Goal: Task Accomplishment & Management: Complete application form

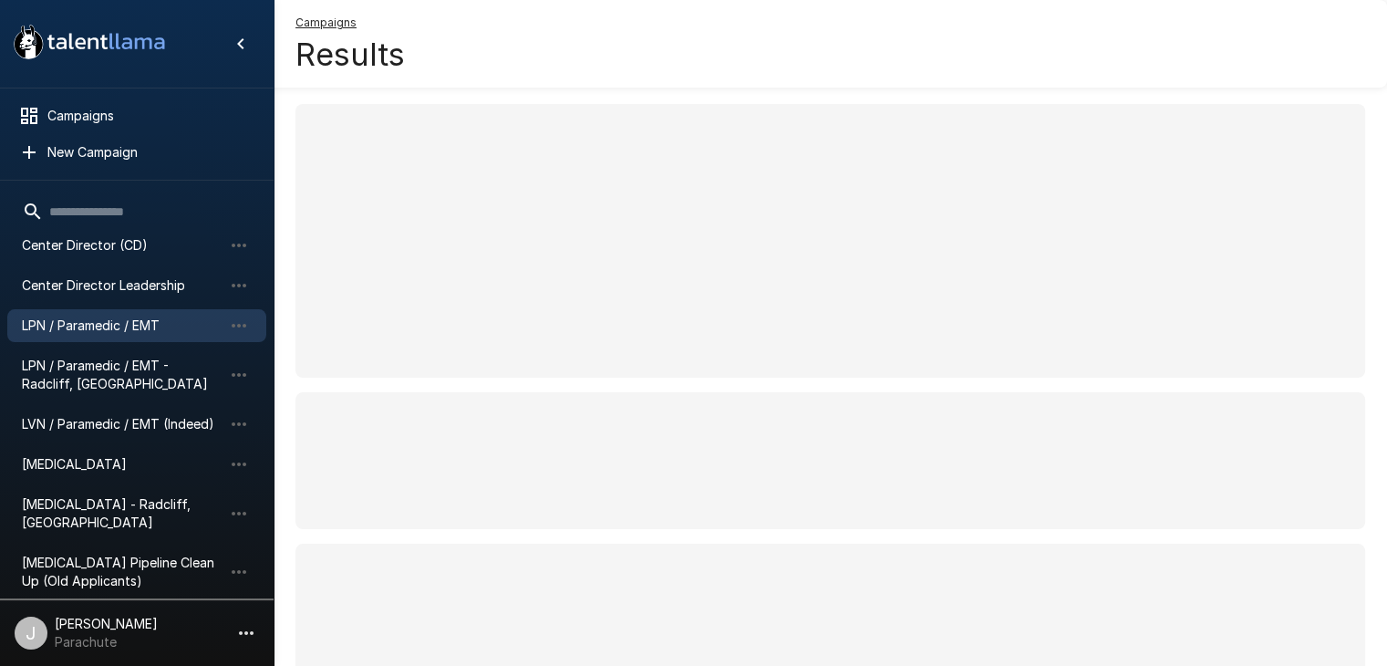
scroll to position [513, 0]
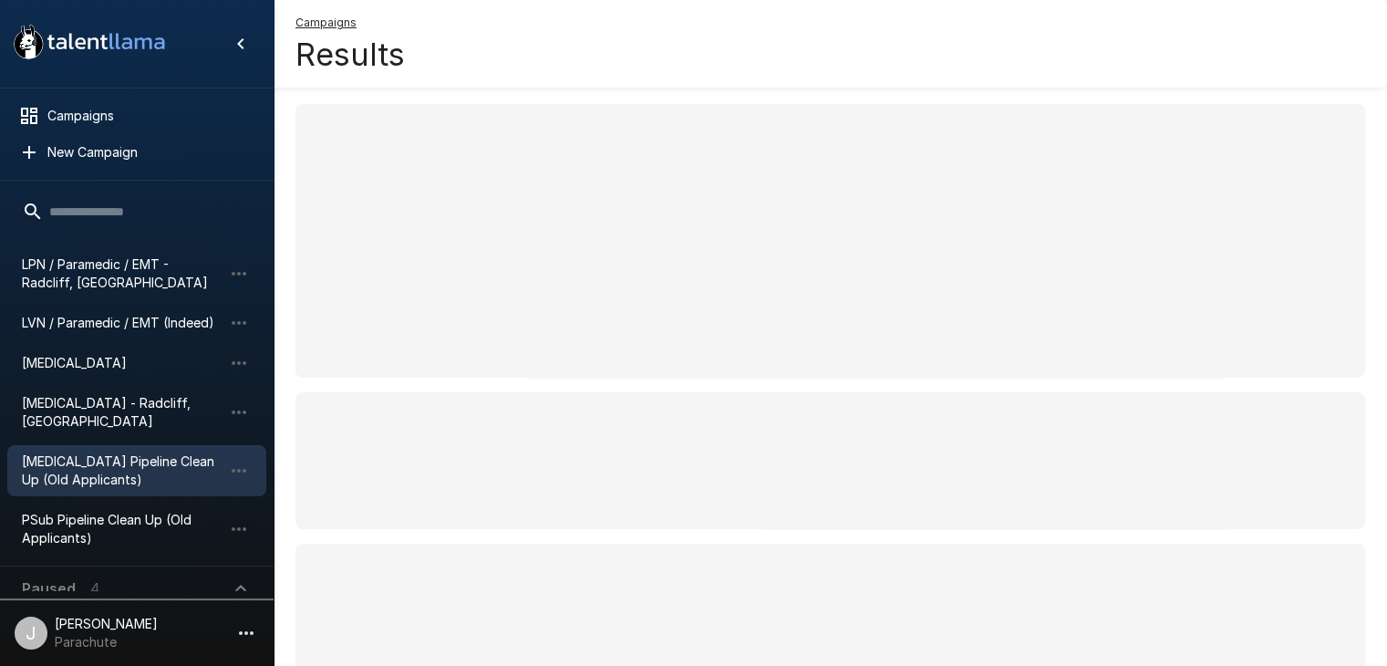
click at [92, 455] on span "[MEDICAL_DATA] Pipeline Clean Up (Old Applicants)" at bounding box center [122, 470] width 201 height 36
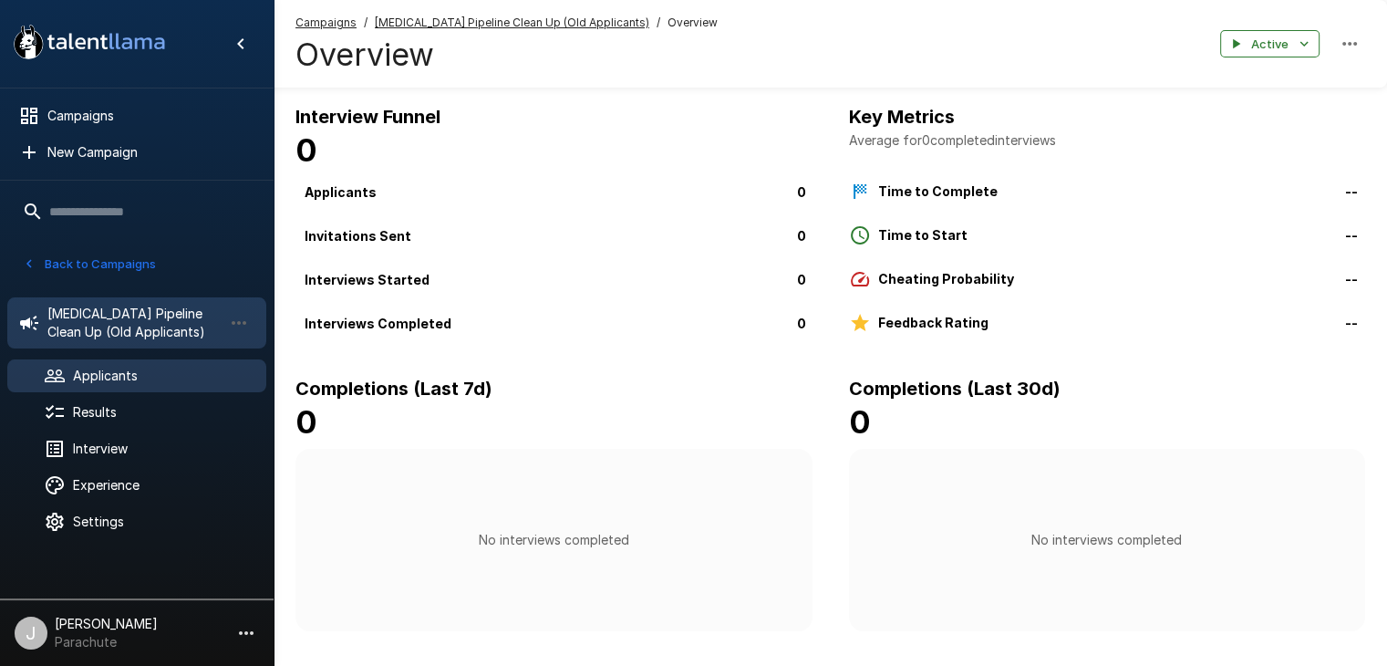
click at [94, 380] on span "Applicants" at bounding box center [162, 376] width 179 height 18
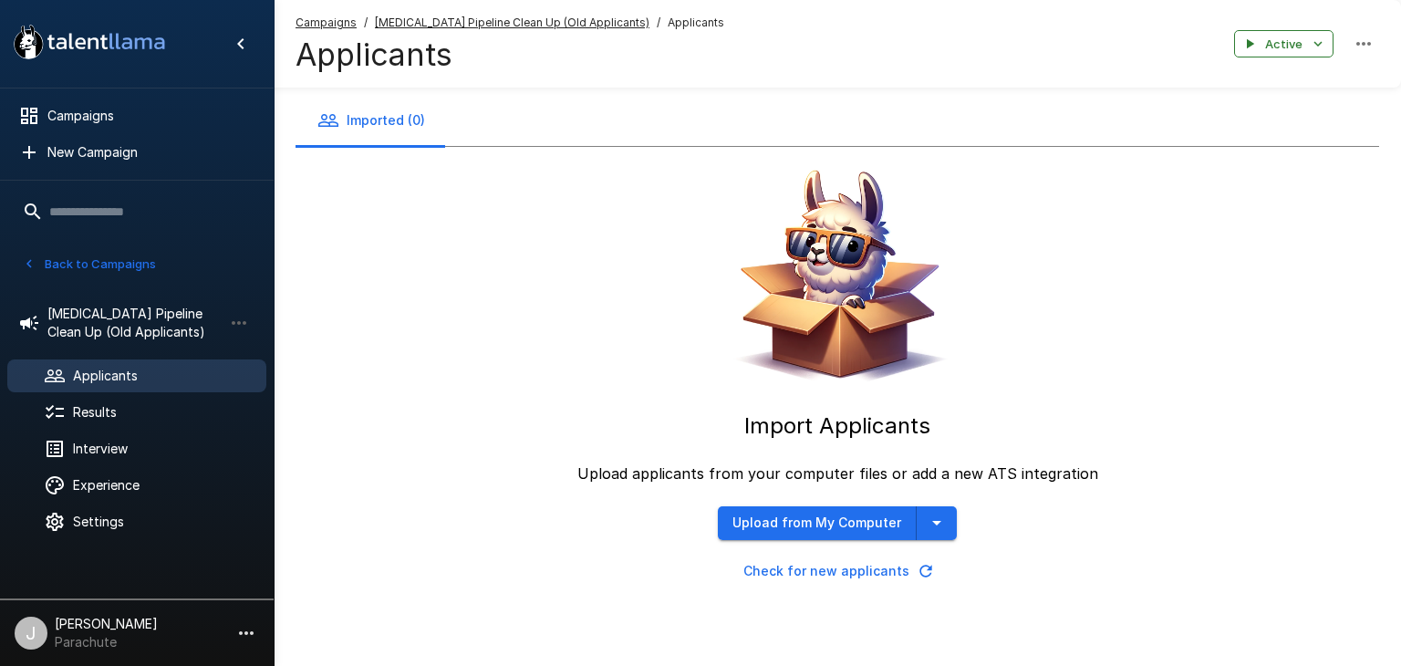
click at [954, 512] on div "Import Applicants Upload applicants from your computer files or add a new ATS i…" at bounding box center [836, 367] width 1083 height 440
click at [940, 521] on icon "button" at bounding box center [937, 523] width 22 height 22
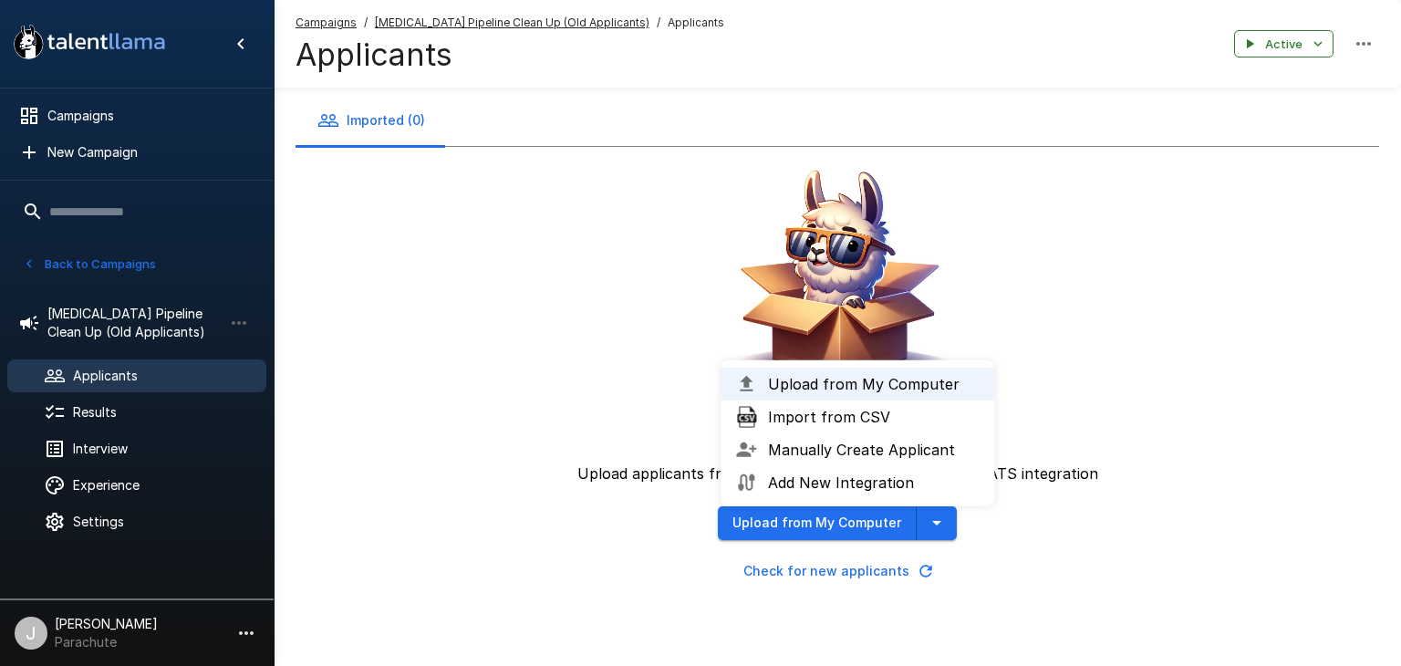
click at [857, 410] on span "Import from CSV" at bounding box center [874, 417] width 212 height 22
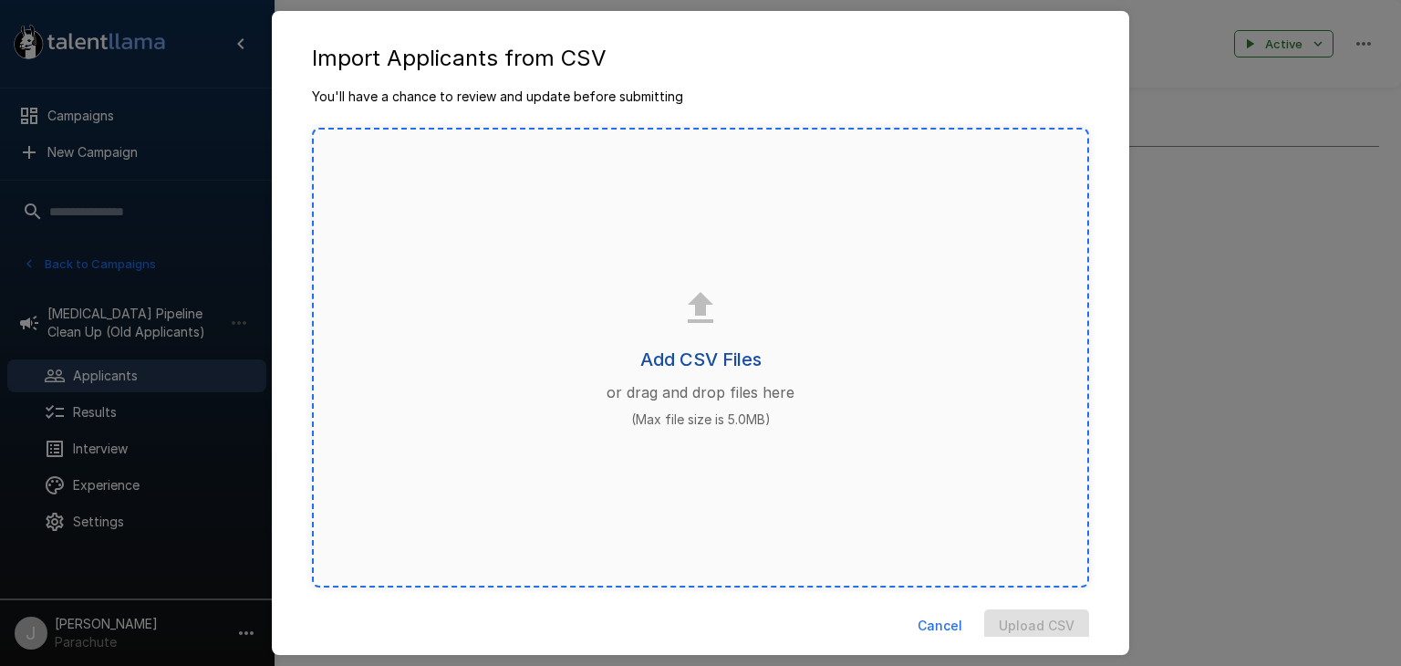
click at [702, 361] on h6 "Add CSV Files" at bounding box center [700, 359] width 121 height 29
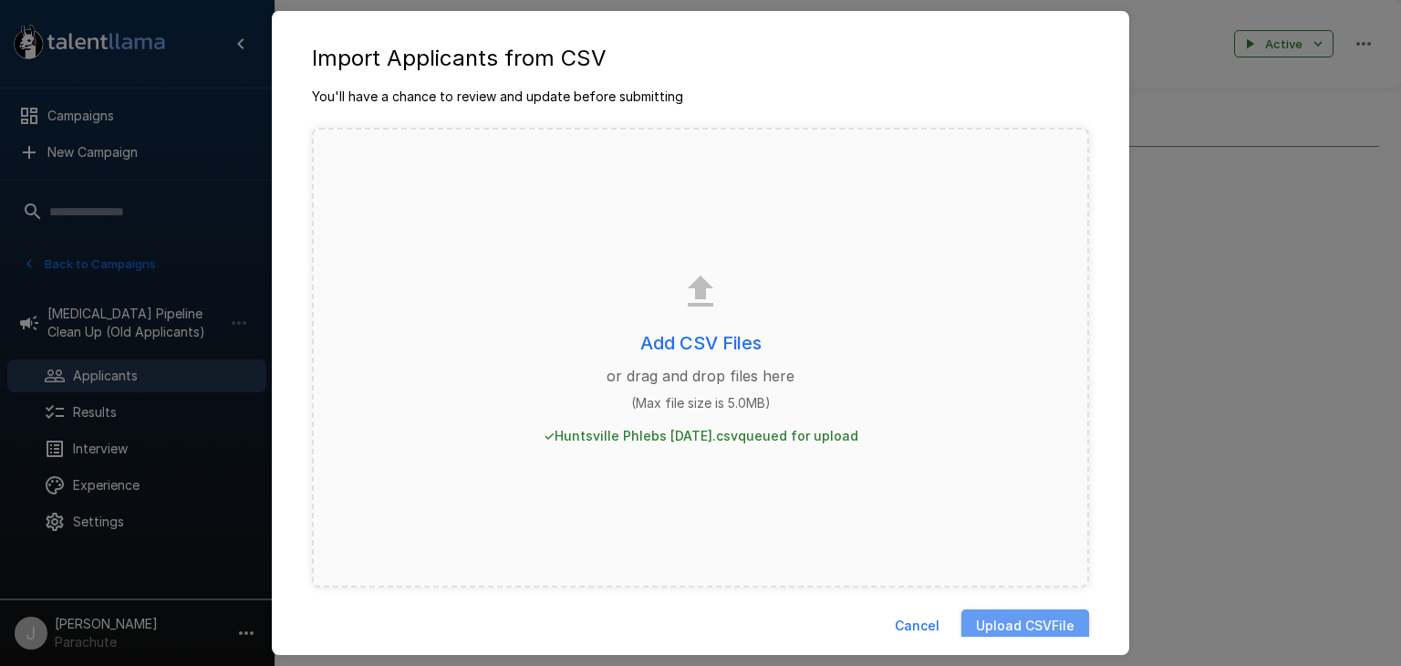
click at [986, 620] on button "Upload CSV File" at bounding box center [1025, 626] width 128 height 34
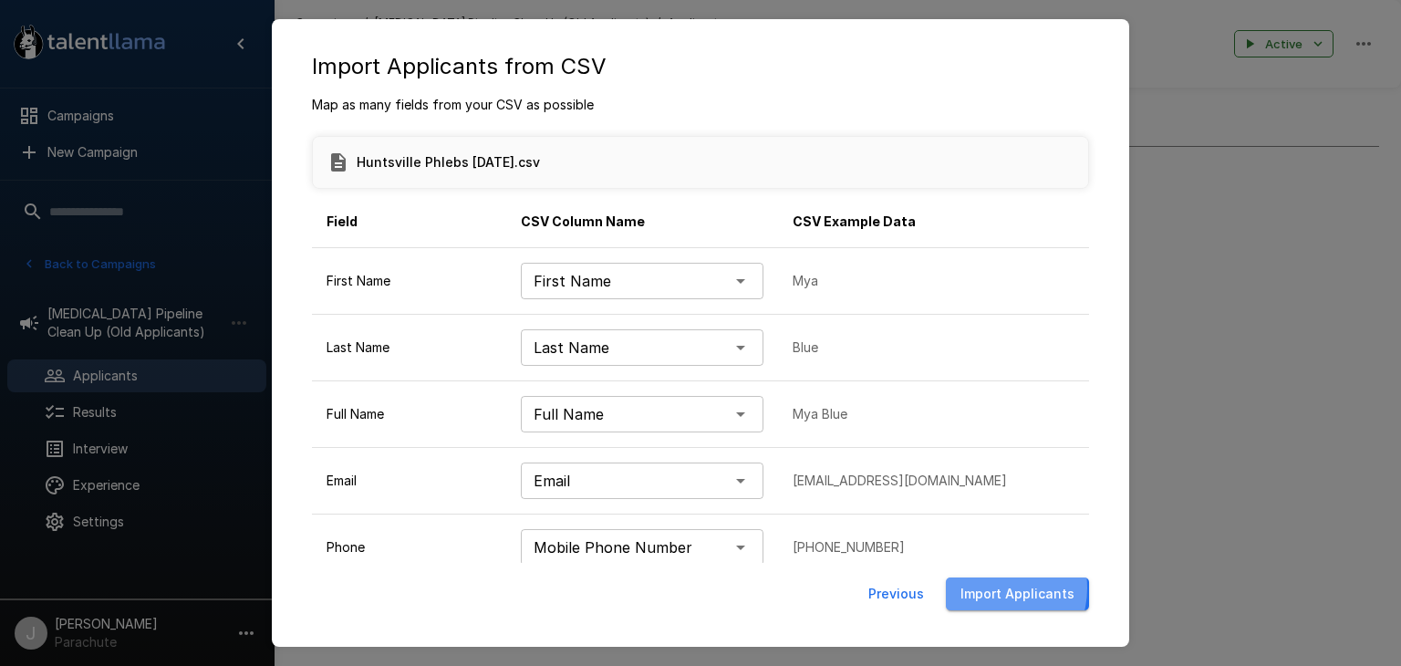
click at [1000, 586] on button "Import Applicants" at bounding box center [1017, 594] width 143 height 34
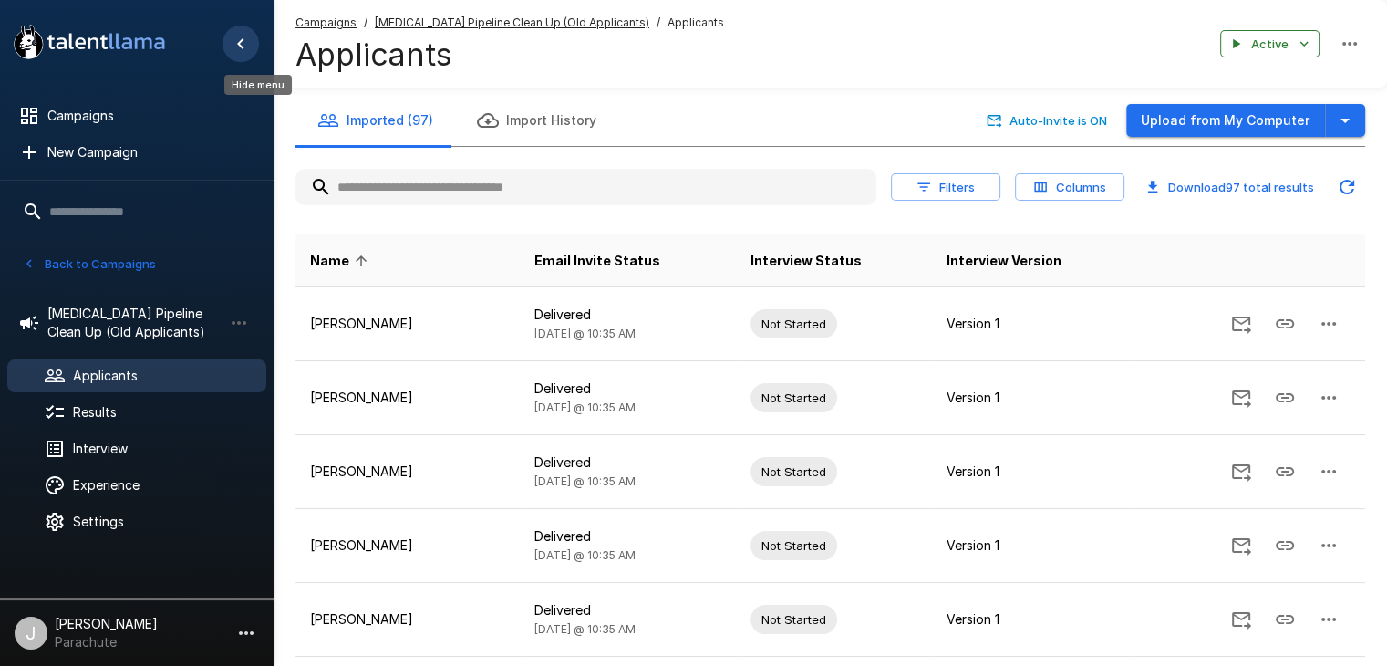
click at [247, 45] on icon "Hide menu" at bounding box center [241, 44] width 22 height 22
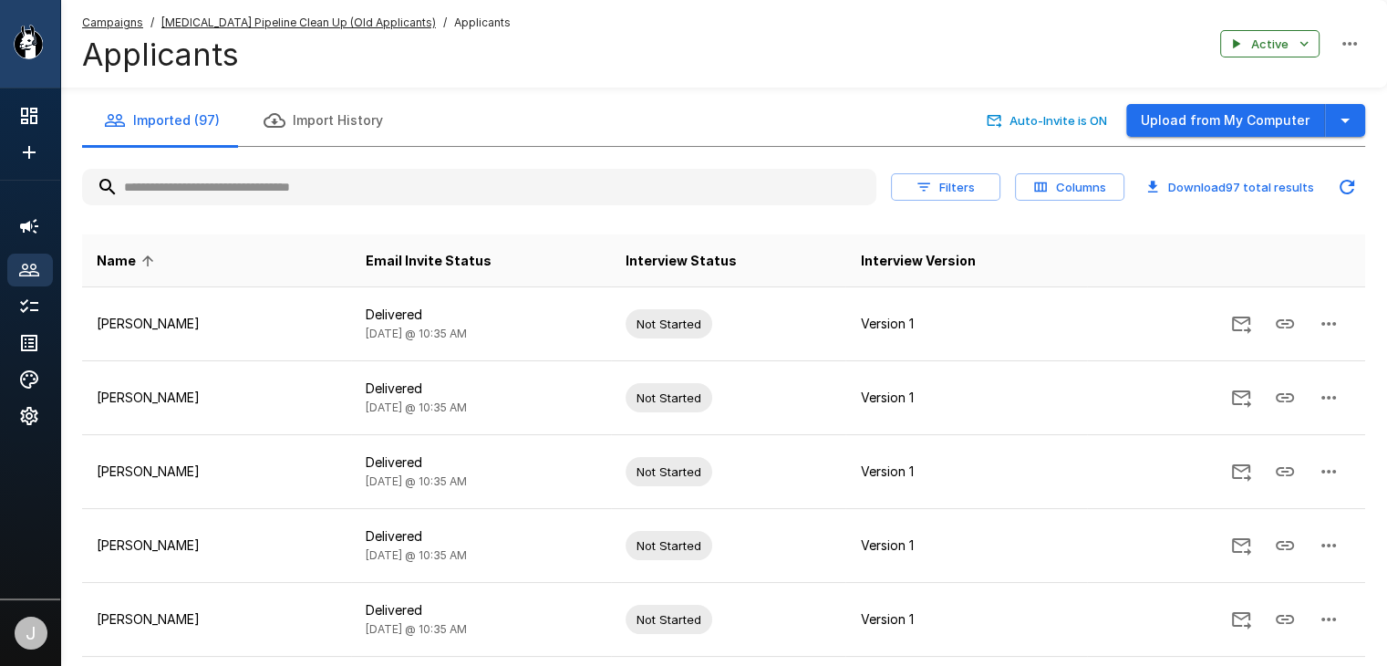
click at [102, 26] on u "Campaigns" at bounding box center [112, 23] width 61 height 14
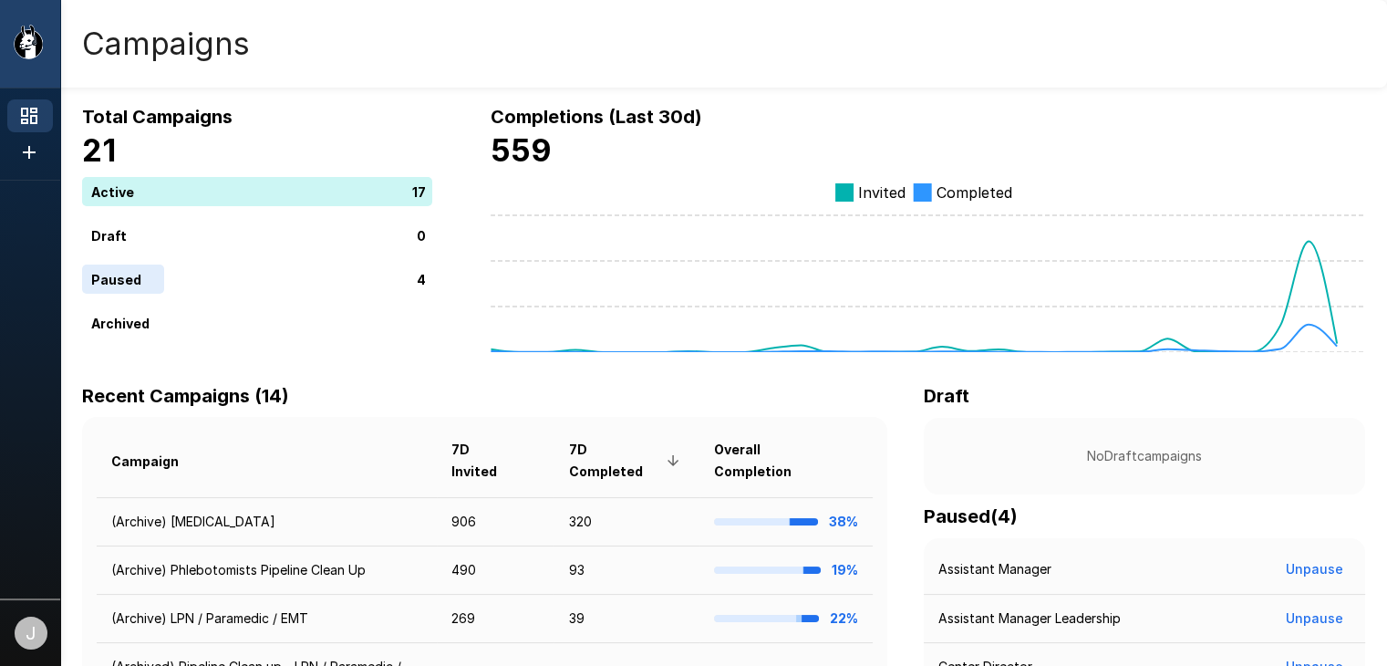
click at [38, 105] on icon at bounding box center [29, 116] width 22 height 22
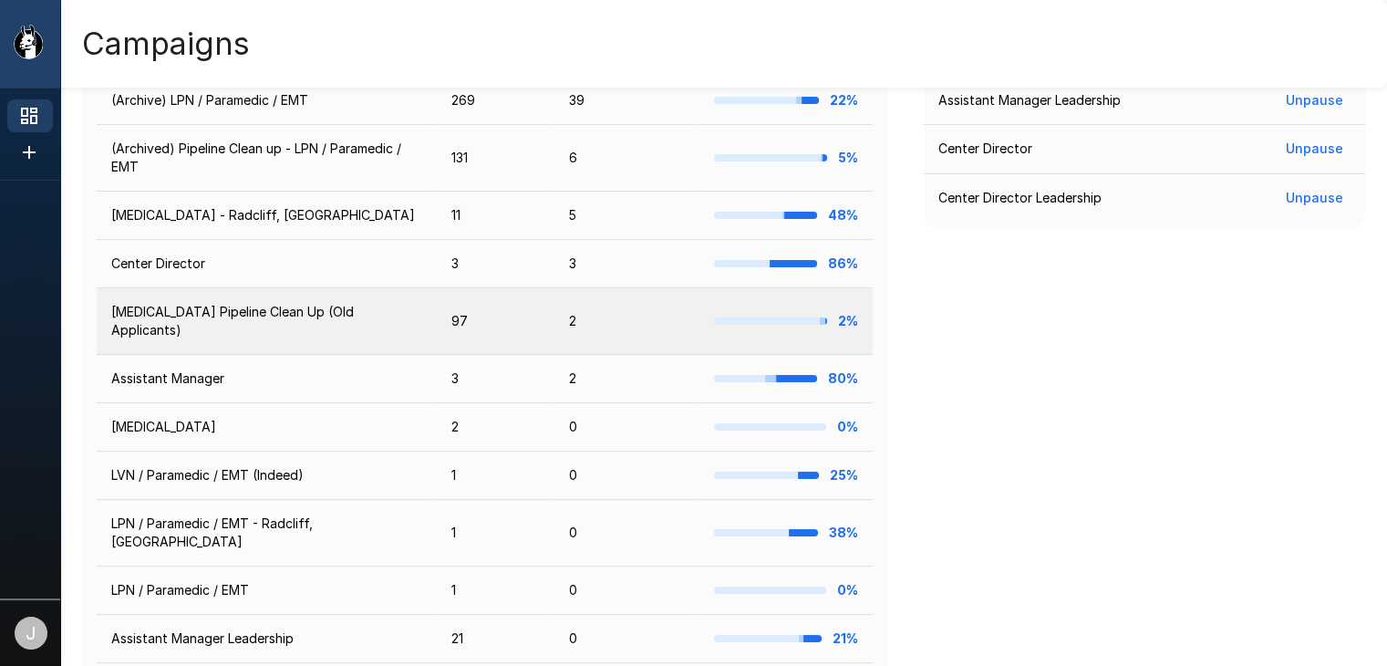
scroll to position [547, 0]
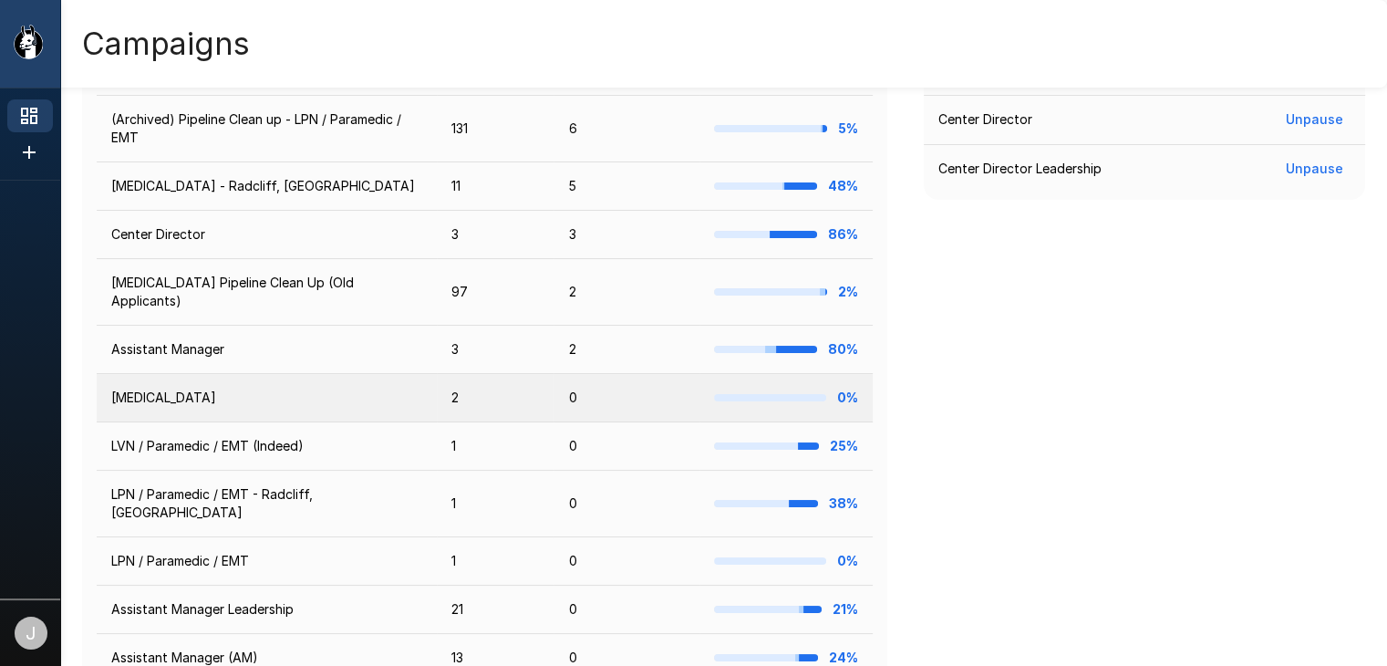
click at [159, 378] on td "[MEDICAL_DATA]" at bounding box center [267, 398] width 340 height 48
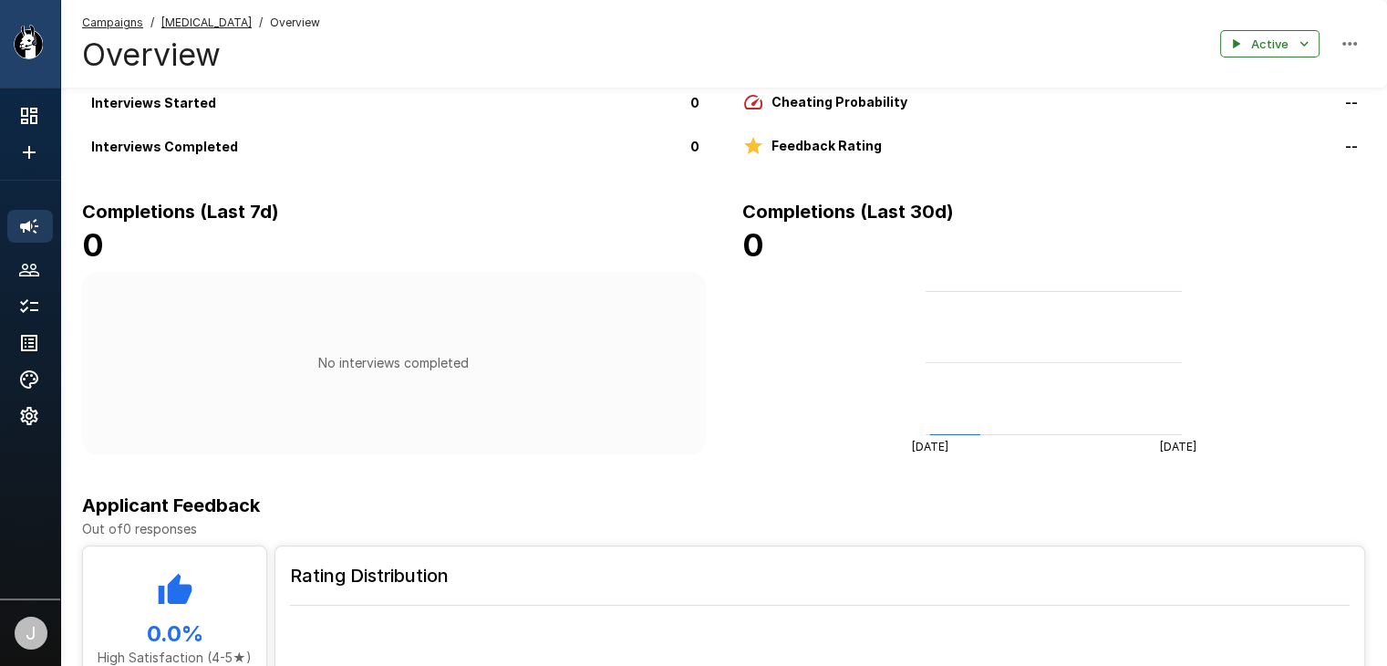
scroll to position [181, 0]
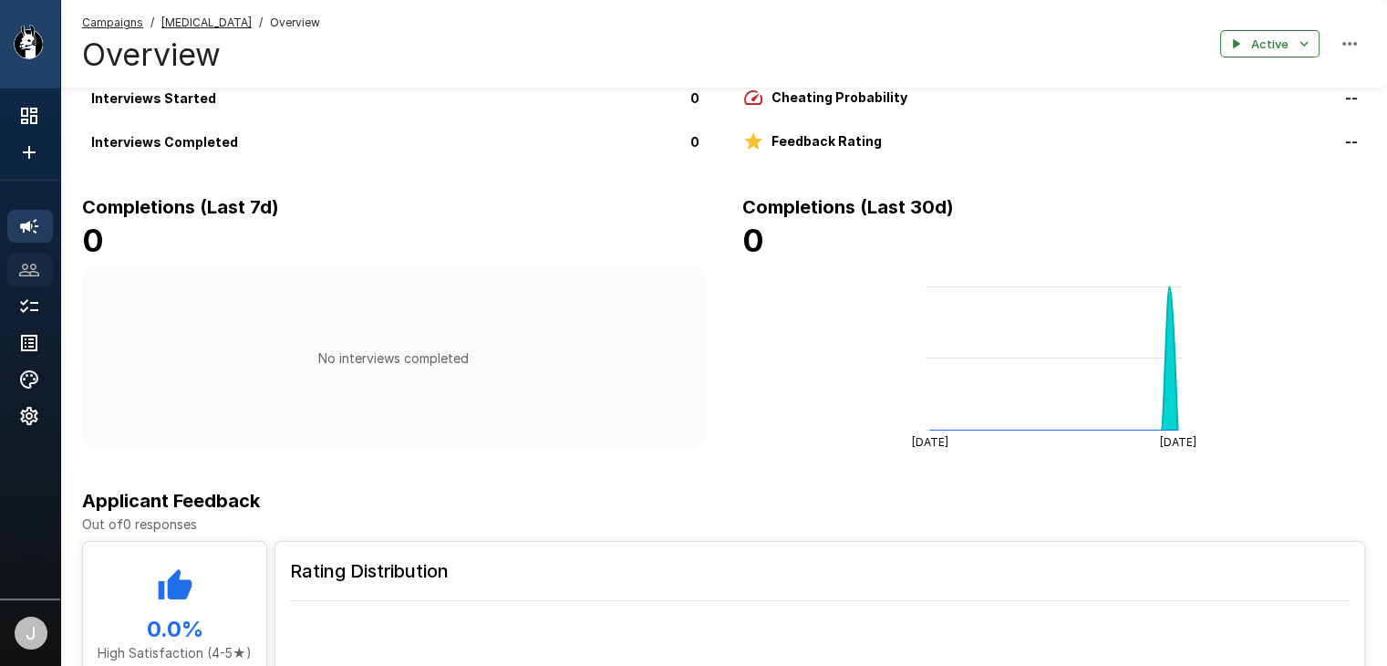
click at [36, 264] on icon at bounding box center [29, 270] width 22 height 22
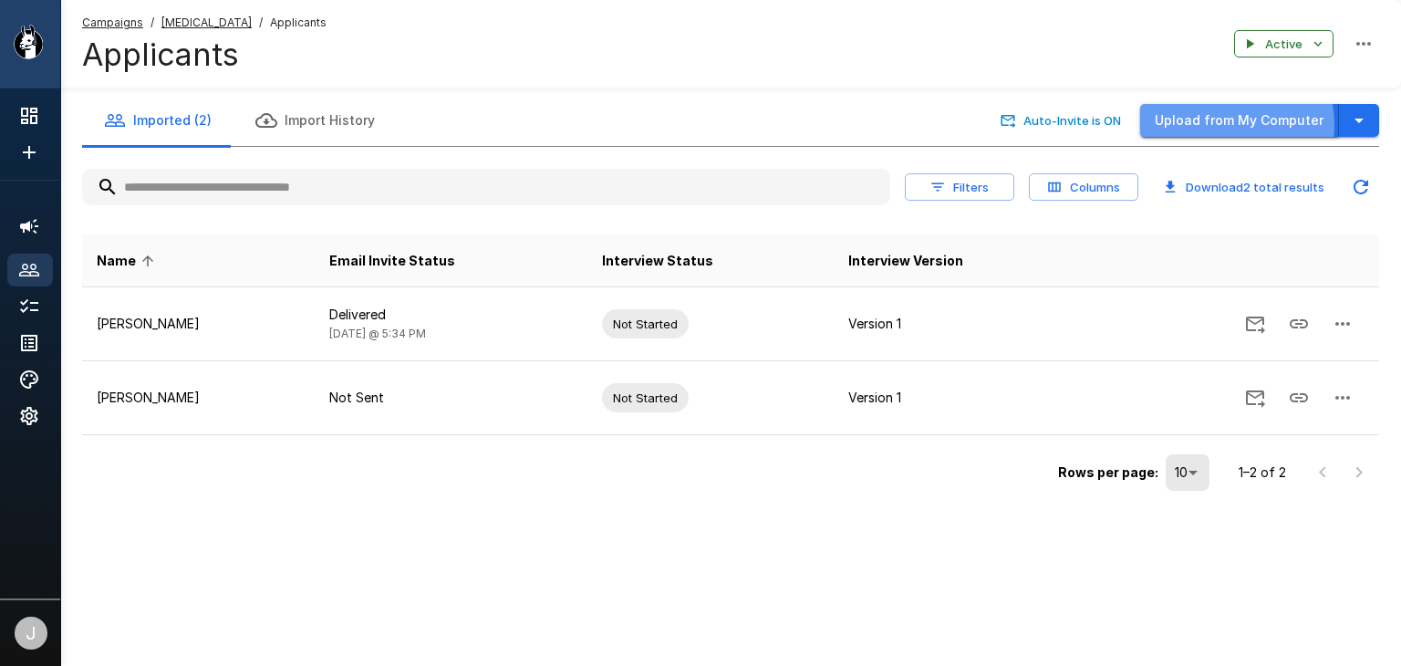
click at [1230, 125] on button "Upload from My Computer" at bounding box center [1239, 121] width 199 height 34
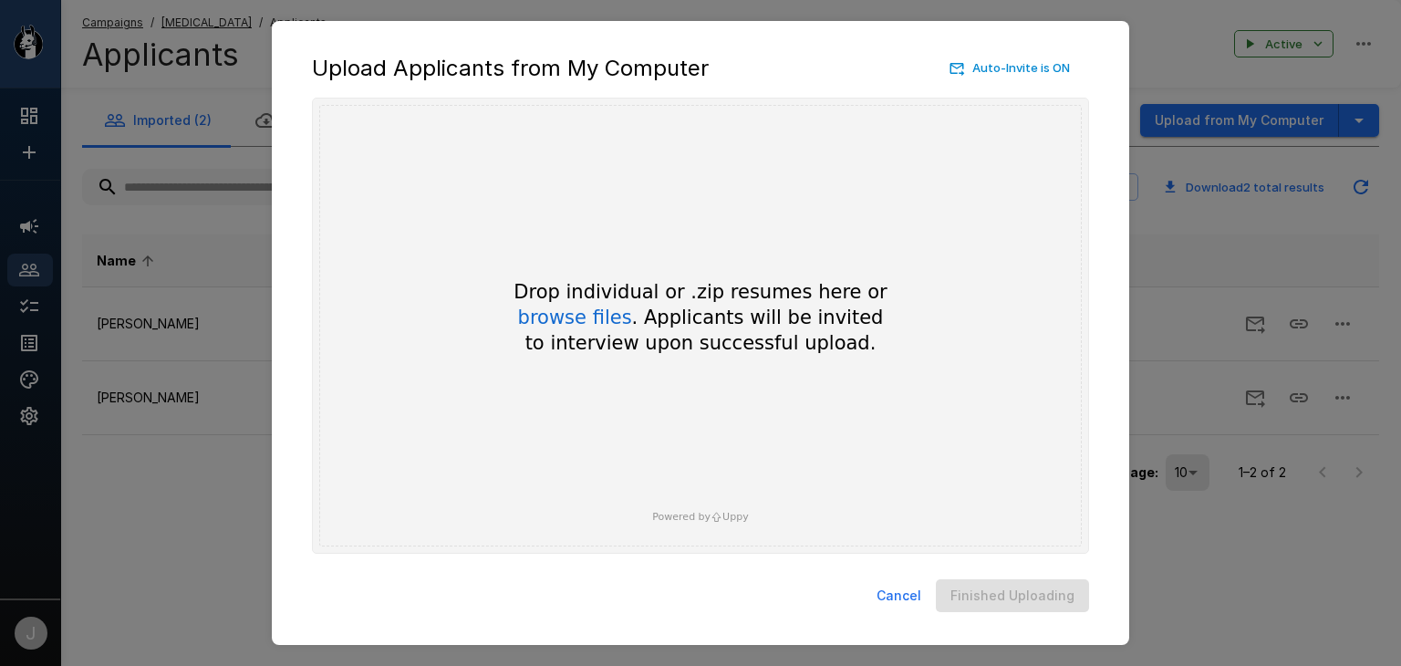
click at [894, 588] on button "Cancel" at bounding box center [898, 596] width 59 height 34
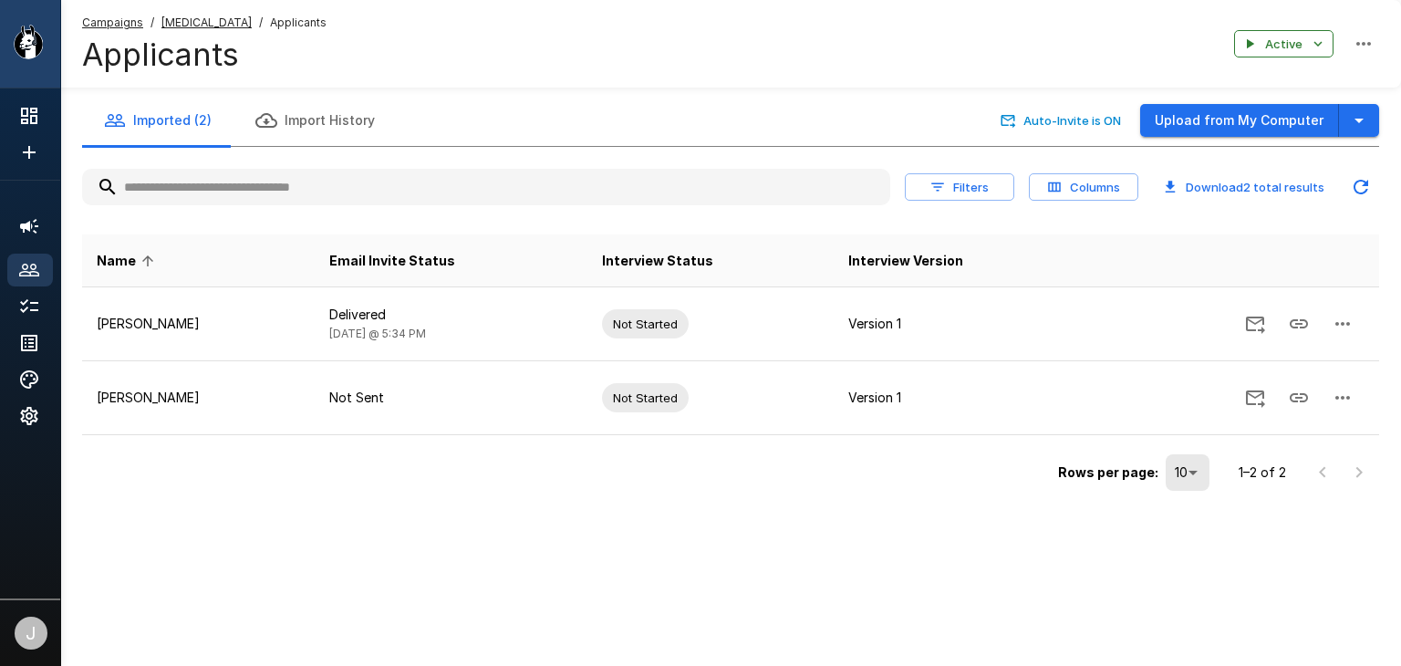
click at [193, 22] on u "[MEDICAL_DATA]" at bounding box center [206, 23] width 90 height 14
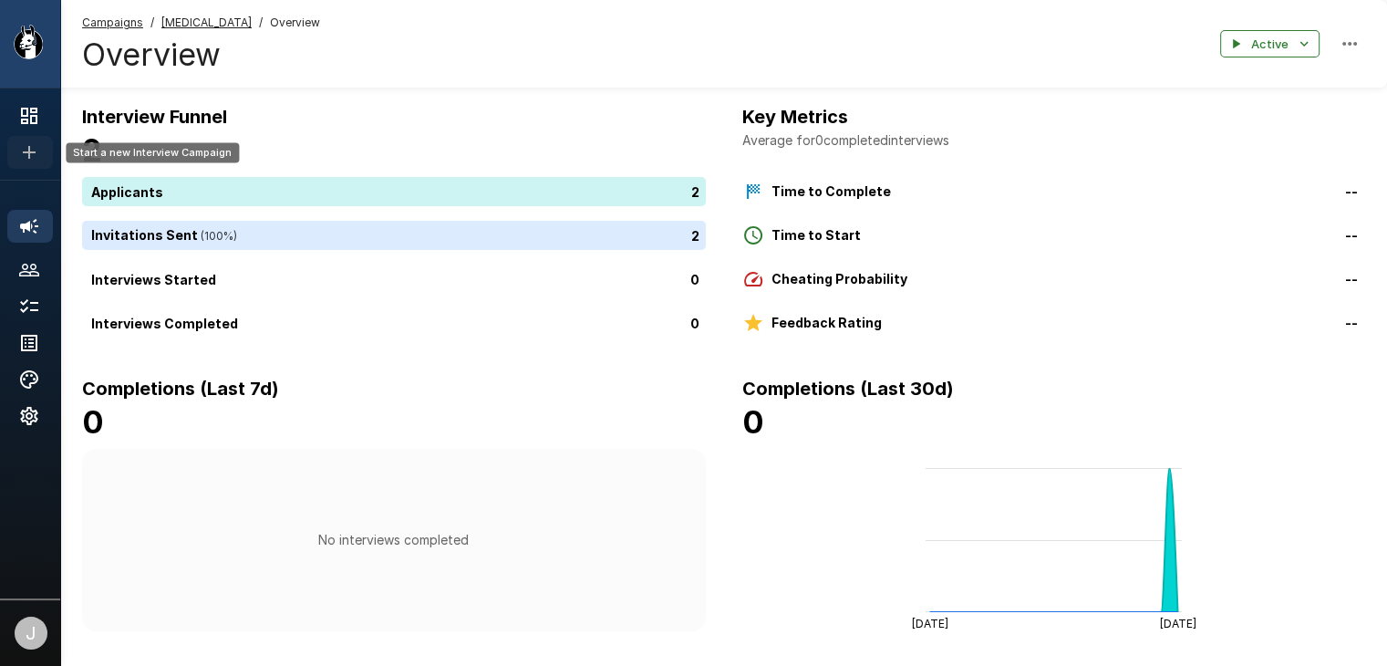
click at [37, 157] on icon "Start a new Interview Campaign" at bounding box center [29, 152] width 22 height 22
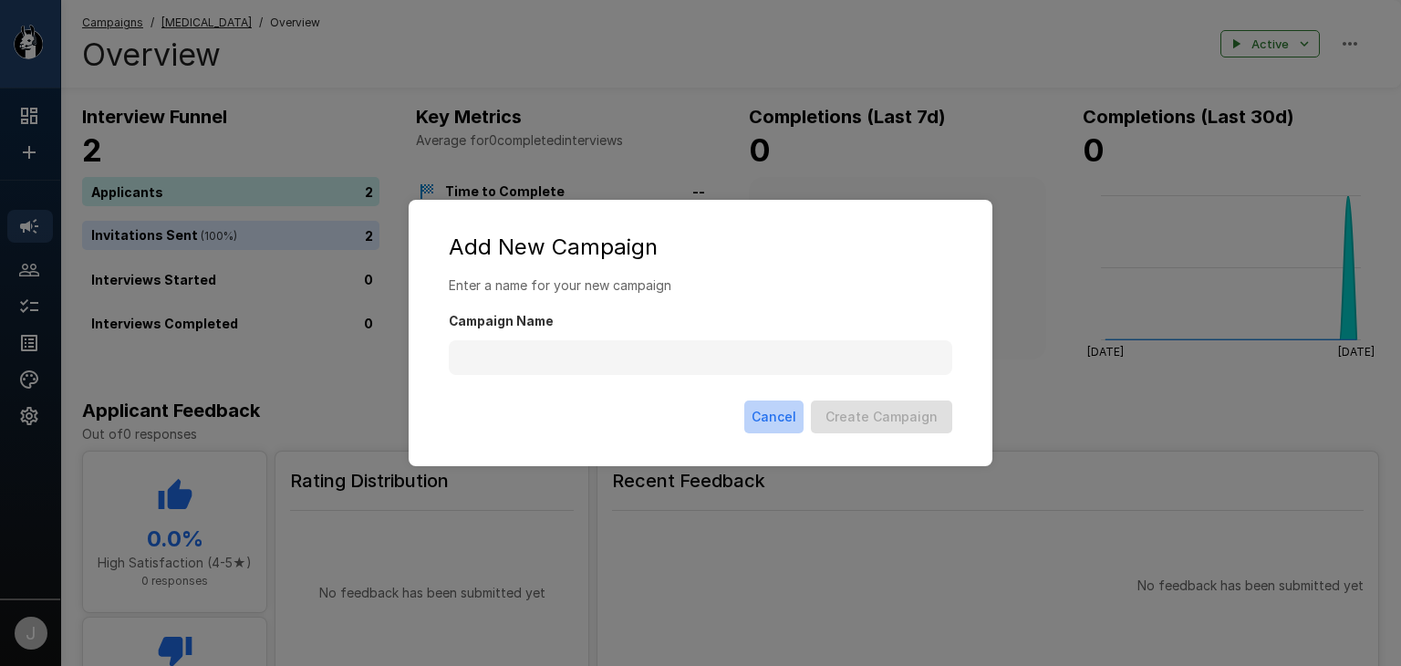
click at [782, 420] on button "Cancel" at bounding box center [773, 417] width 59 height 34
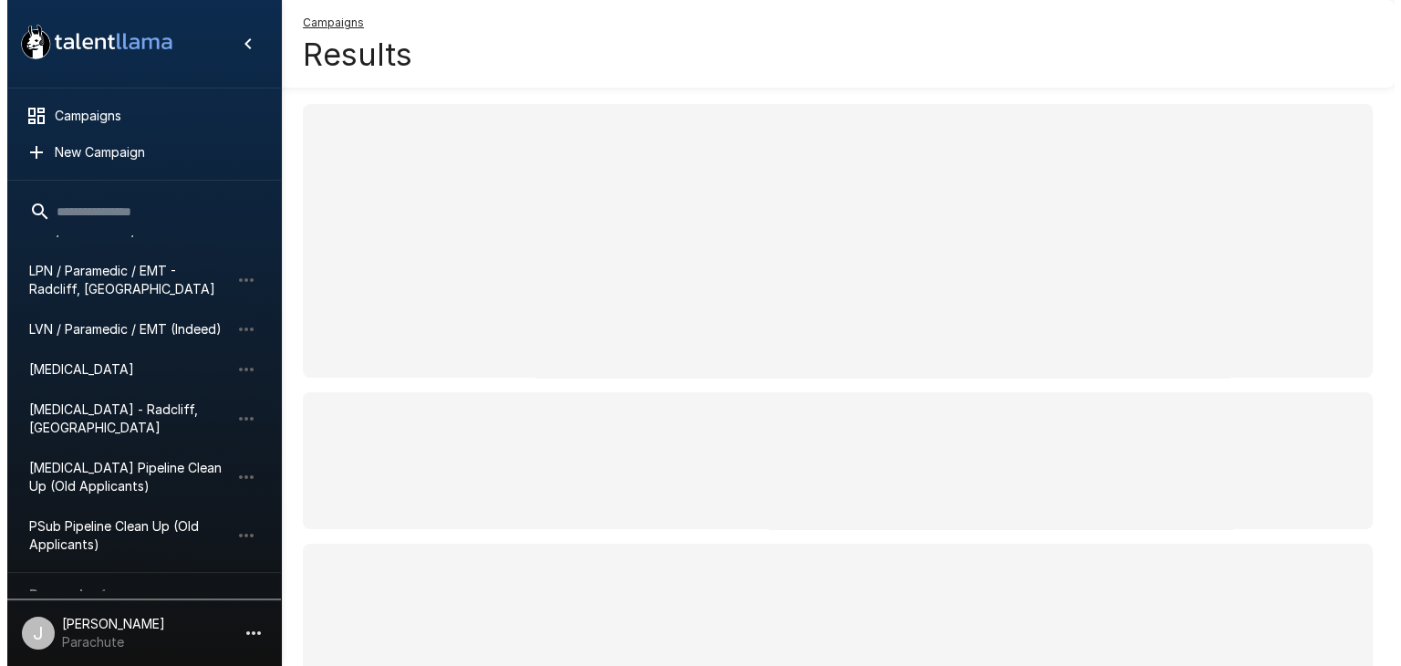
scroll to position [513, 0]
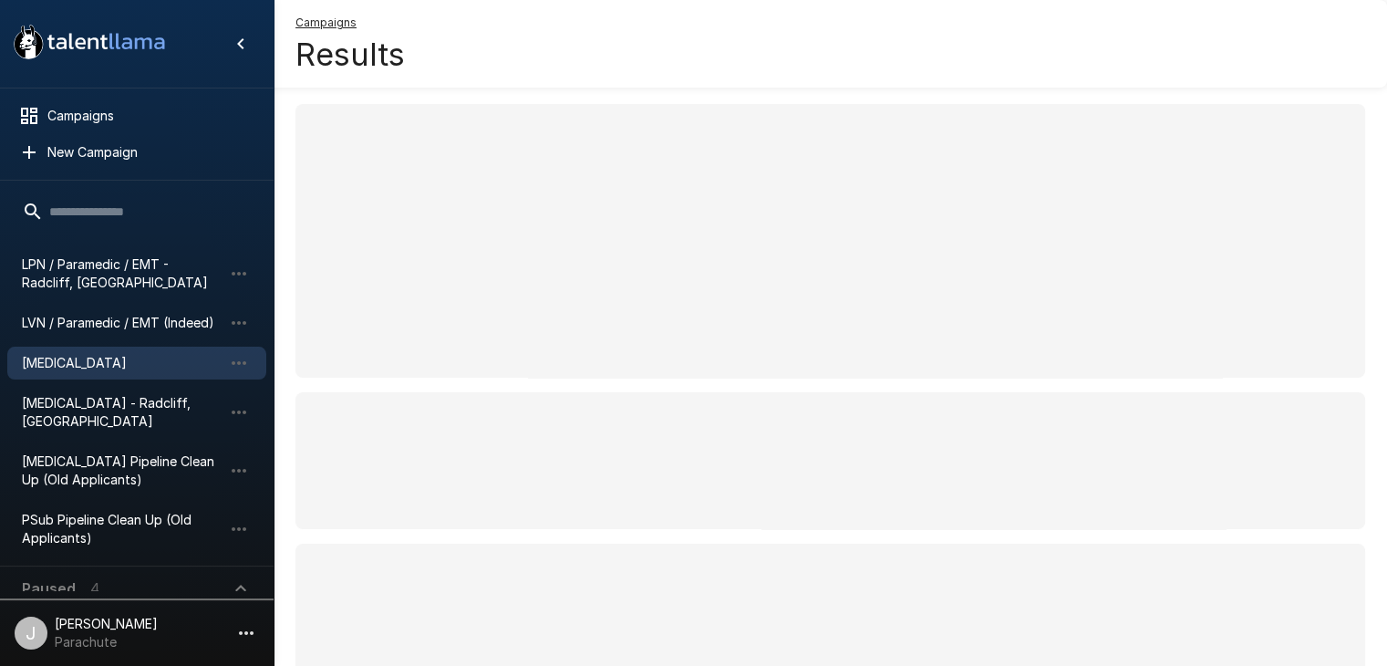
click at [82, 370] on span "[MEDICAL_DATA]" at bounding box center [122, 363] width 201 height 18
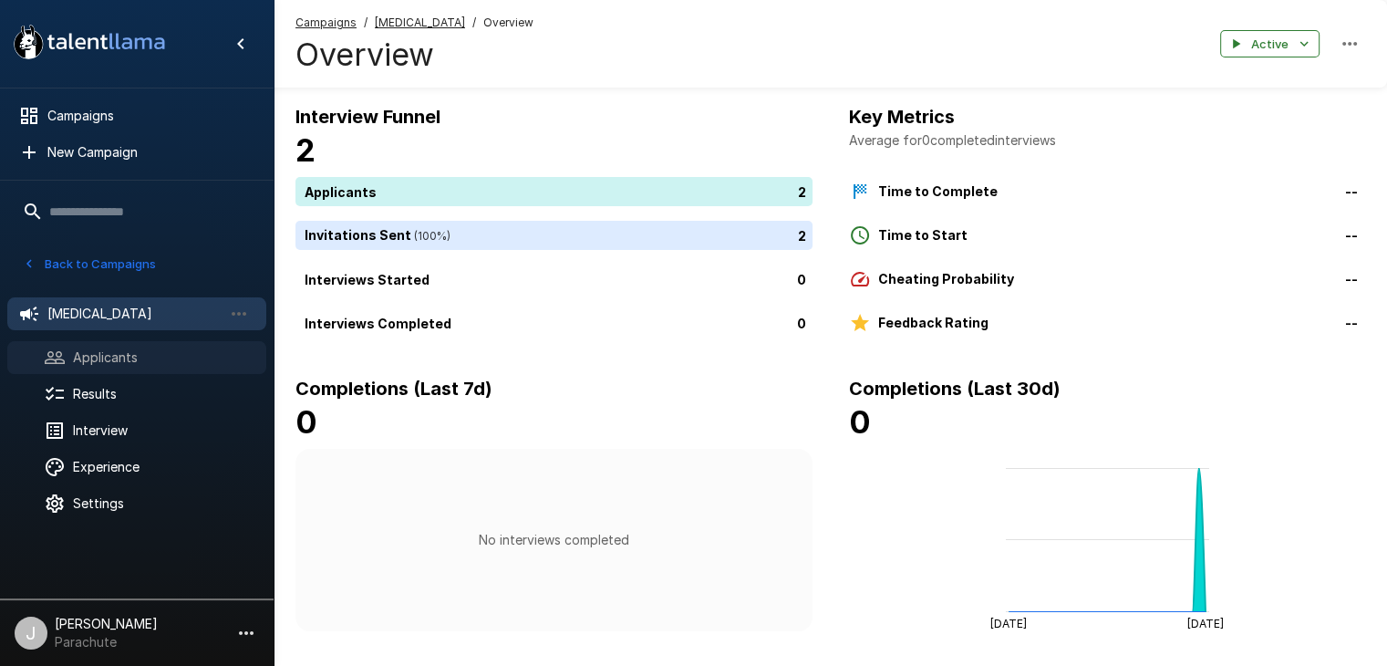
click at [109, 353] on span "Applicants" at bounding box center [162, 357] width 179 height 18
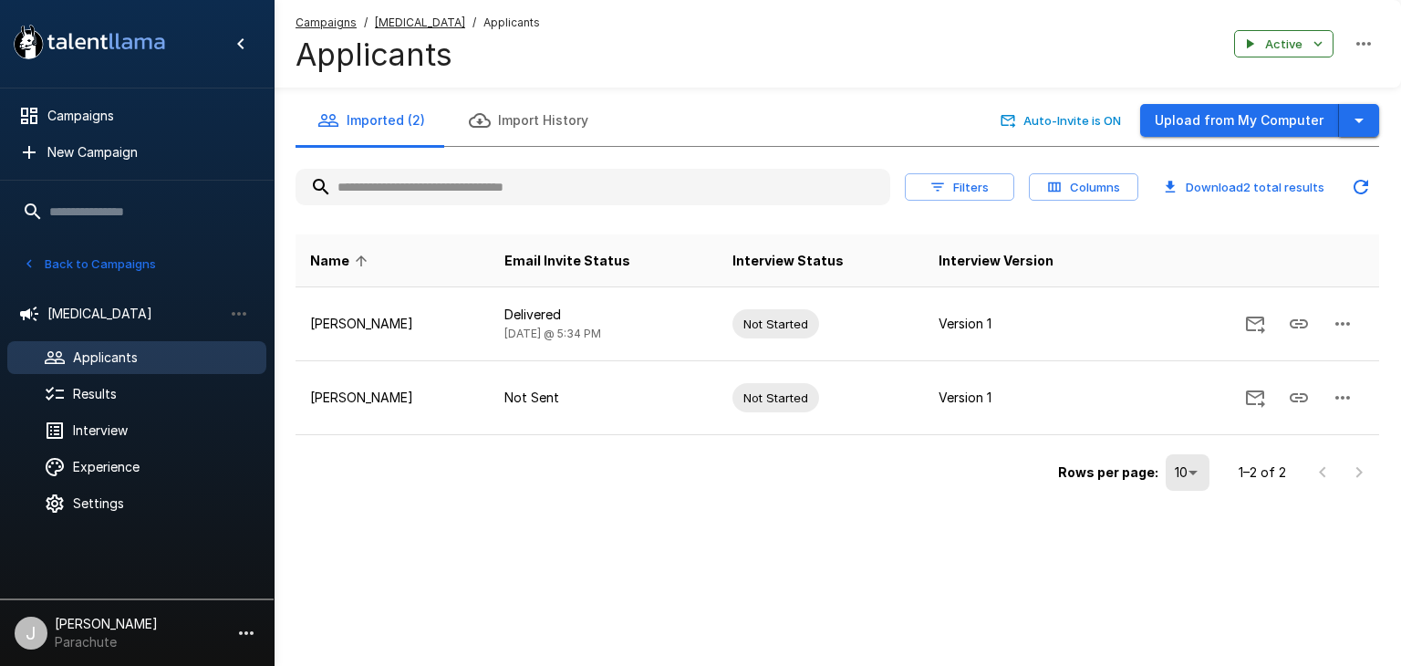
click at [1352, 119] on icon "button" at bounding box center [1359, 120] width 22 height 22
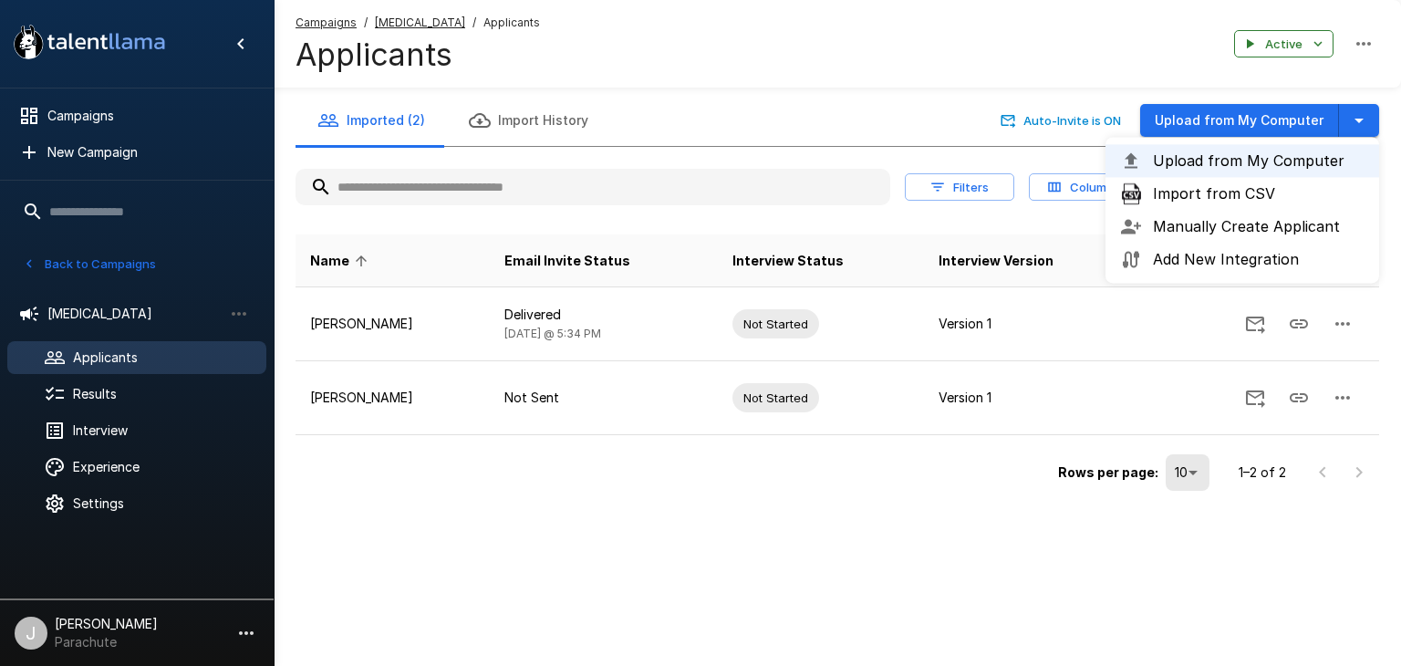
click at [1220, 198] on span "Import from CSV" at bounding box center [1259, 193] width 212 height 22
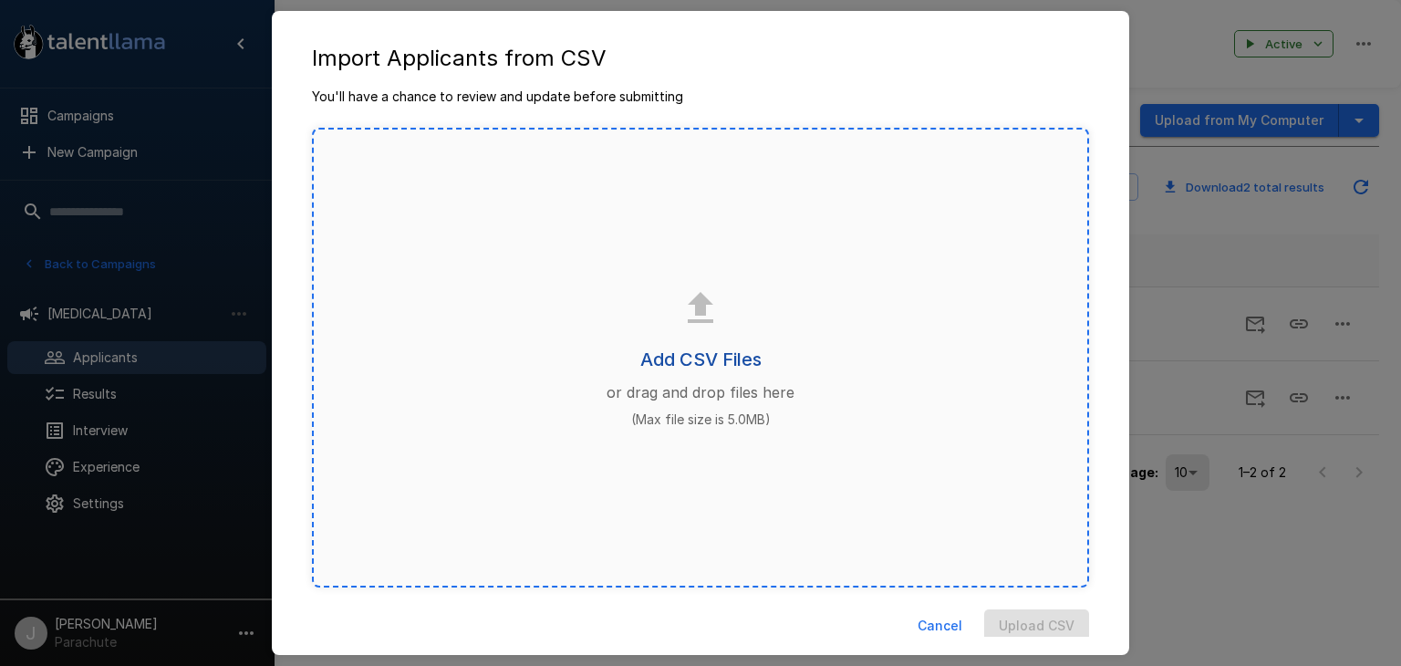
click at [698, 358] on h6 "Add CSV Files" at bounding box center [700, 359] width 121 height 29
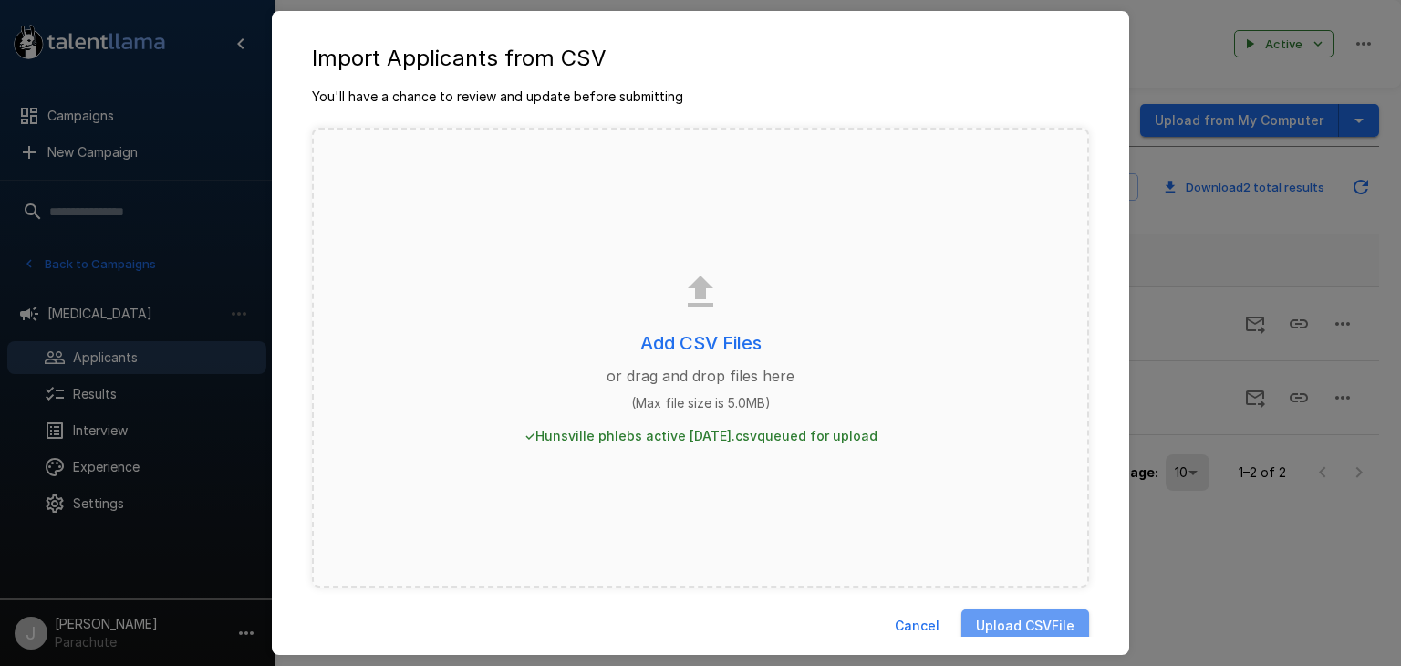
click at [976, 623] on button "Upload CSV File" at bounding box center [1025, 626] width 128 height 34
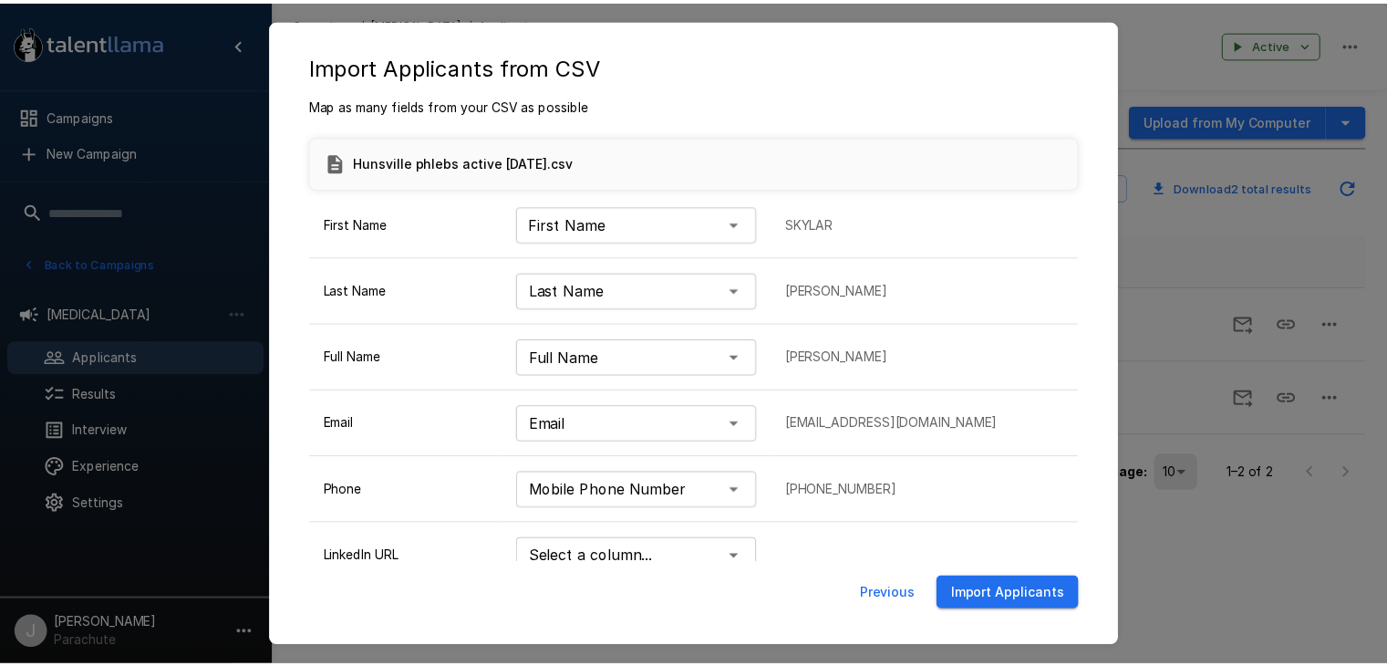
scroll to position [84, 0]
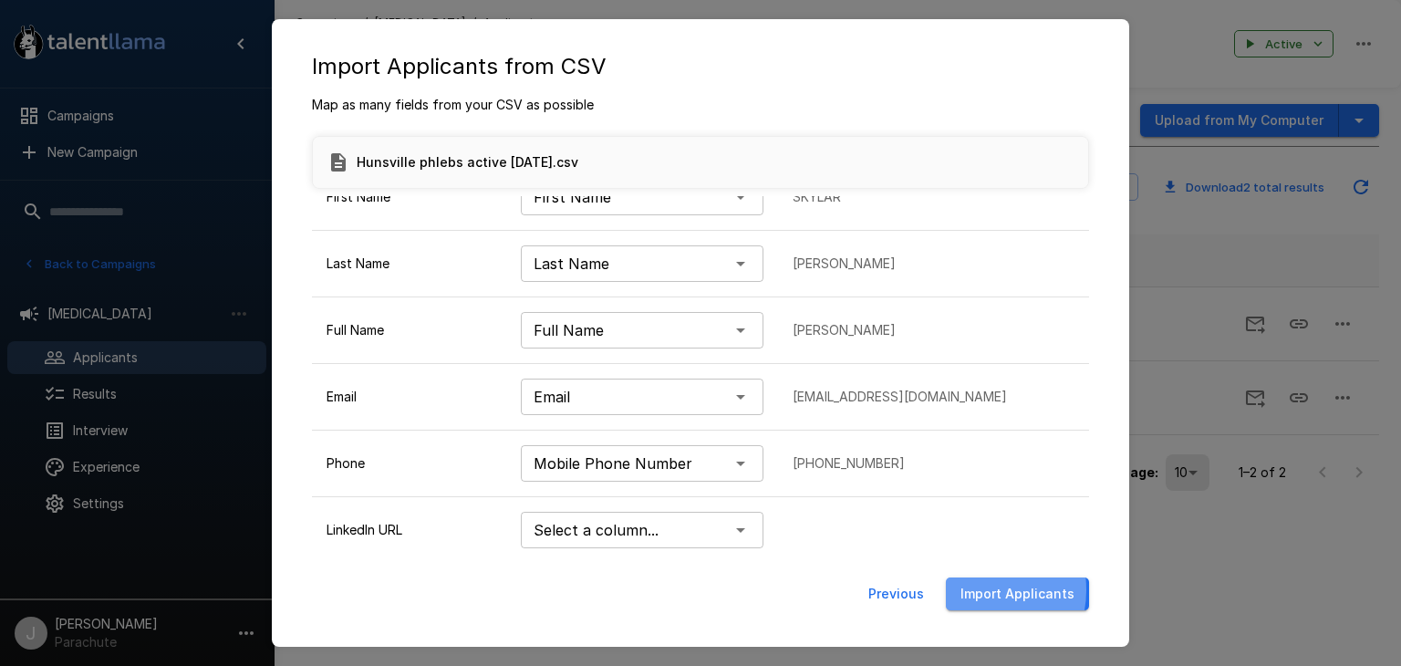
click at [981, 589] on button "Import Applicants" at bounding box center [1017, 594] width 143 height 34
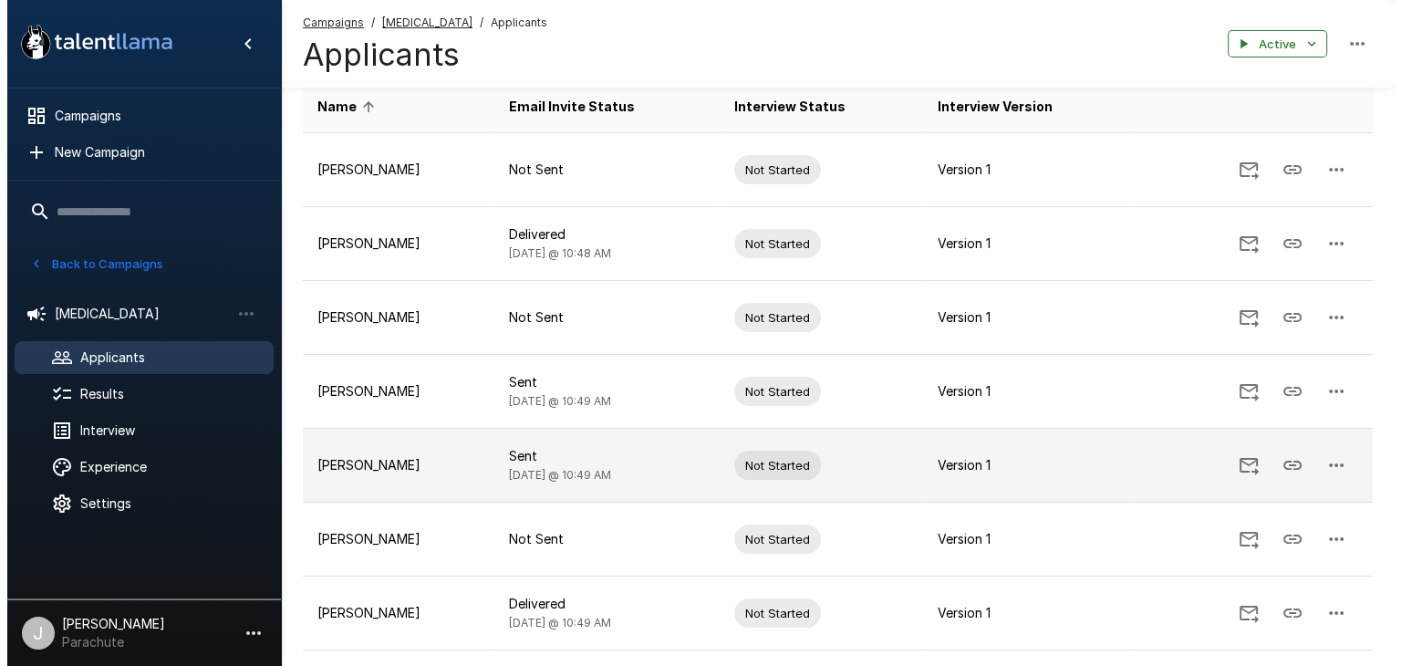
scroll to position [0, 0]
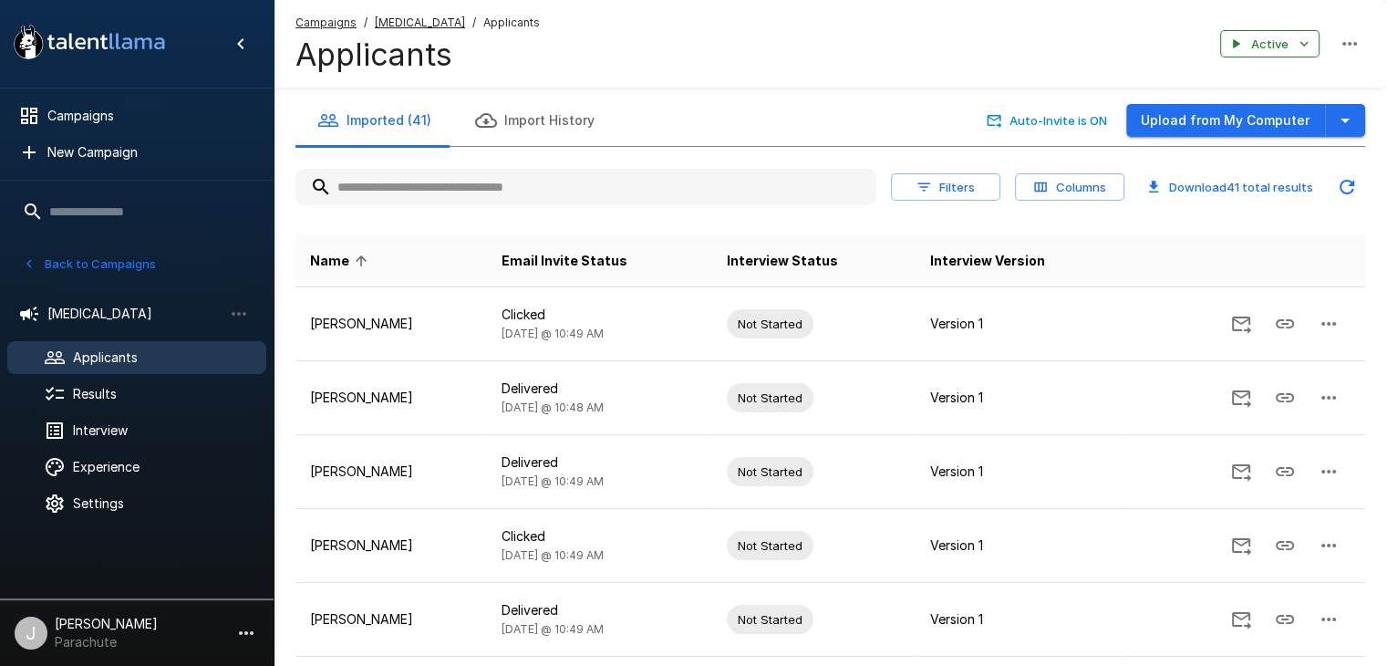
click at [42, 264] on button "Back to Campaigns" at bounding box center [89, 264] width 142 height 28
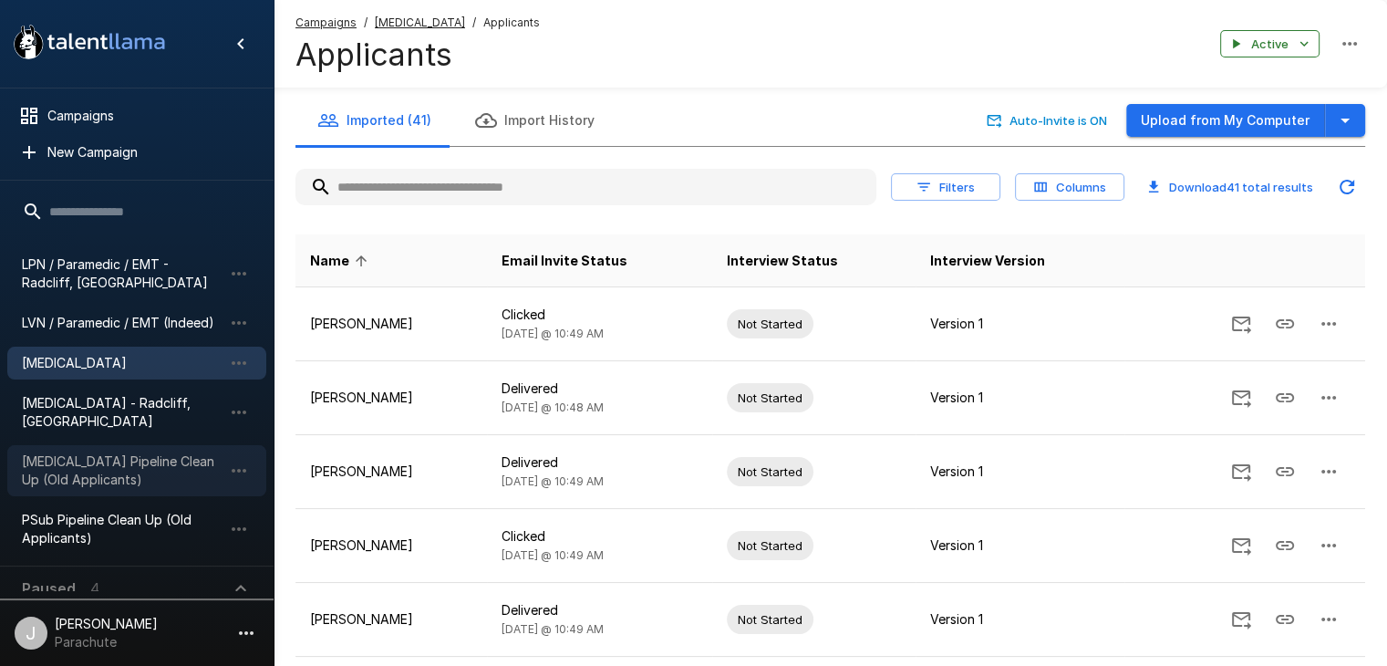
click at [115, 452] on span "[MEDICAL_DATA] Pipeline Clean Up (Old Applicants)" at bounding box center [122, 470] width 201 height 36
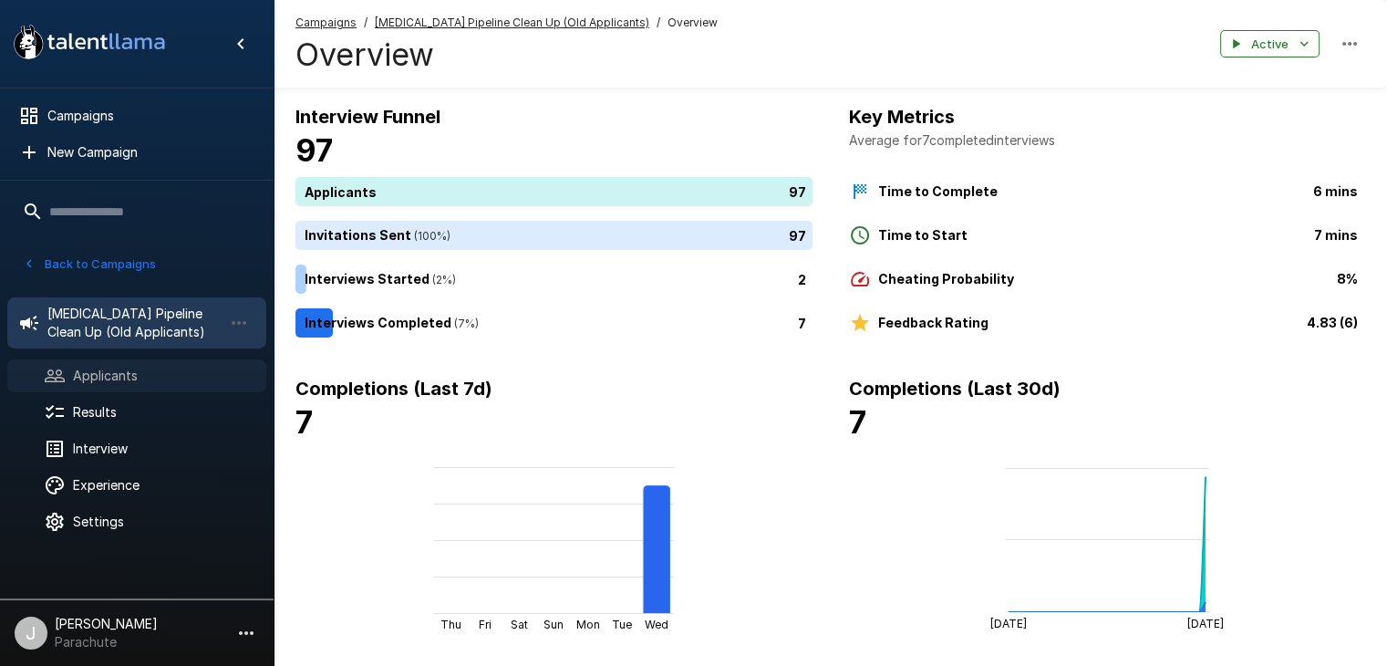
click at [86, 372] on span "Applicants" at bounding box center [162, 376] width 179 height 18
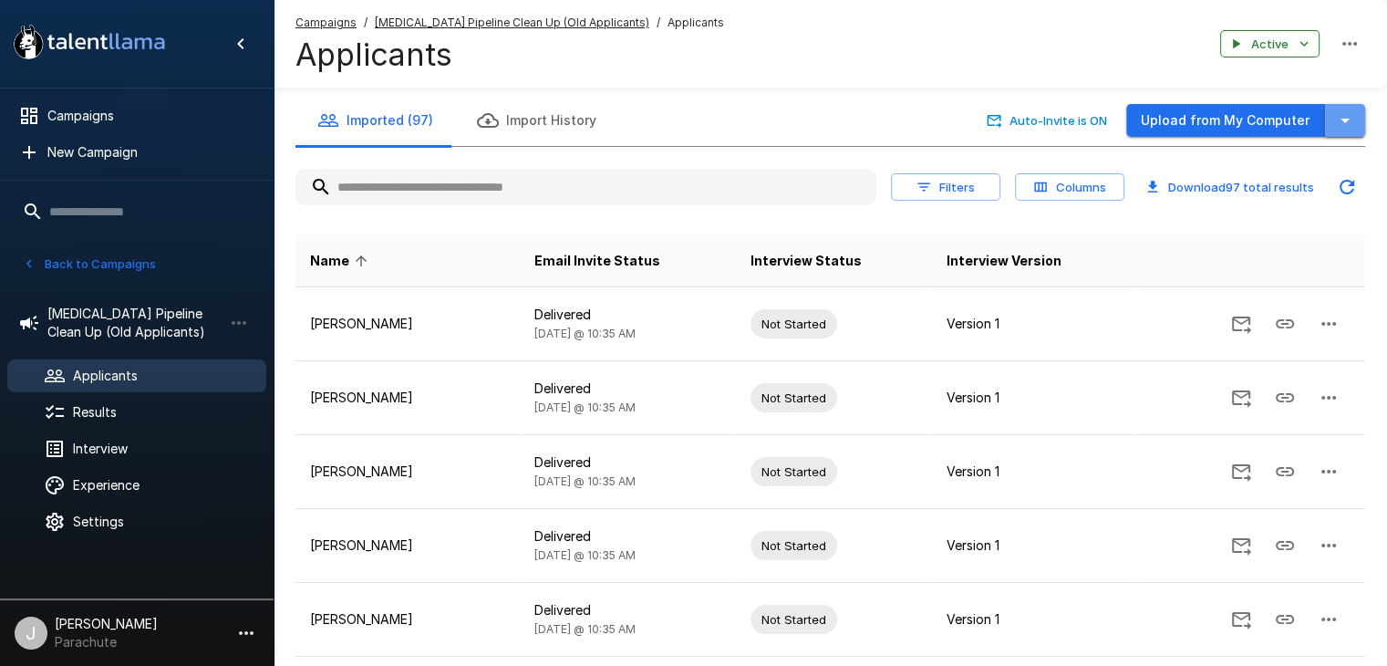
click at [1345, 110] on icon "button" at bounding box center [1345, 120] width 22 height 22
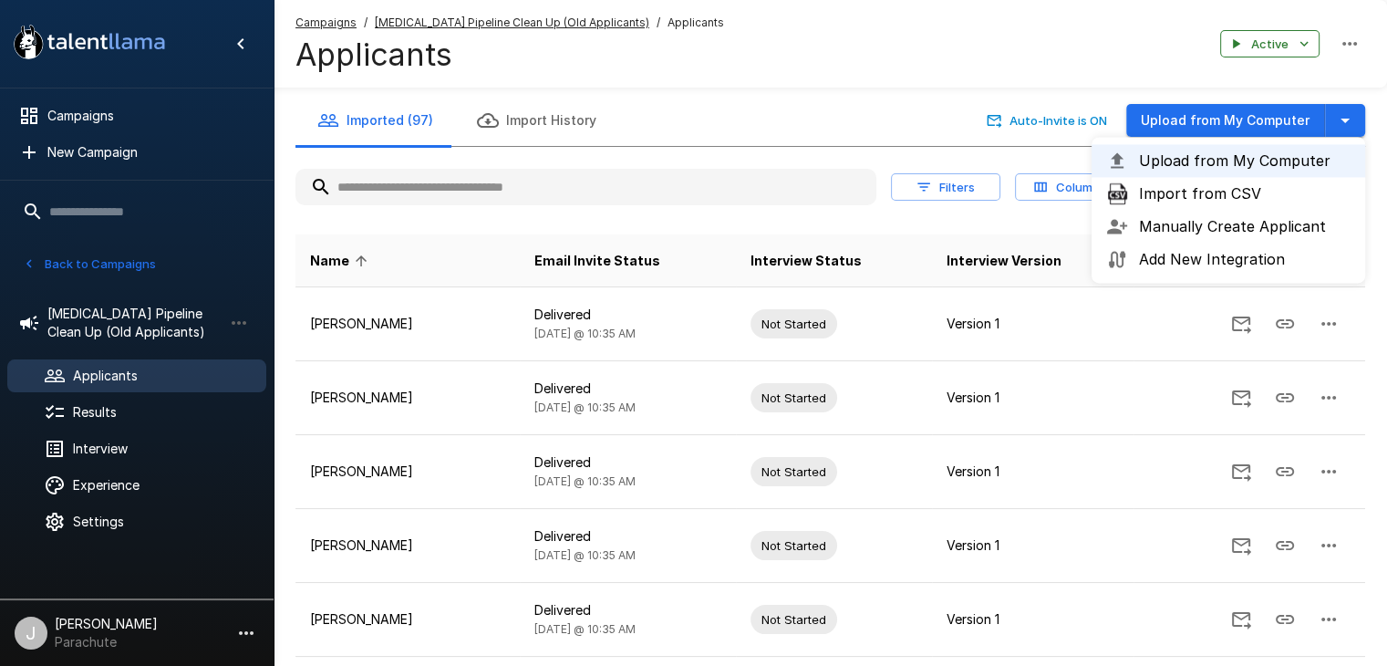
click at [1235, 188] on span "Import from CSV" at bounding box center [1245, 193] width 212 height 22
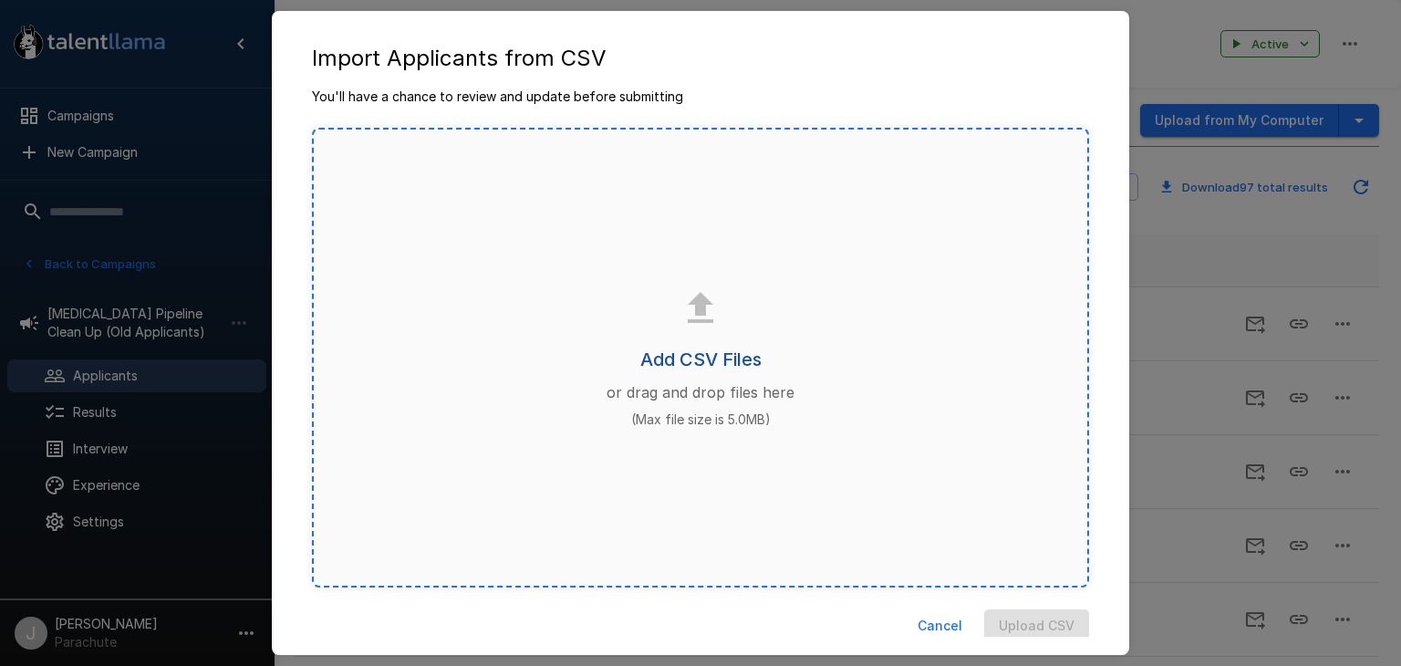
click at [689, 363] on h6 "Add CSV Files" at bounding box center [700, 359] width 121 height 29
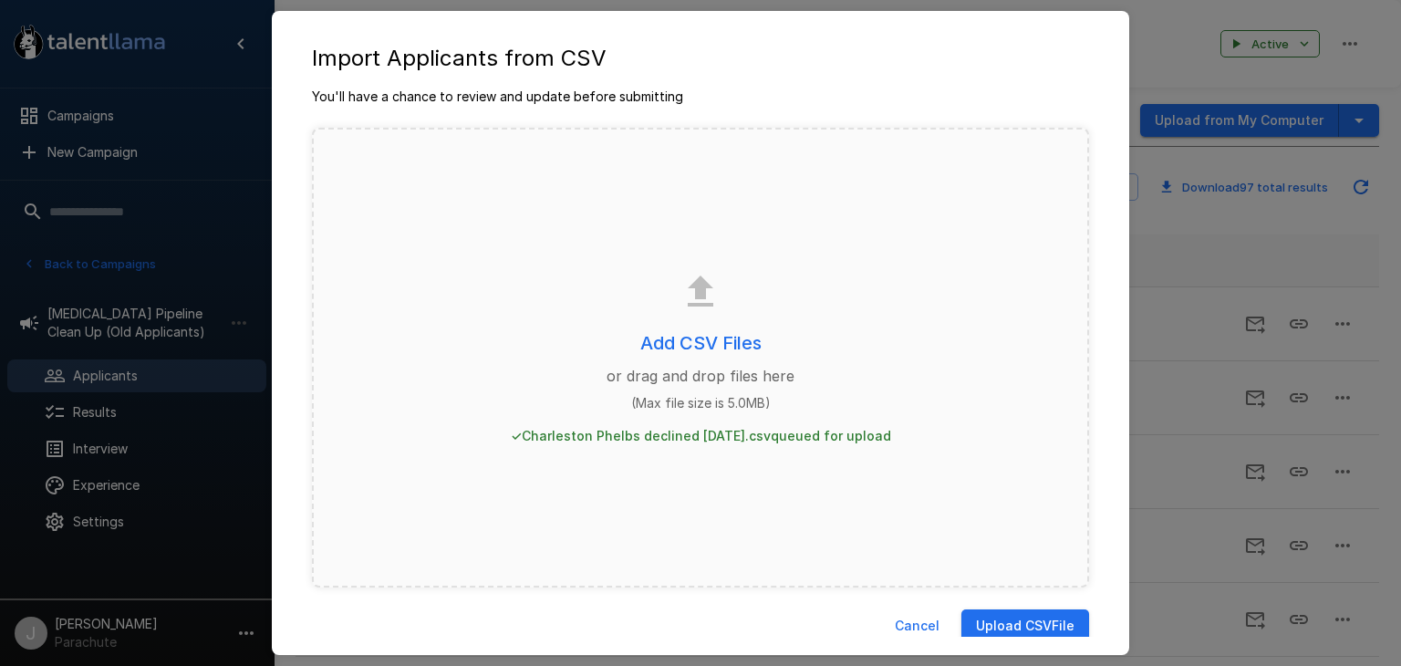
click at [1007, 620] on button "Upload CSV File" at bounding box center [1025, 626] width 128 height 34
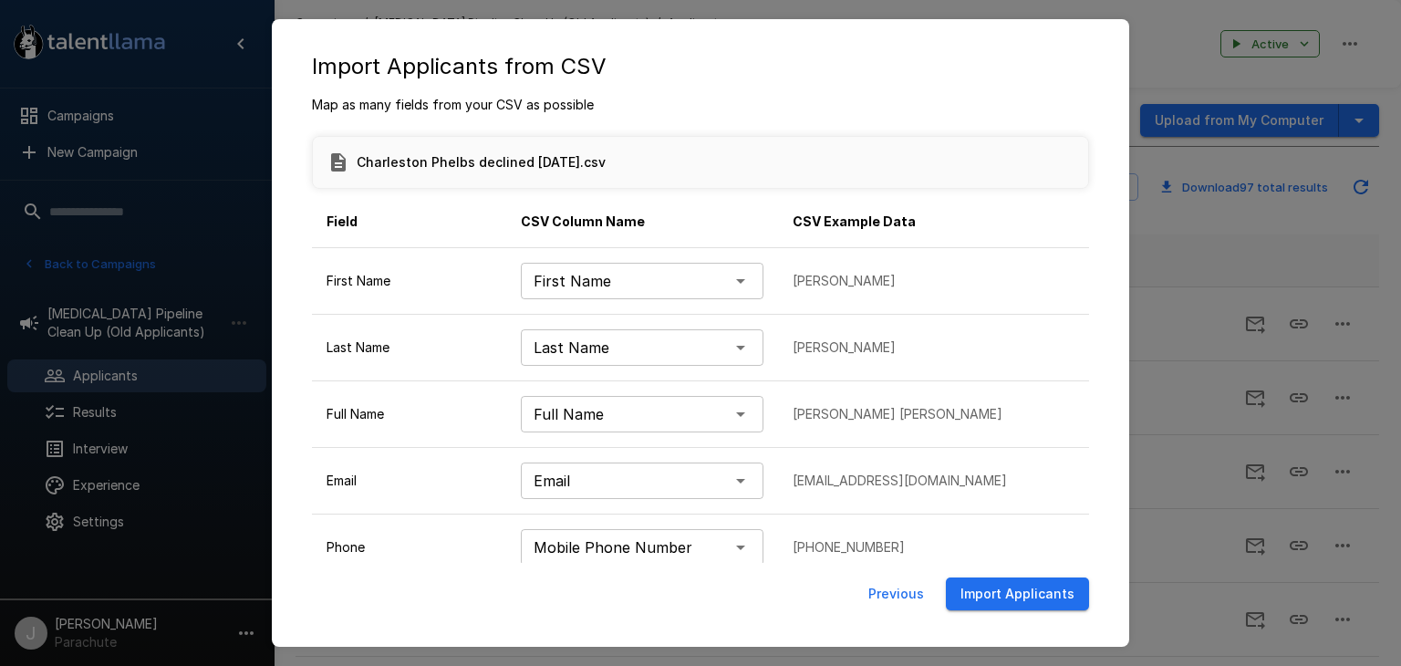
click at [980, 598] on button "Import Applicants" at bounding box center [1017, 594] width 143 height 34
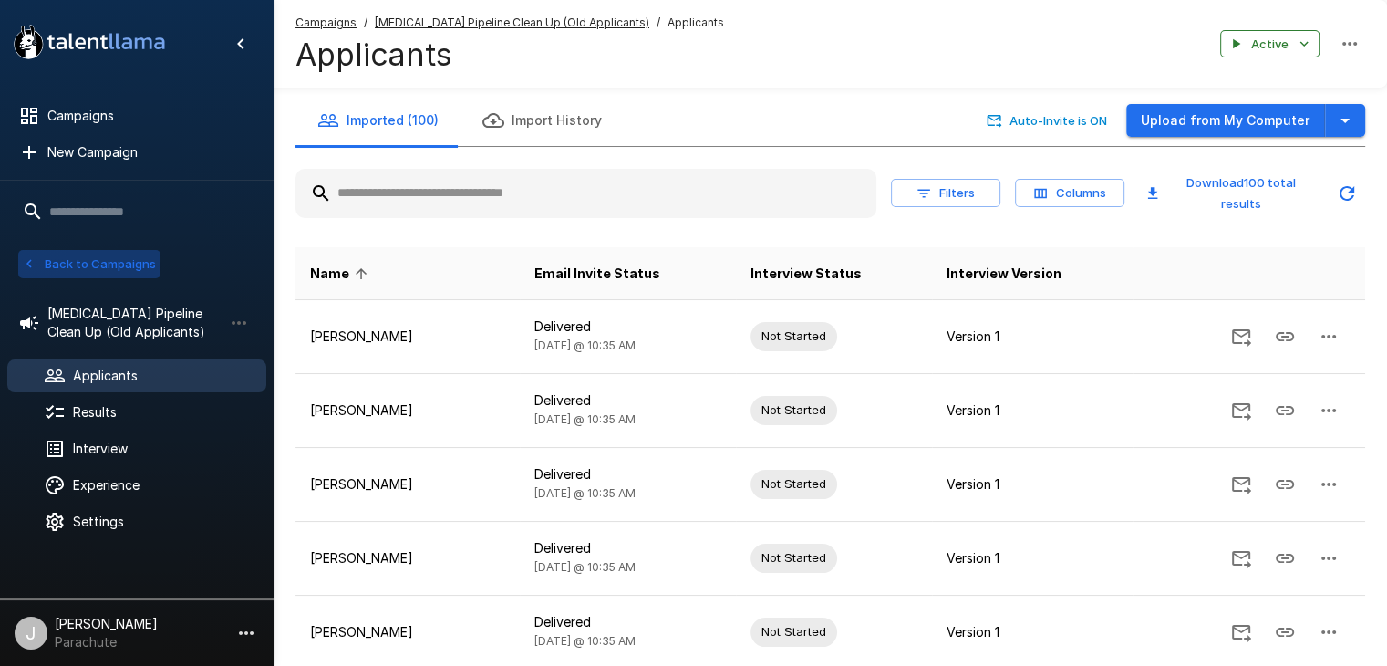
click at [22, 259] on icon "button" at bounding box center [29, 263] width 16 height 16
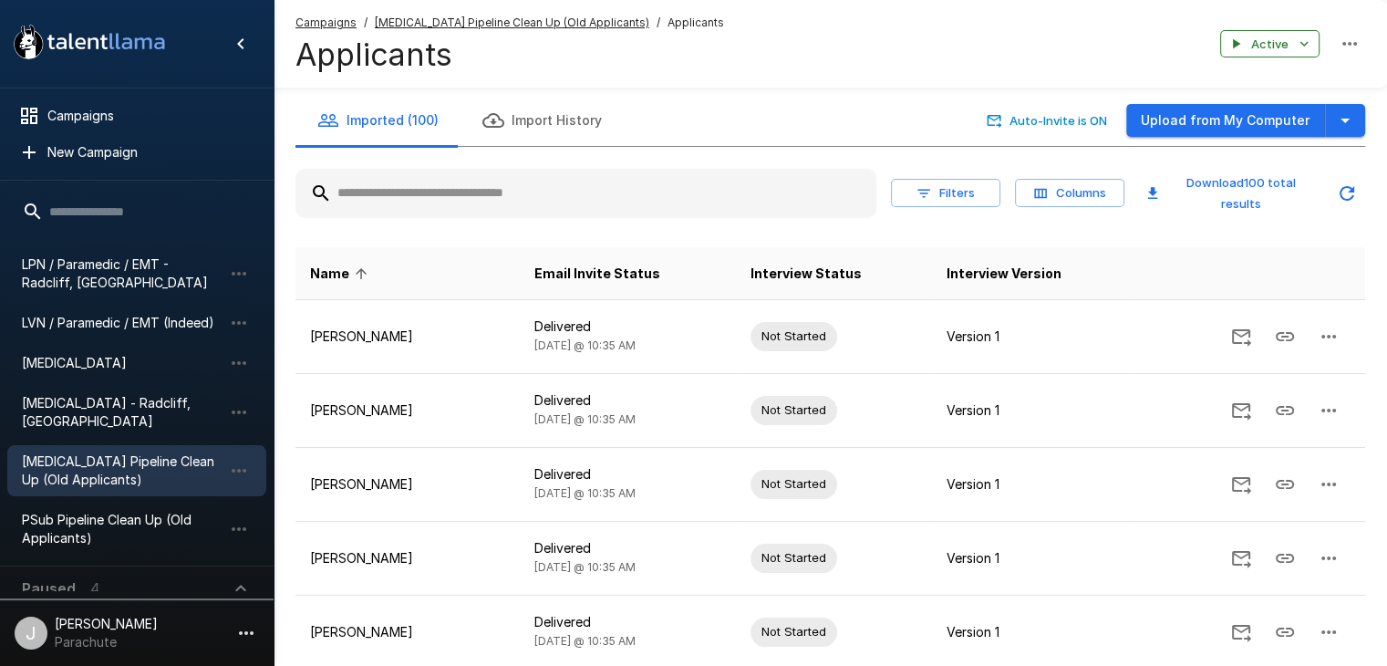
click at [67, 362] on span "[MEDICAL_DATA]" at bounding box center [122, 363] width 201 height 18
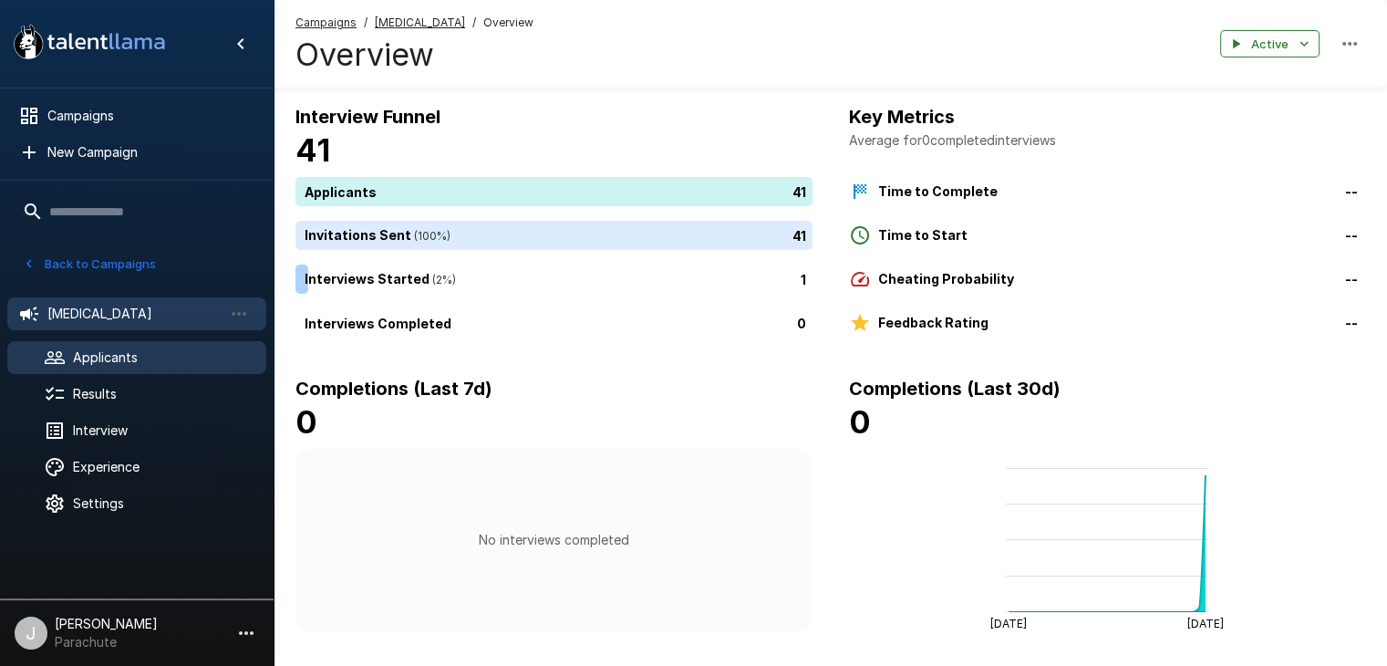
click at [104, 364] on div "Applicants" at bounding box center [136, 357] width 259 height 33
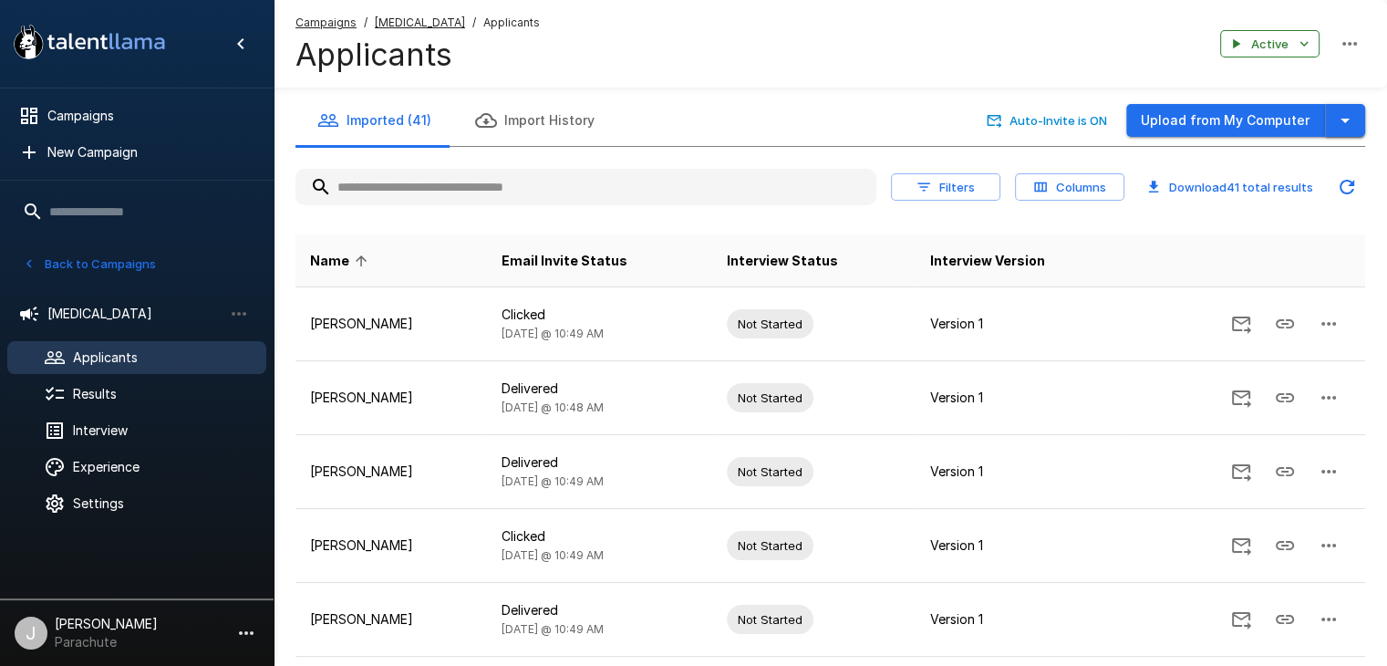
click at [1329, 116] on button "button" at bounding box center [1345, 121] width 40 height 34
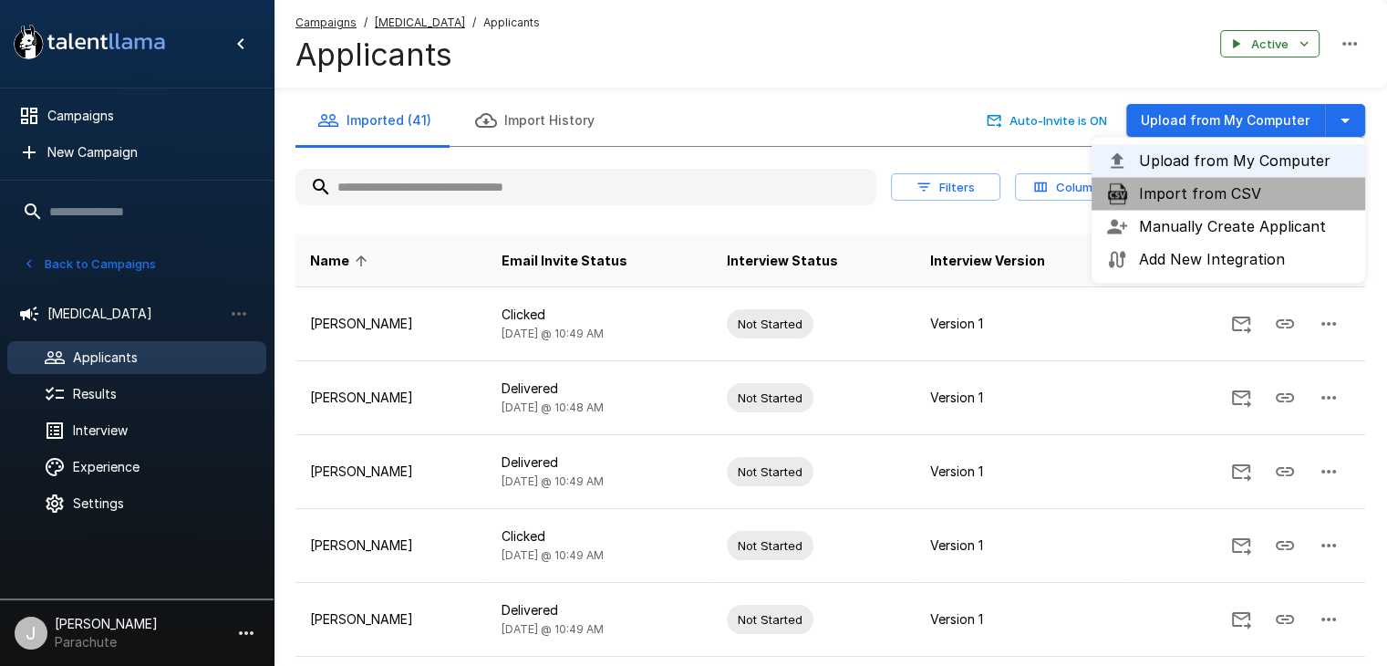
click at [1226, 196] on span "Import from CSV" at bounding box center [1245, 193] width 212 height 22
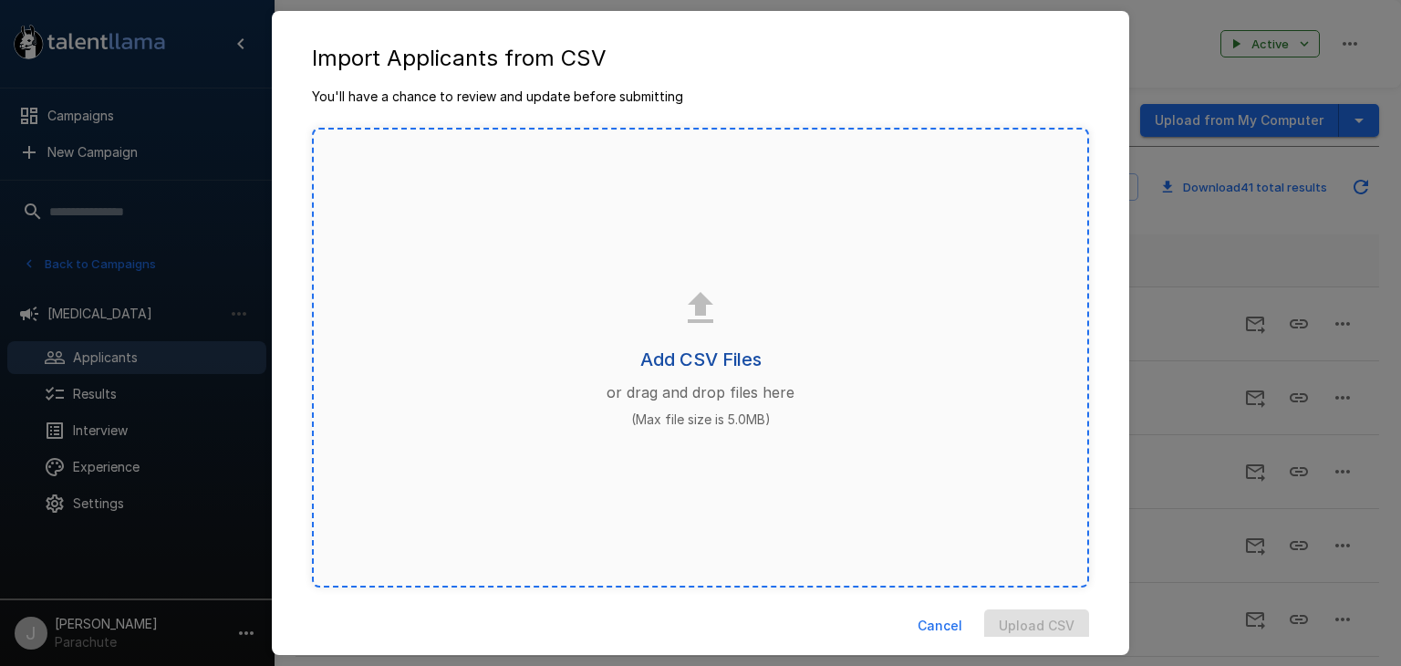
click at [685, 356] on h6 "Add CSV Files" at bounding box center [700, 359] width 121 height 29
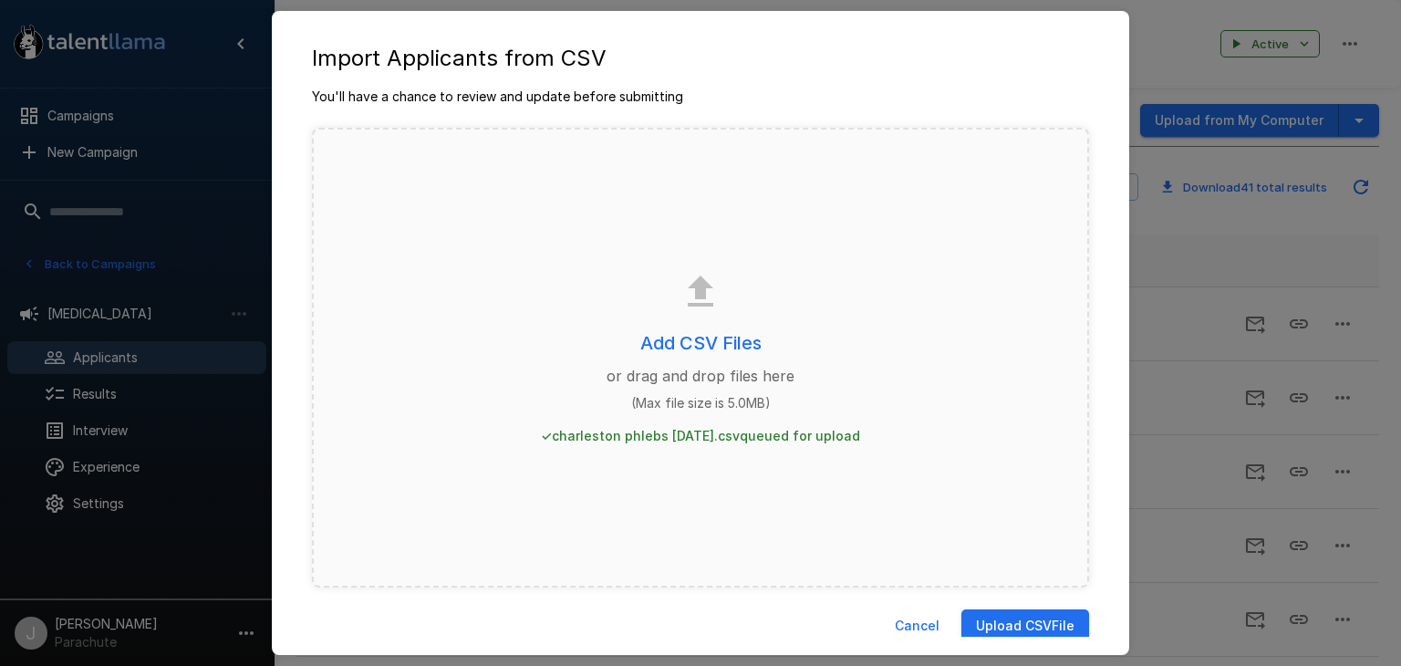
click at [1000, 624] on button "Upload CSV File" at bounding box center [1025, 626] width 128 height 34
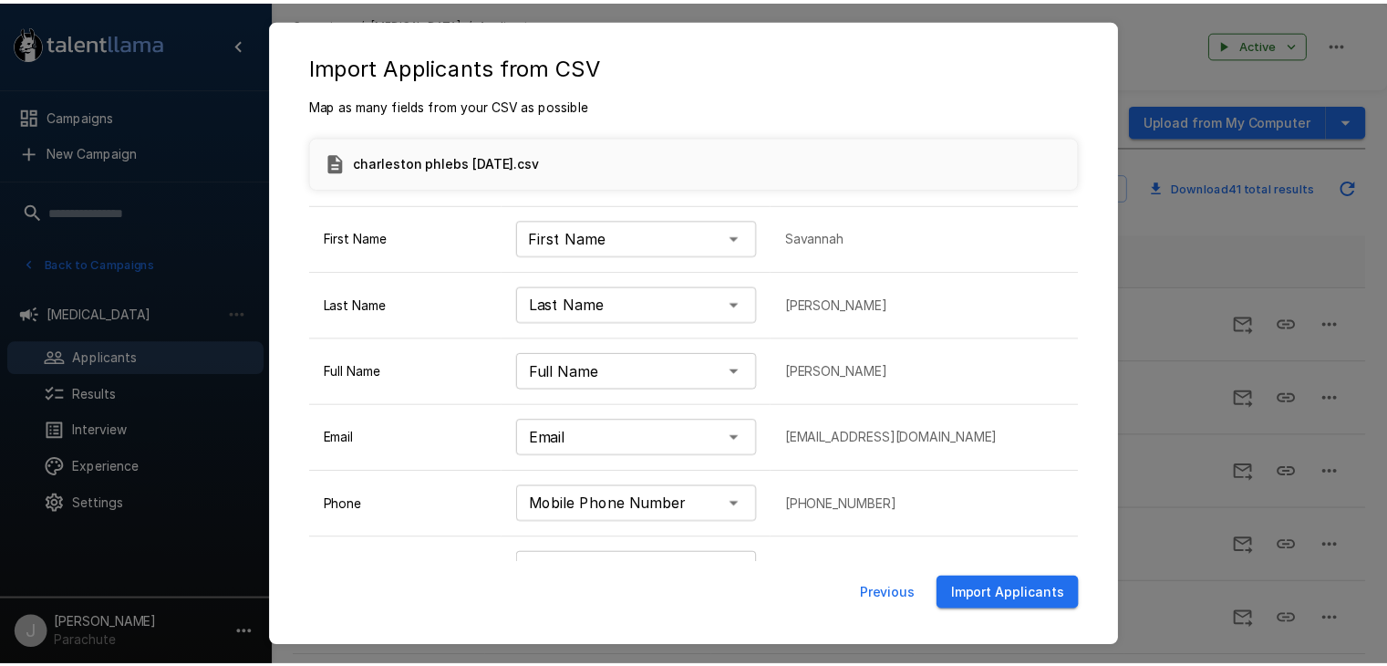
scroll to position [84, 0]
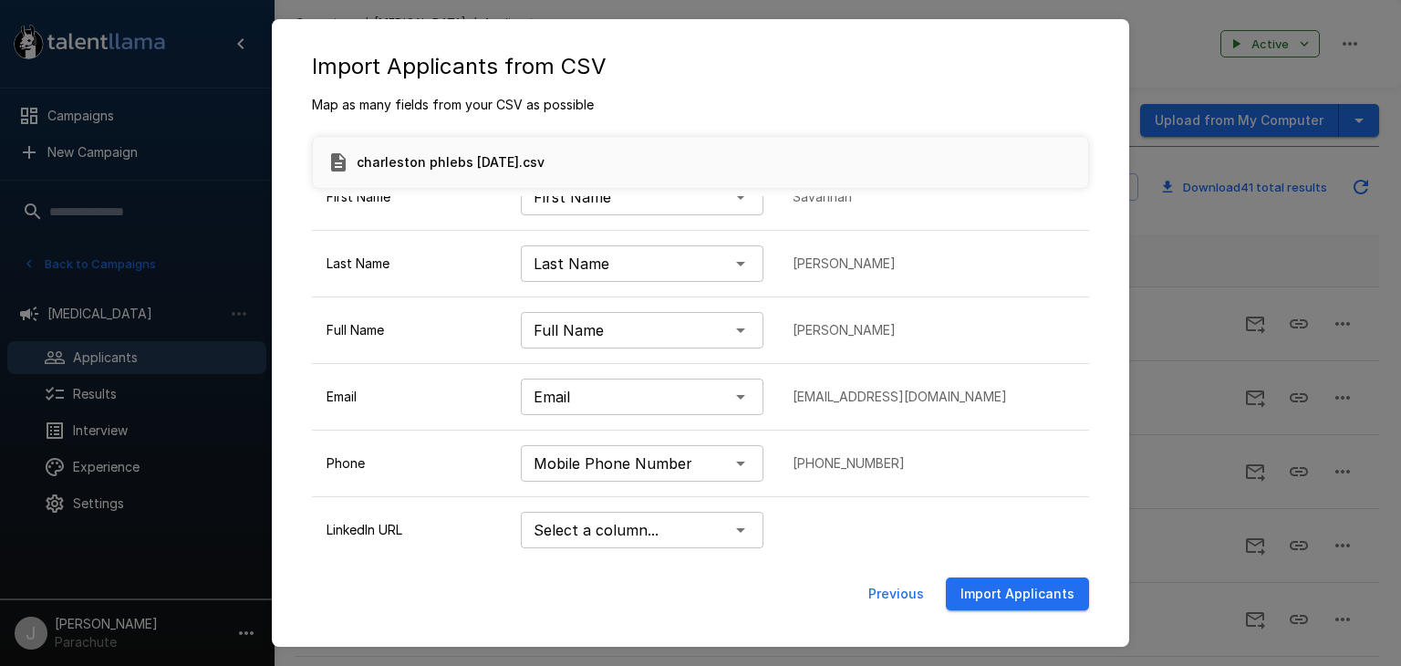
click at [986, 589] on button "Import Applicants" at bounding box center [1017, 594] width 143 height 34
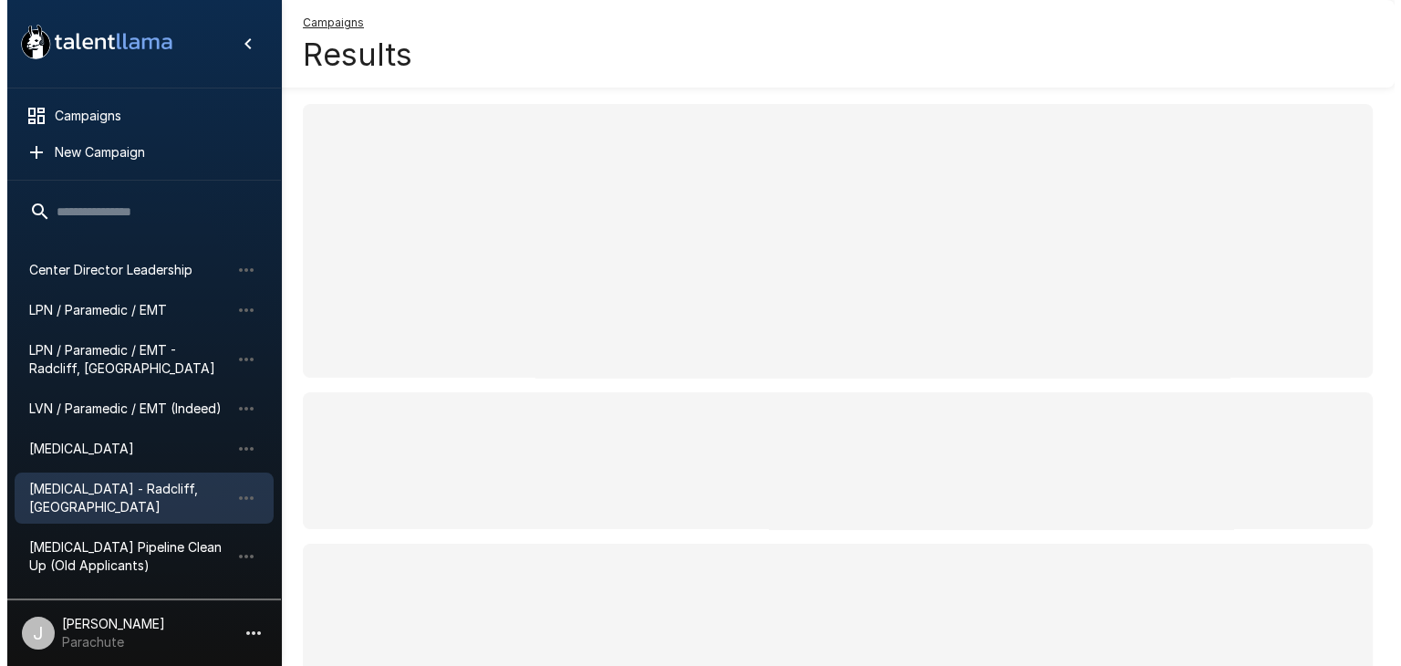
scroll to position [513, 0]
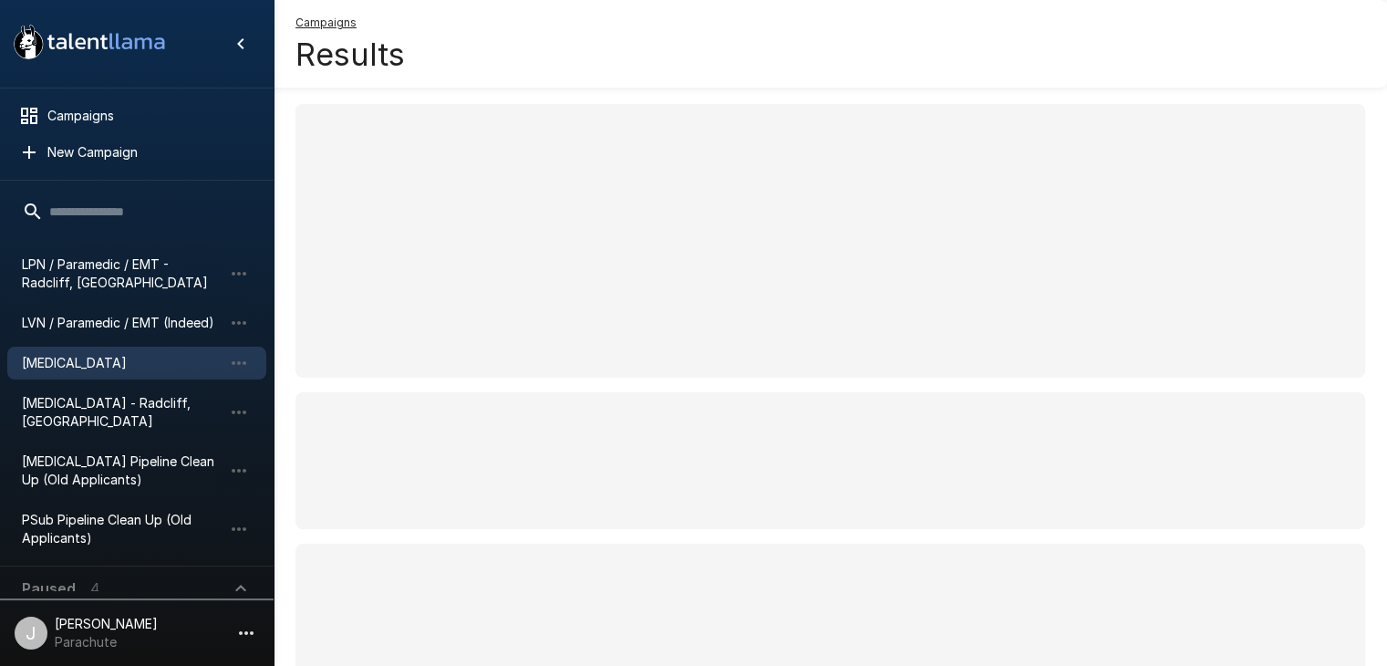
click at [109, 358] on span "[MEDICAL_DATA]" at bounding box center [122, 363] width 201 height 18
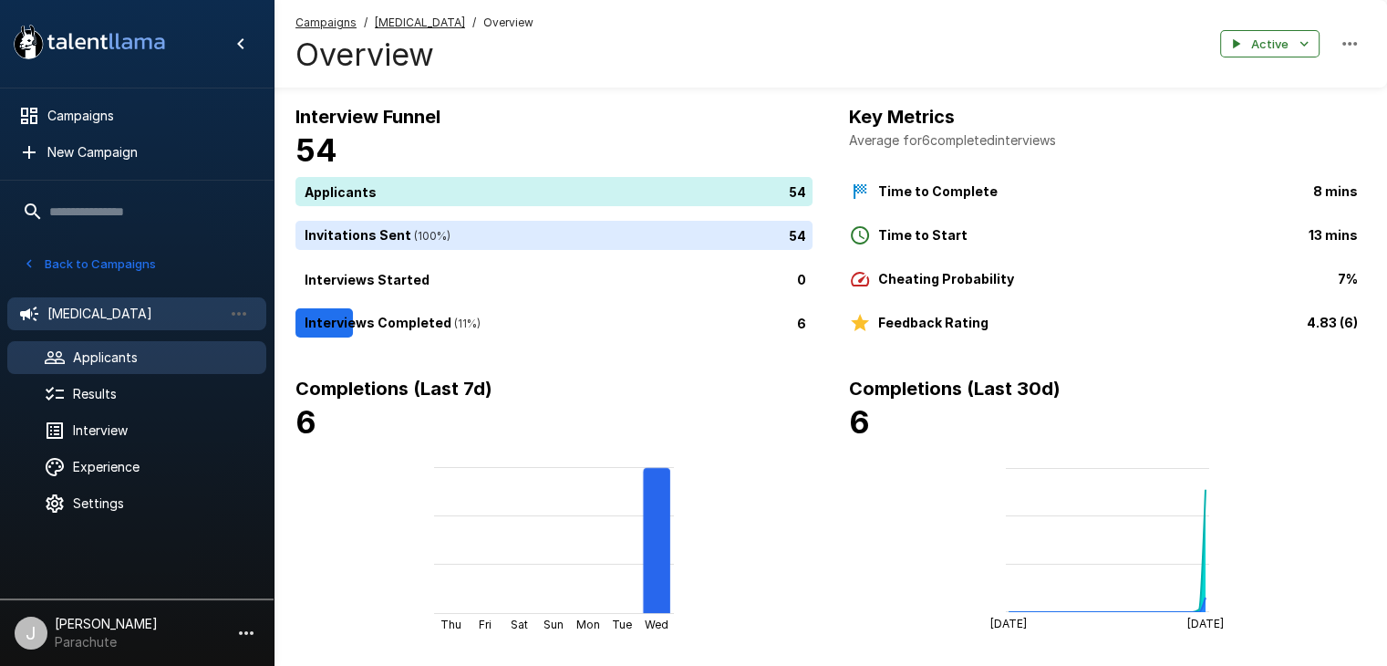
click at [62, 347] on icon at bounding box center [55, 358] width 22 height 22
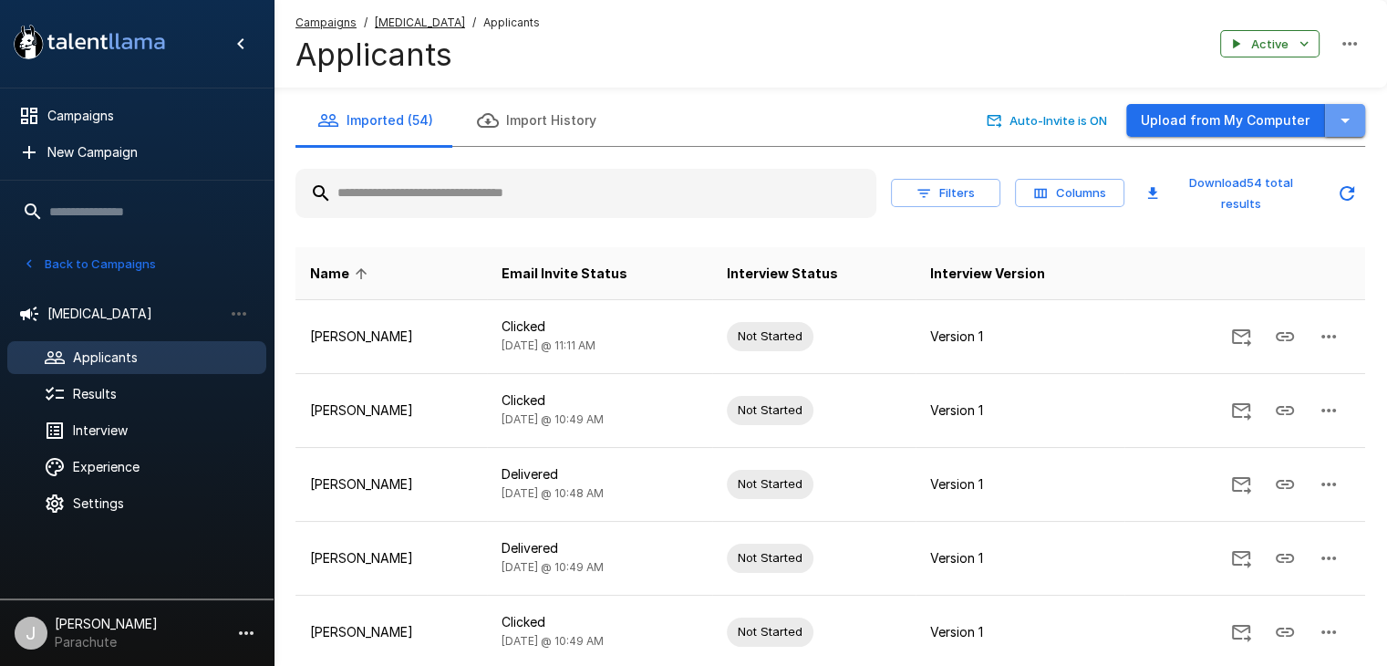
click at [1347, 107] on button "button" at bounding box center [1345, 121] width 40 height 34
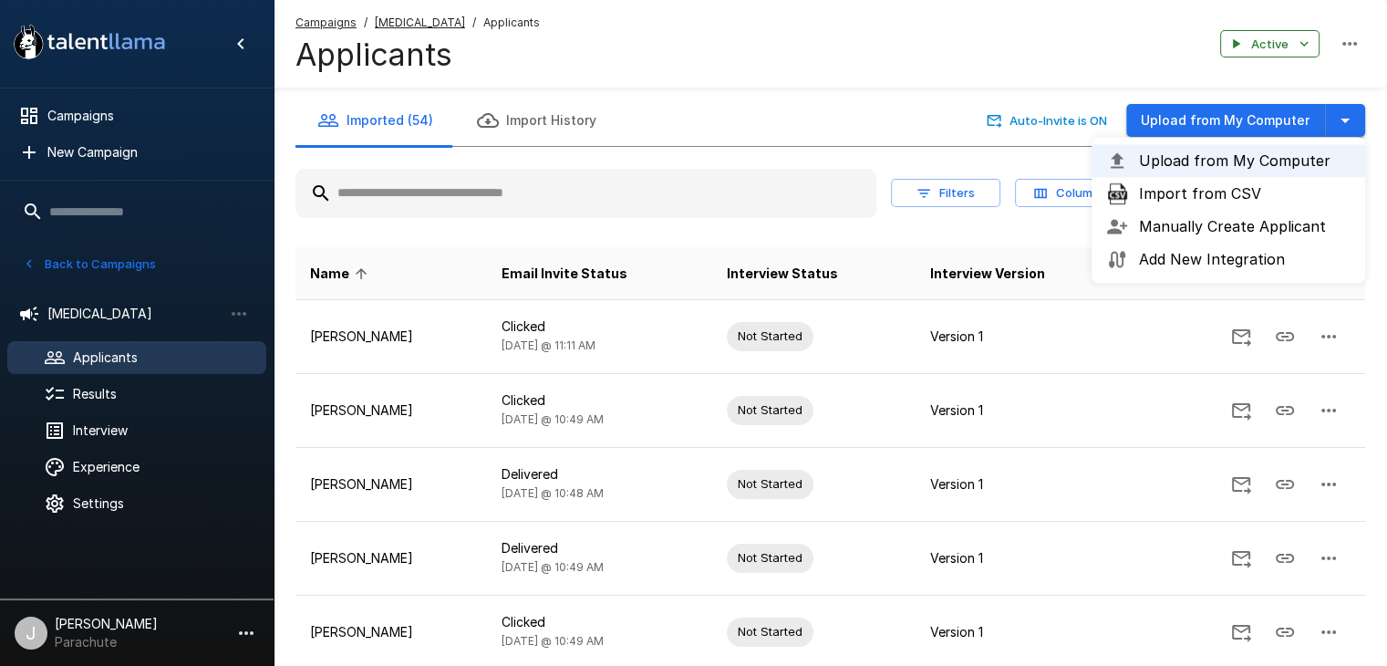
click at [1207, 189] on span "Import from CSV" at bounding box center [1245, 193] width 212 height 22
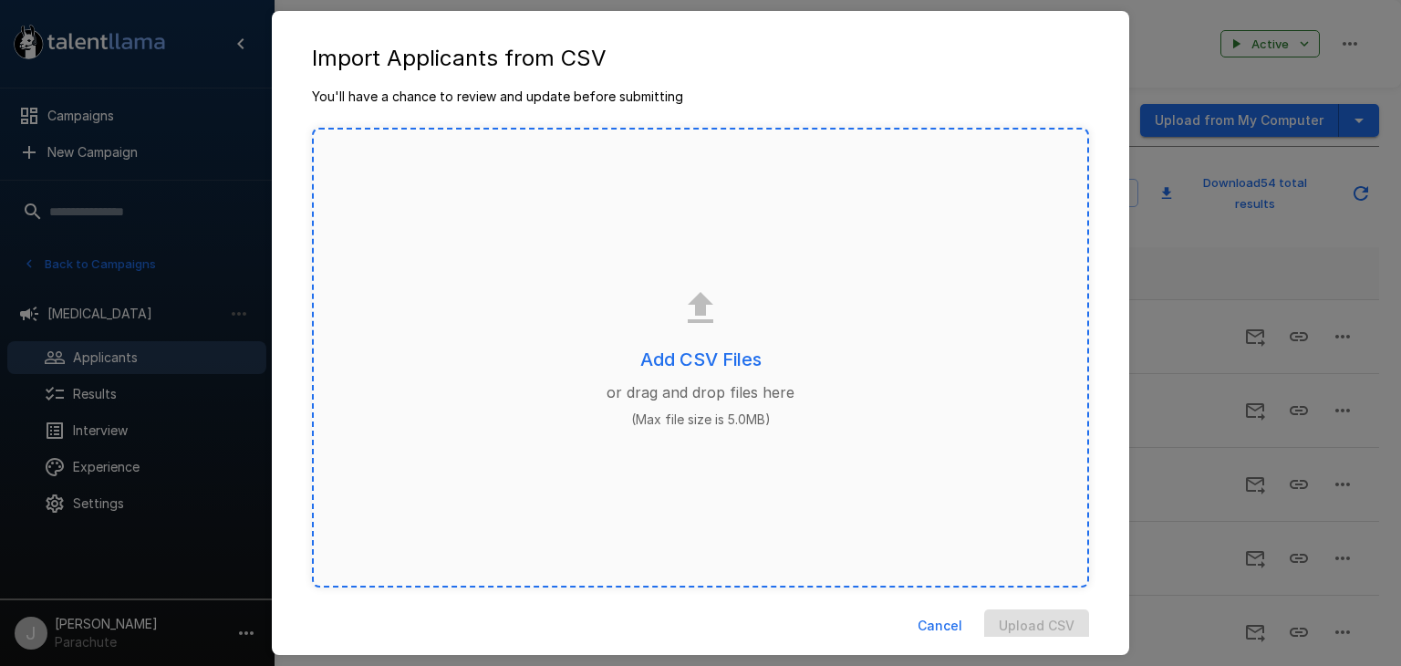
click at [695, 378] on div "Add CSV Files or drag and drop files here (Max file size is 5.0MB)" at bounding box center [700, 358] width 777 height 460
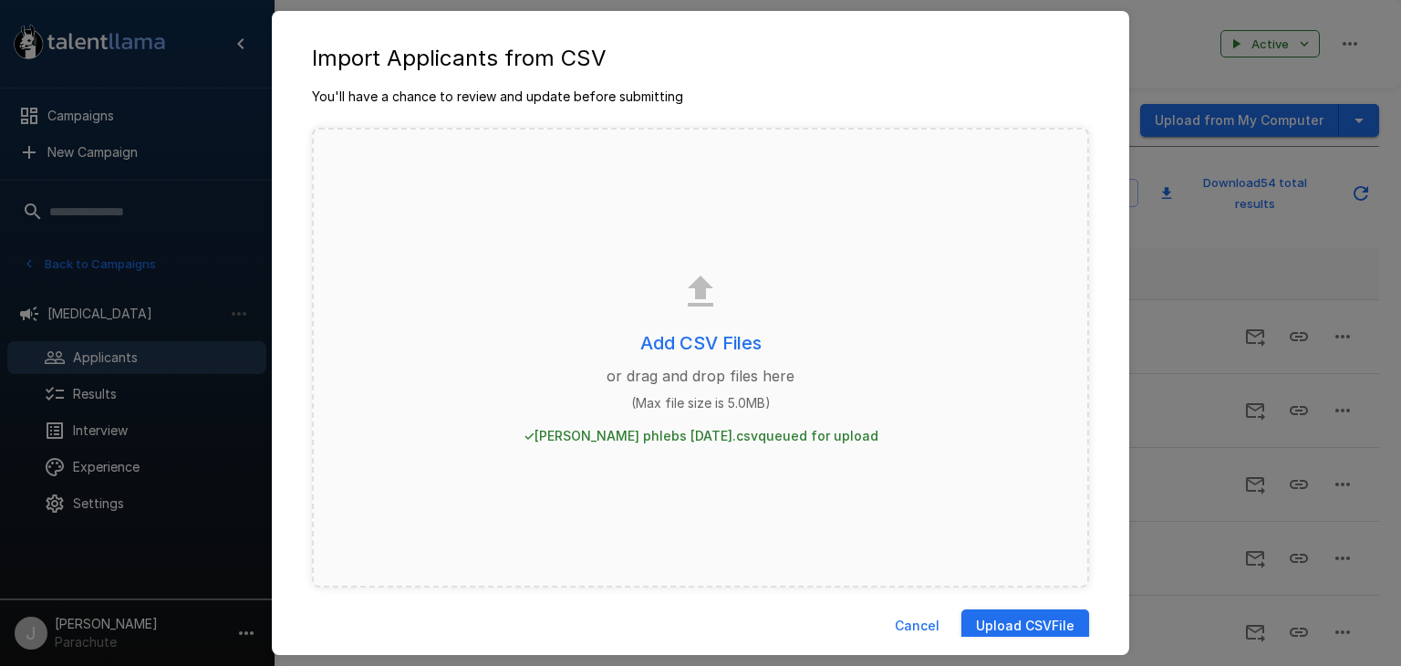
click at [1005, 618] on button "Upload CSV File" at bounding box center [1025, 626] width 128 height 34
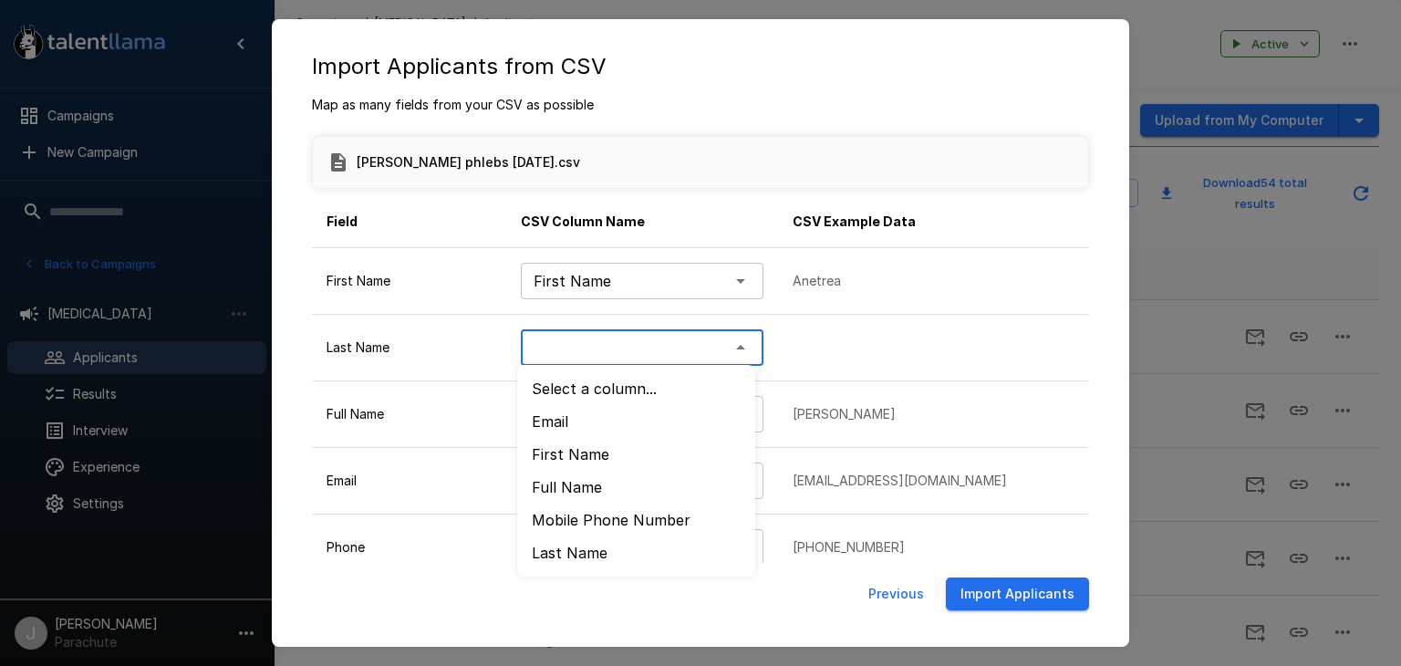
click at [726, 346] on body ".st0{fill:#FFFFFF;} .st1{fill:#76a4ed;} Campaigns New Campaign Active 17 (Archi…" at bounding box center [707, 333] width 1415 height 666
click at [584, 550] on li "﻿Last Name" at bounding box center [636, 552] width 238 height 33
type input "*********"
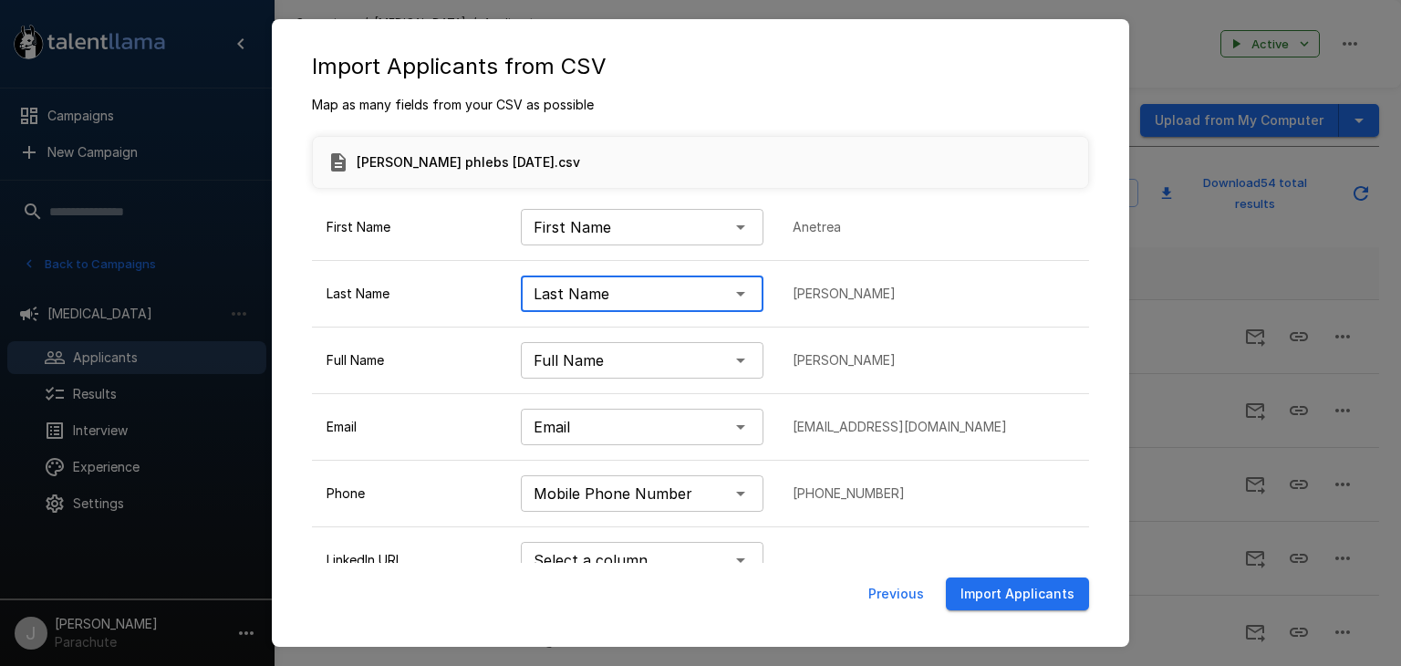
scroll to position [84, 0]
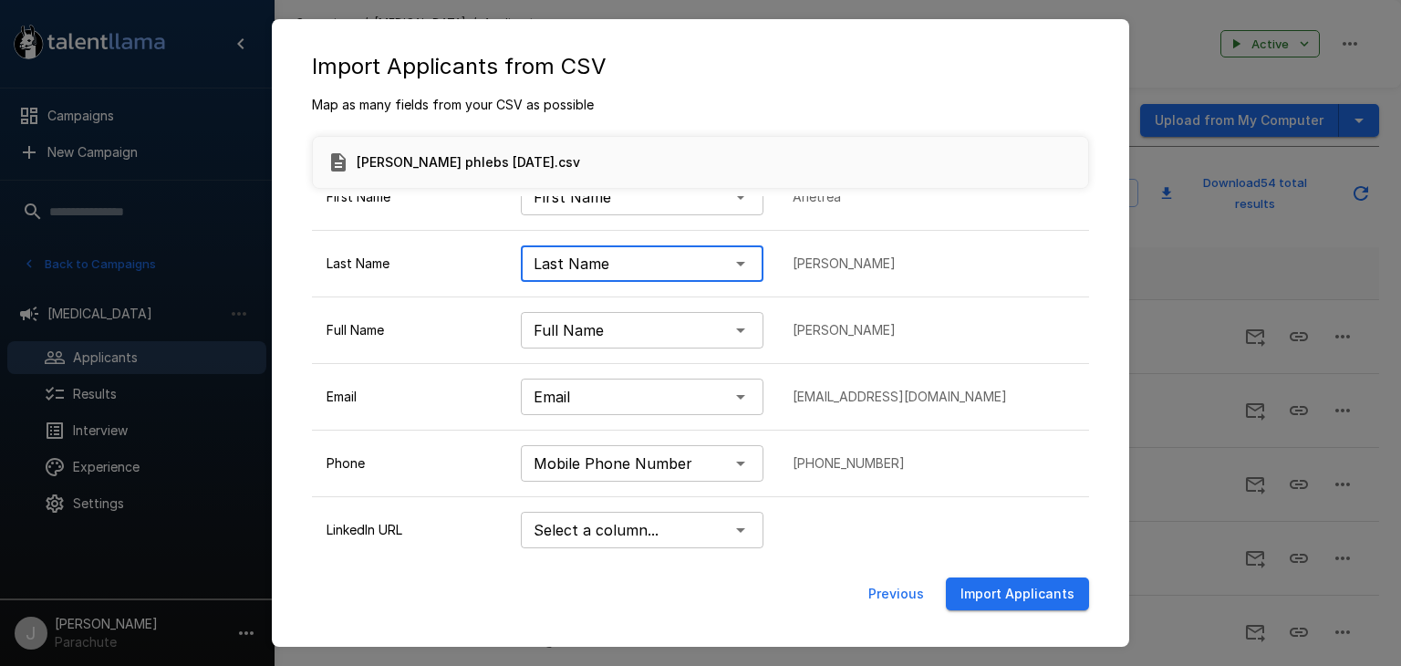
click at [981, 591] on button "Import Applicants" at bounding box center [1017, 594] width 143 height 34
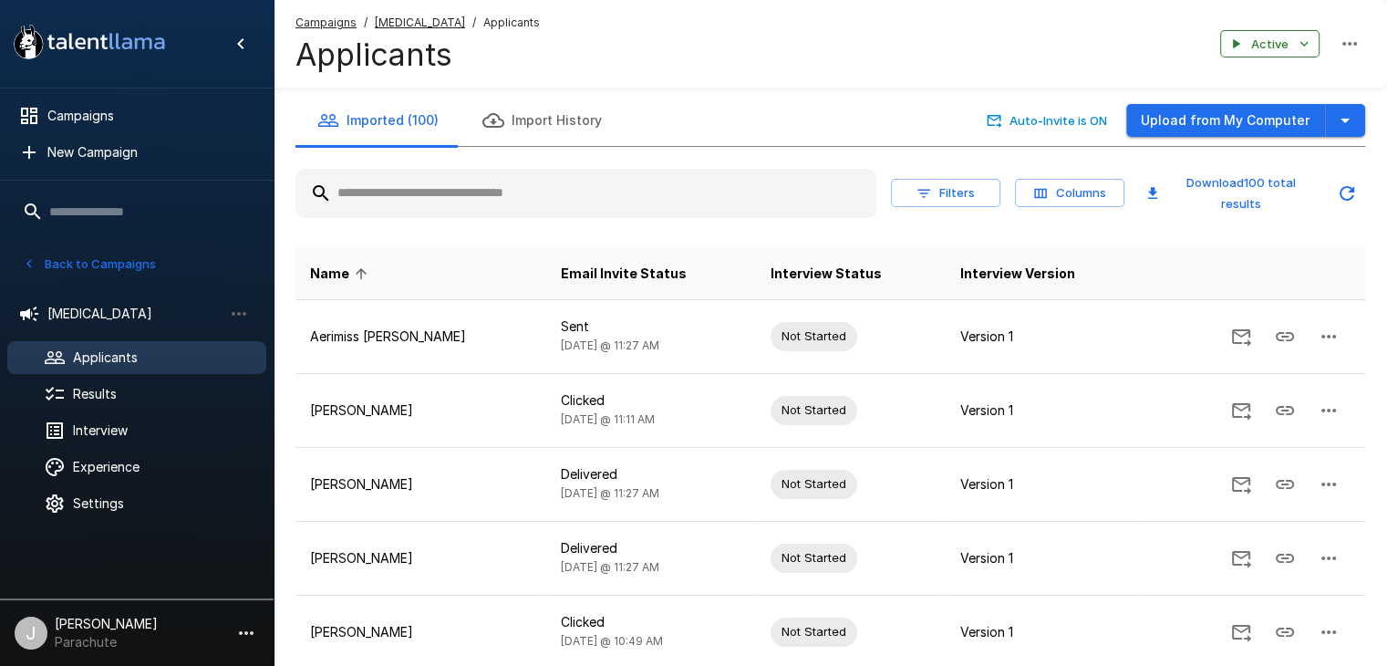
click at [115, 260] on button "Back to Campaigns" at bounding box center [89, 264] width 142 height 28
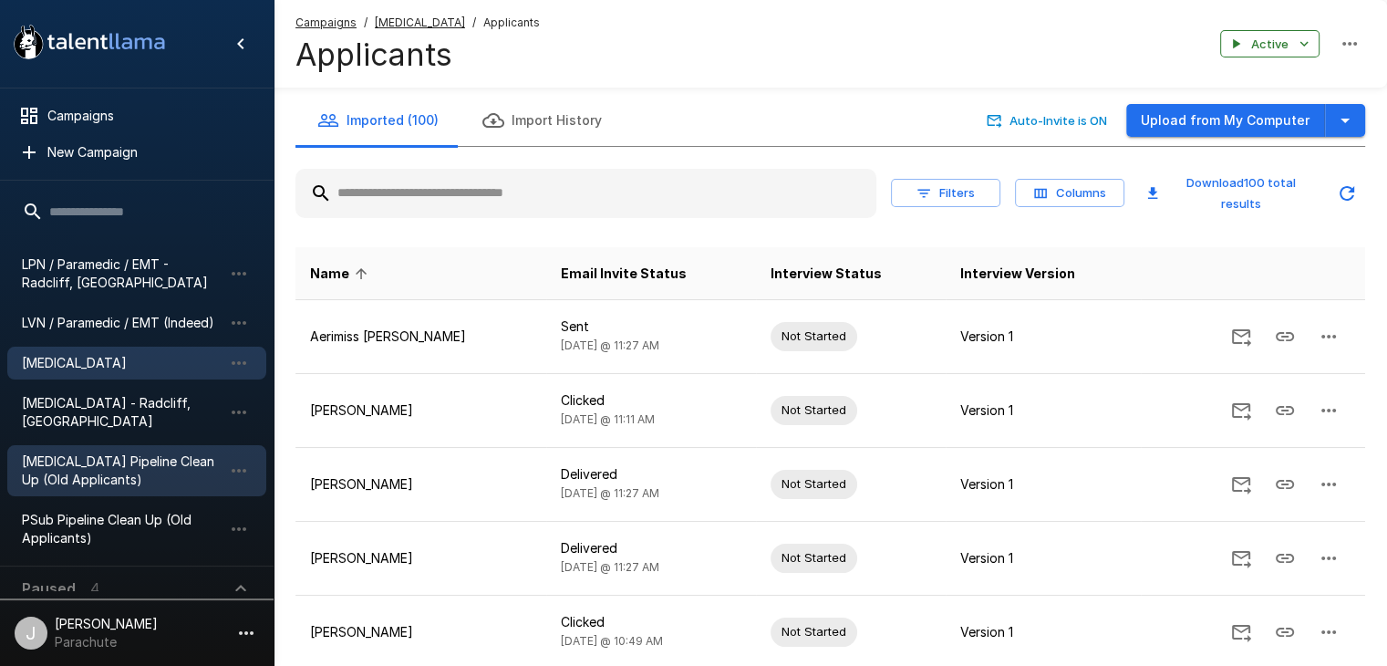
click at [118, 462] on span "[MEDICAL_DATA] Pipeline Clean Up (Old Applicants)" at bounding box center [122, 470] width 201 height 36
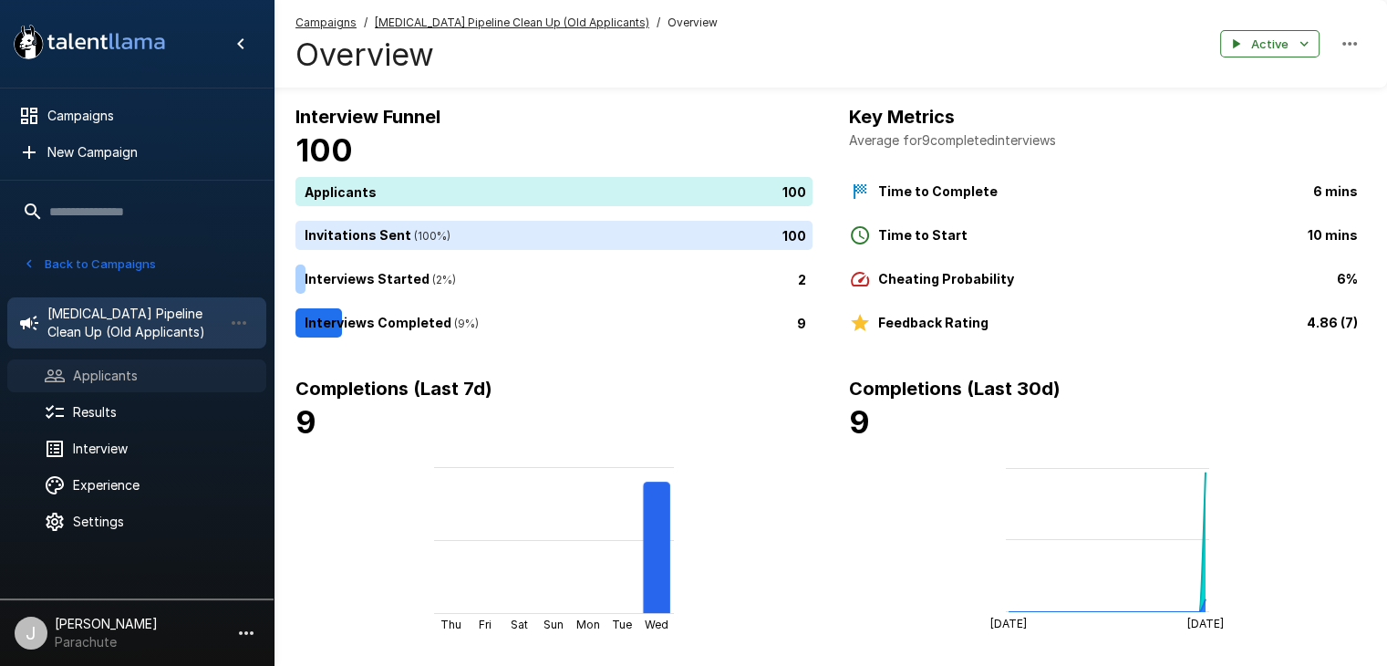
click at [118, 374] on span "Applicants" at bounding box center [162, 376] width 179 height 18
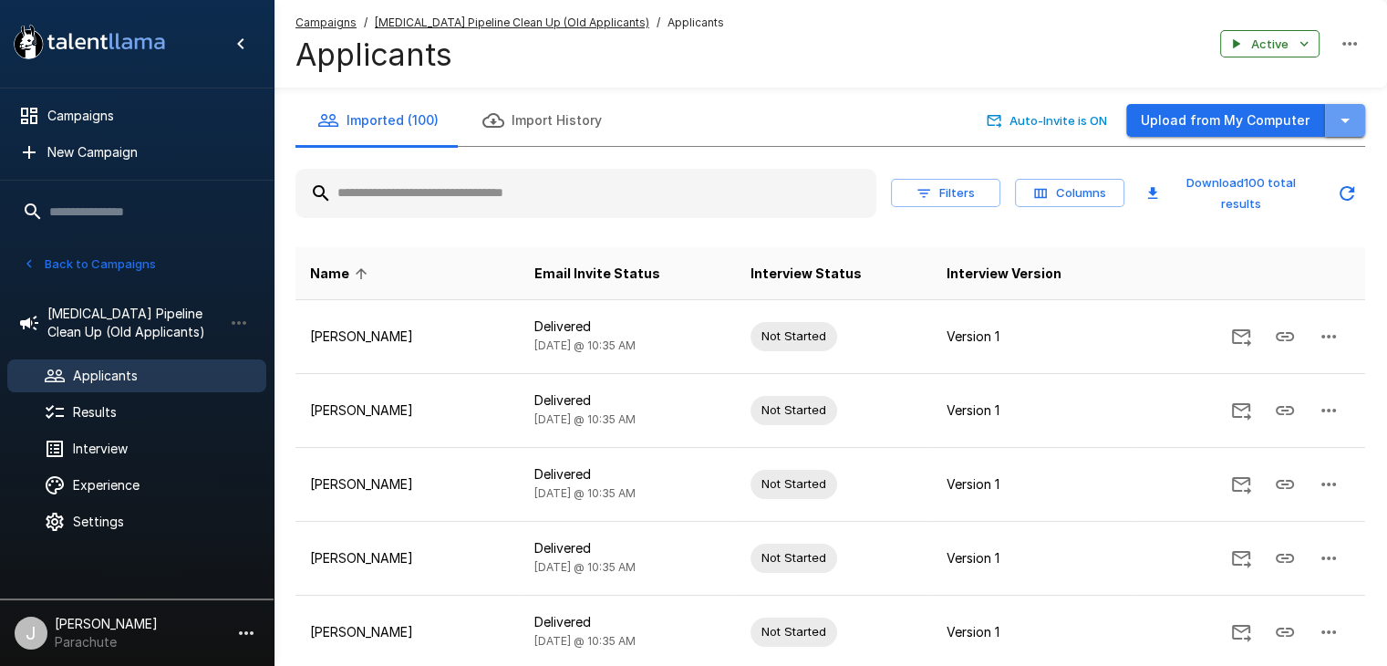
click at [1352, 112] on icon "button" at bounding box center [1345, 120] width 22 height 22
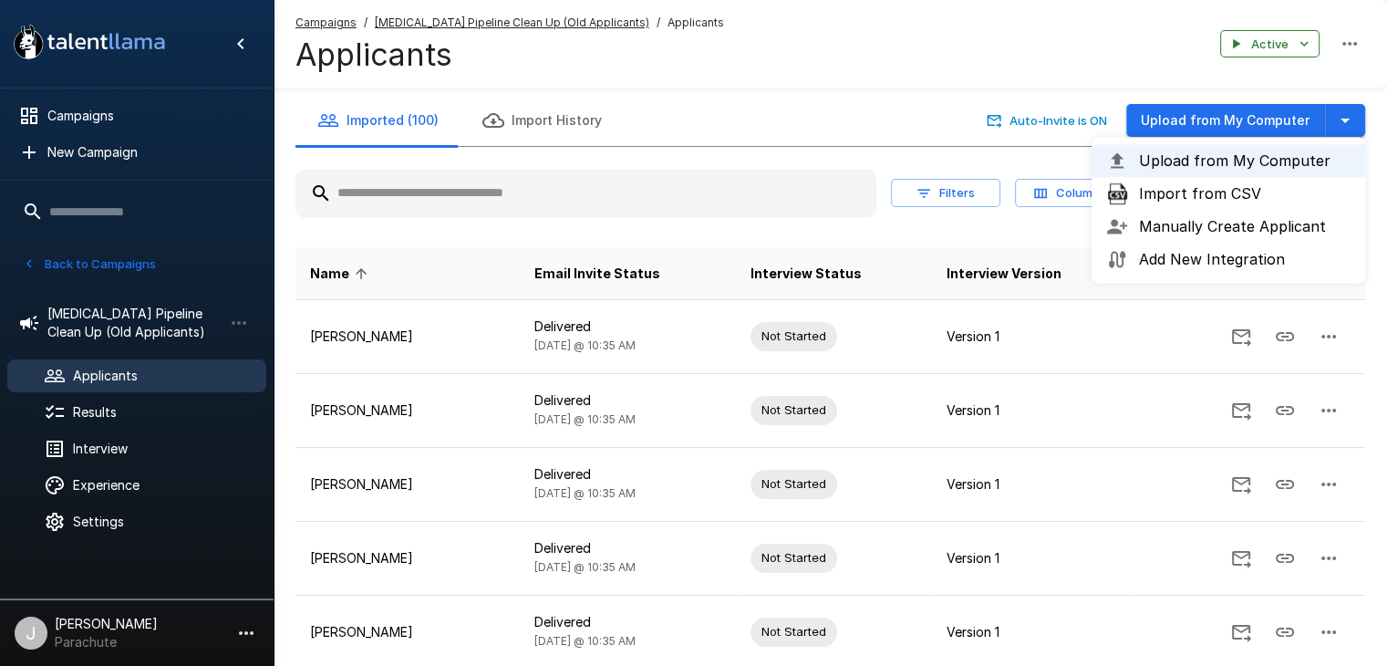
click at [1234, 194] on span "Import from CSV" at bounding box center [1245, 193] width 212 height 22
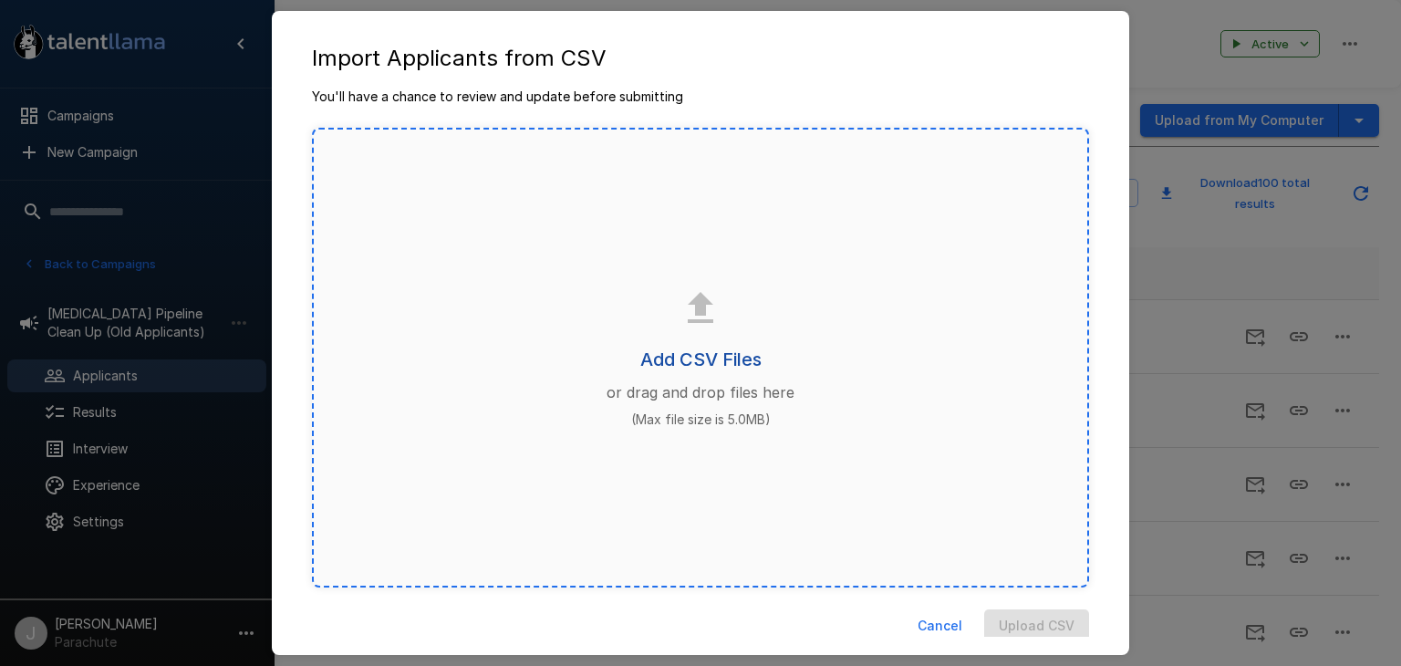
click at [696, 368] on h6 "Add CSV Files" at bounding box center [700, 359] width 121 height 29
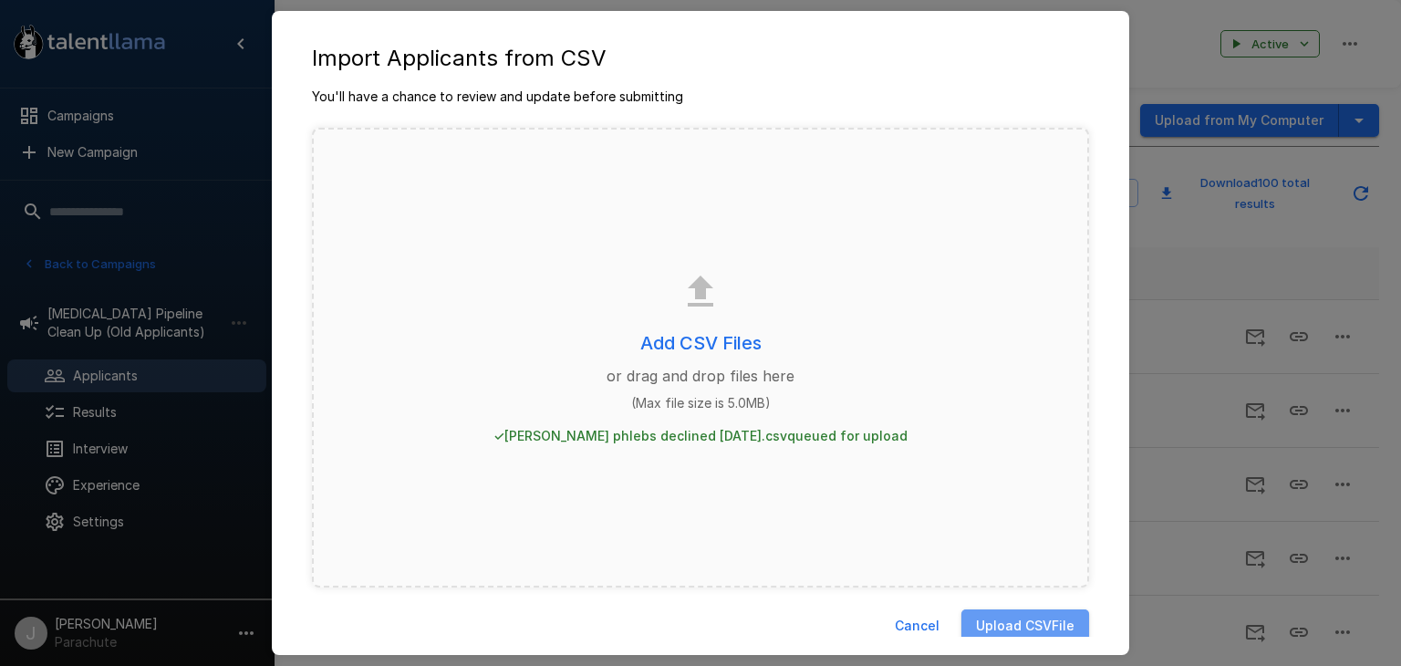
click at [981, 625] on button "Upload CSV File" at bounding box center [1025, 626] width 128 height 34
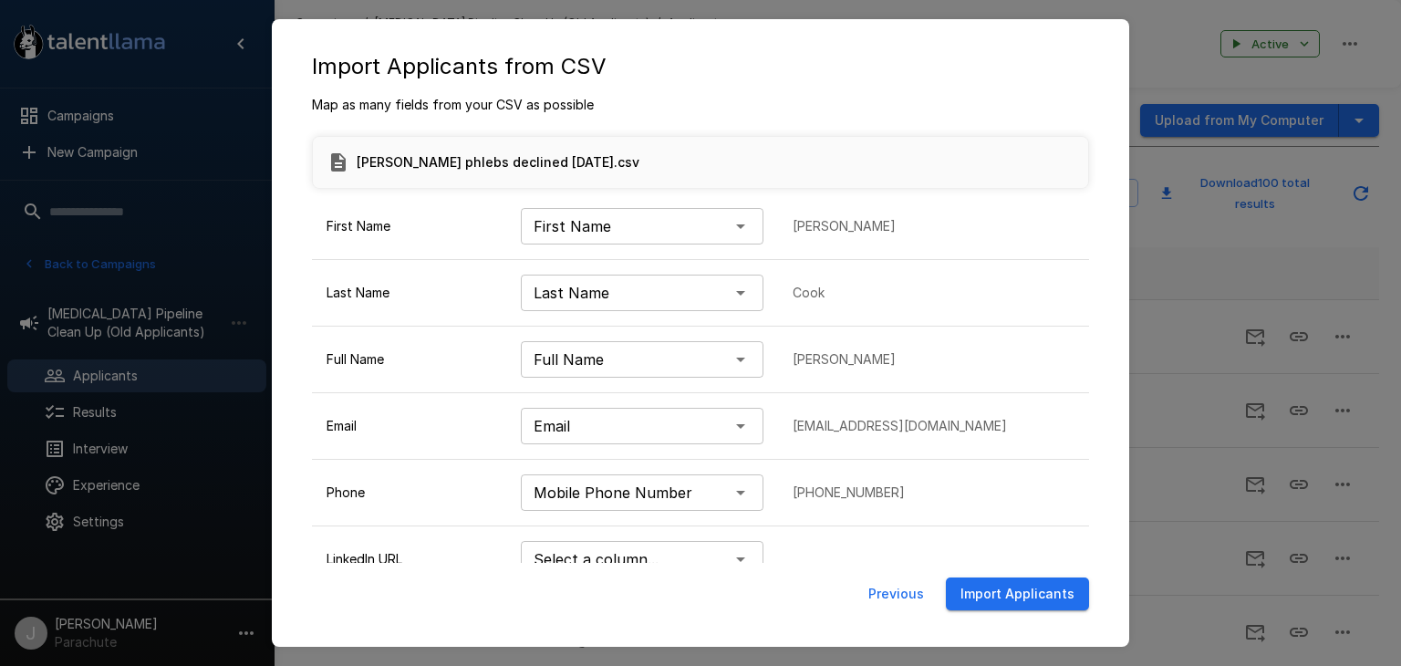
scroll to position [84, 0]
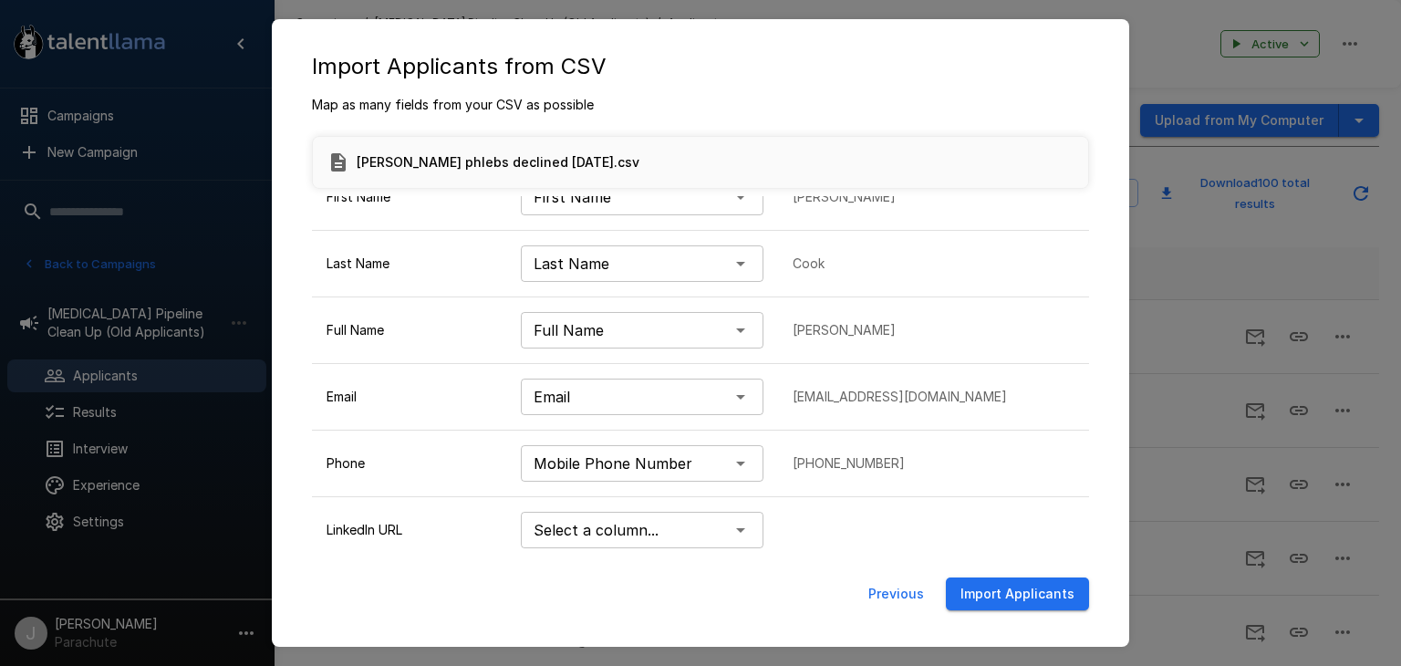
click at [1011, 598] on button "Import Applicants" at bounding box center [1017, 594] width 143 height 34
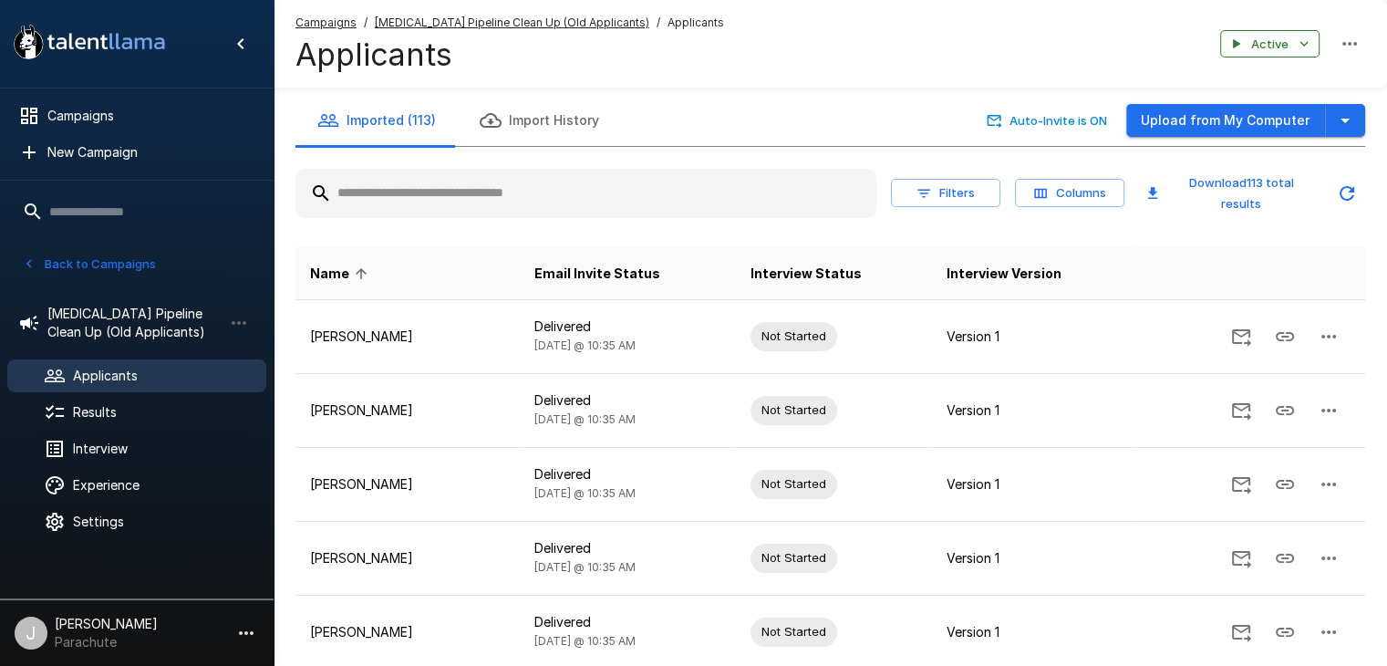
click at [106, 264] on button "Back to Campaigns" at bounding box center [89, 264] width 142 height 28
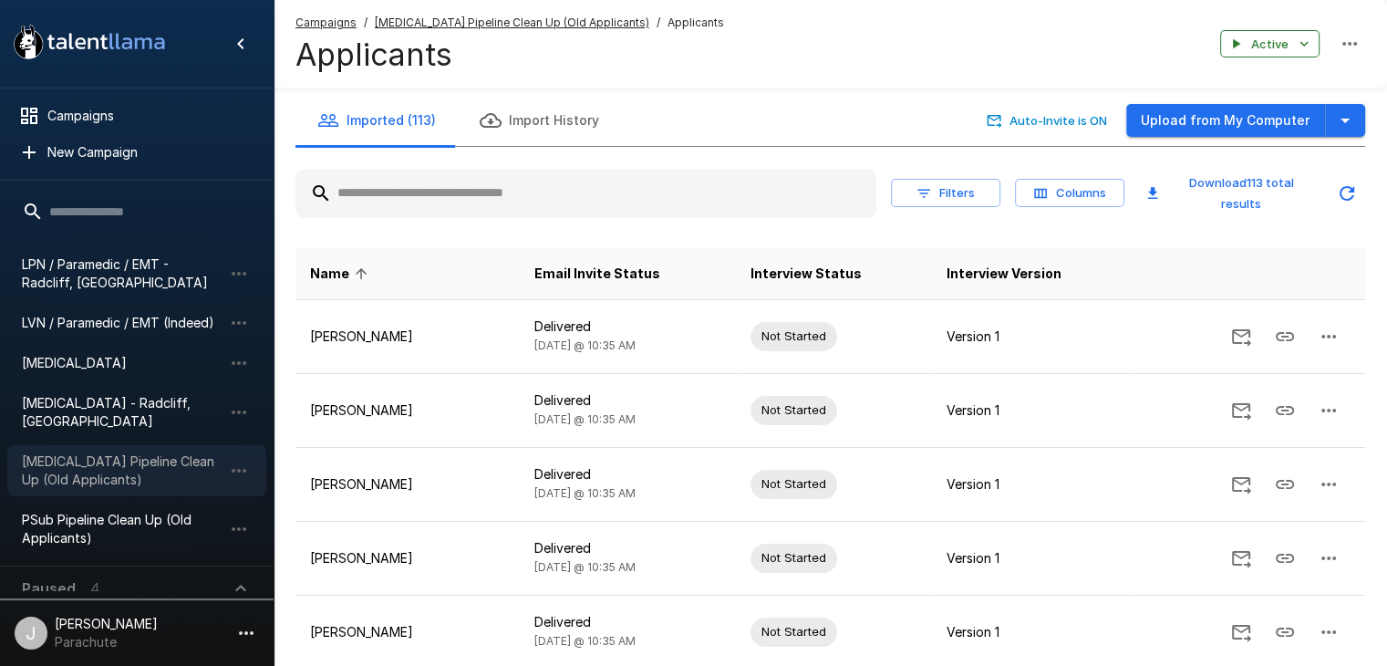
drag, startPoint x: 92, startPoint y: 457, endPoint x: 102, endPoint y: 452, distance: 11.0
click at [93, 455] on span "[MEDICAL_DATA] Pipeline Clean Up (Old Applicants)" at bounding box center [122, 470] width 201 height 36
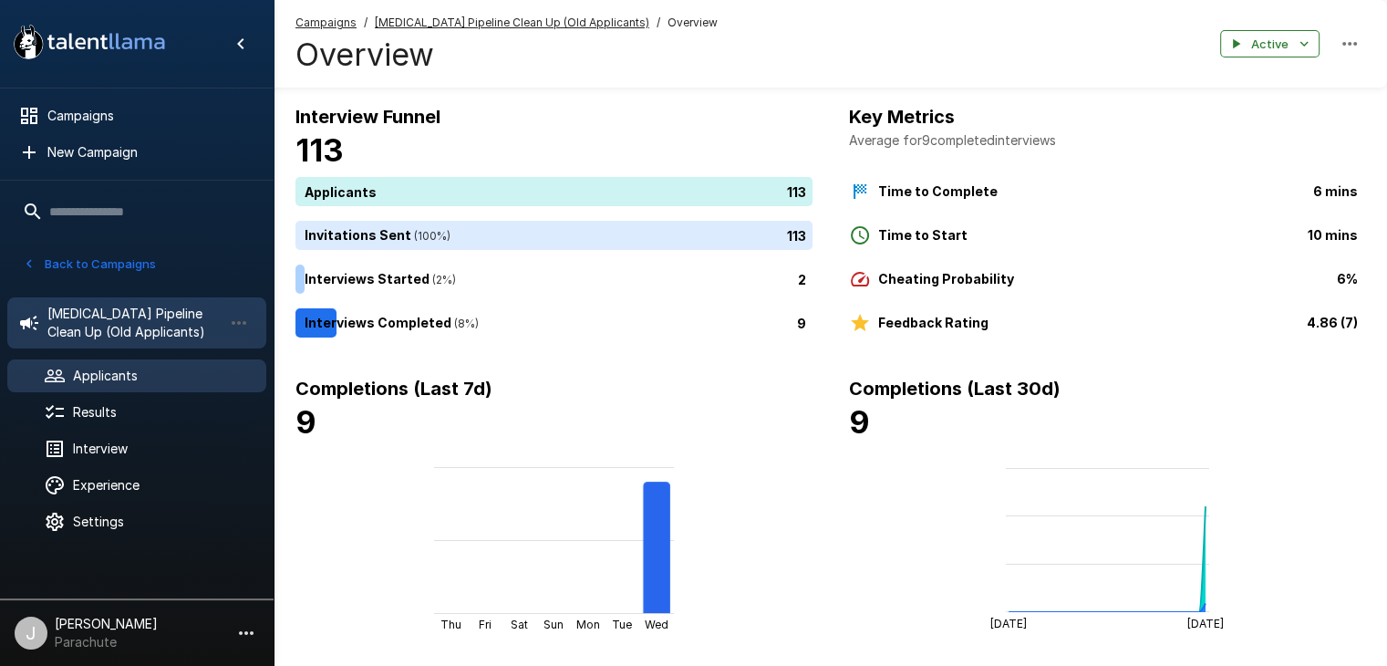
click at [120, 367] on span "Applicants" at bounding box center [162, 376] width 179 height 18
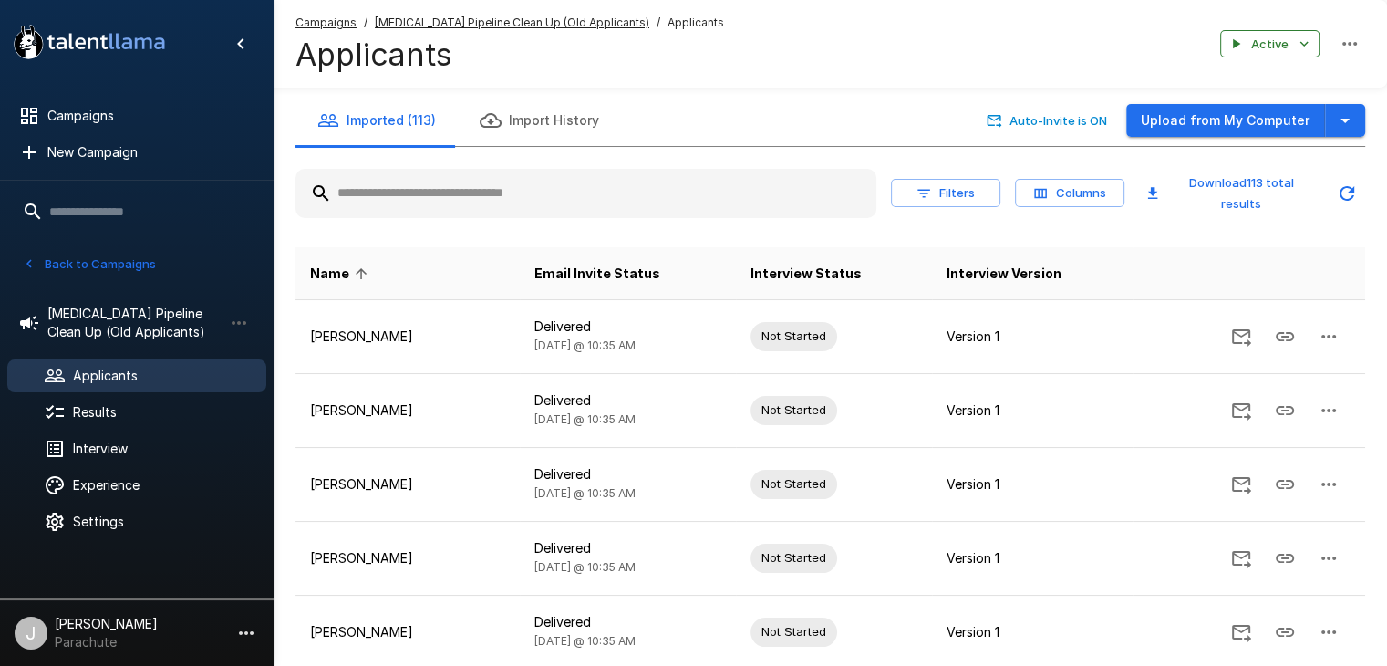
click at [1370, 119] on div "Imported (113) Import History Auto-Invite is ON Upload from My Computer Filters…" at bounding box center [831, 597] width 1114 height 1005
click at [1352, 121] on icon "button" at bounding box center [1345, 120] width 22 height 22
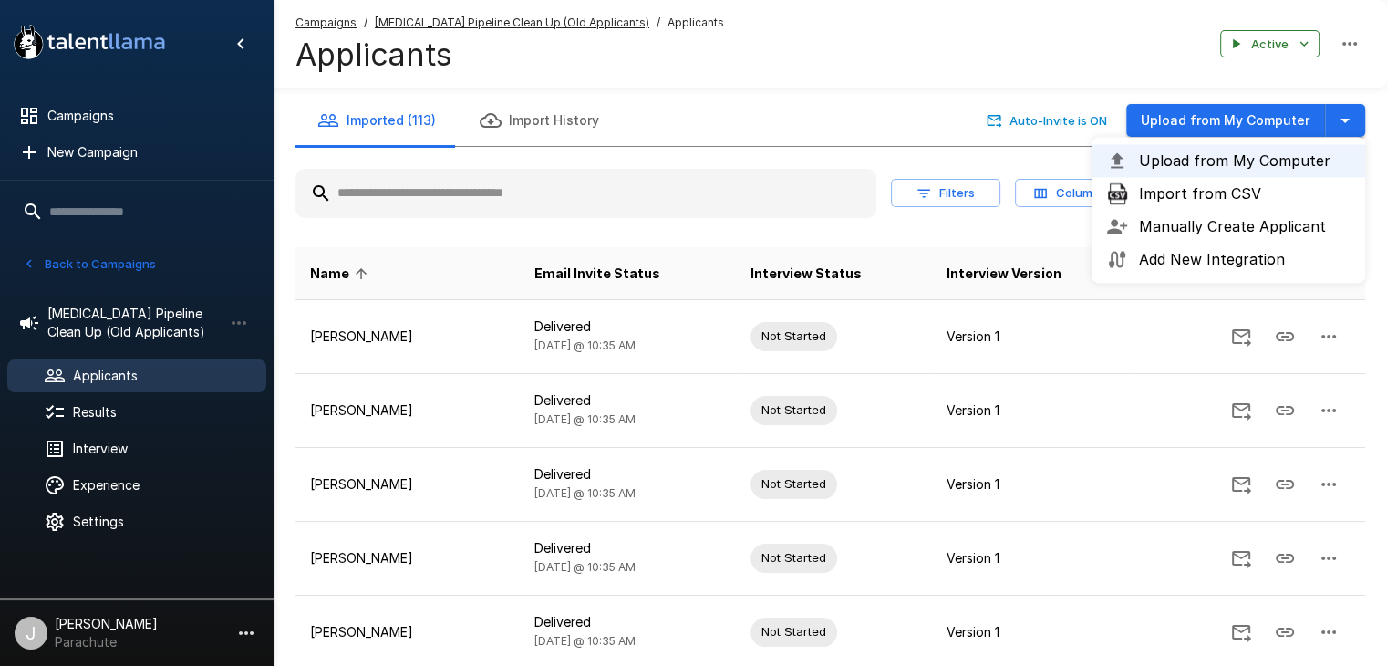
click at [1209, 202] on span "Import from CSV" at bounding box center [1245, 193] width 212 height 22
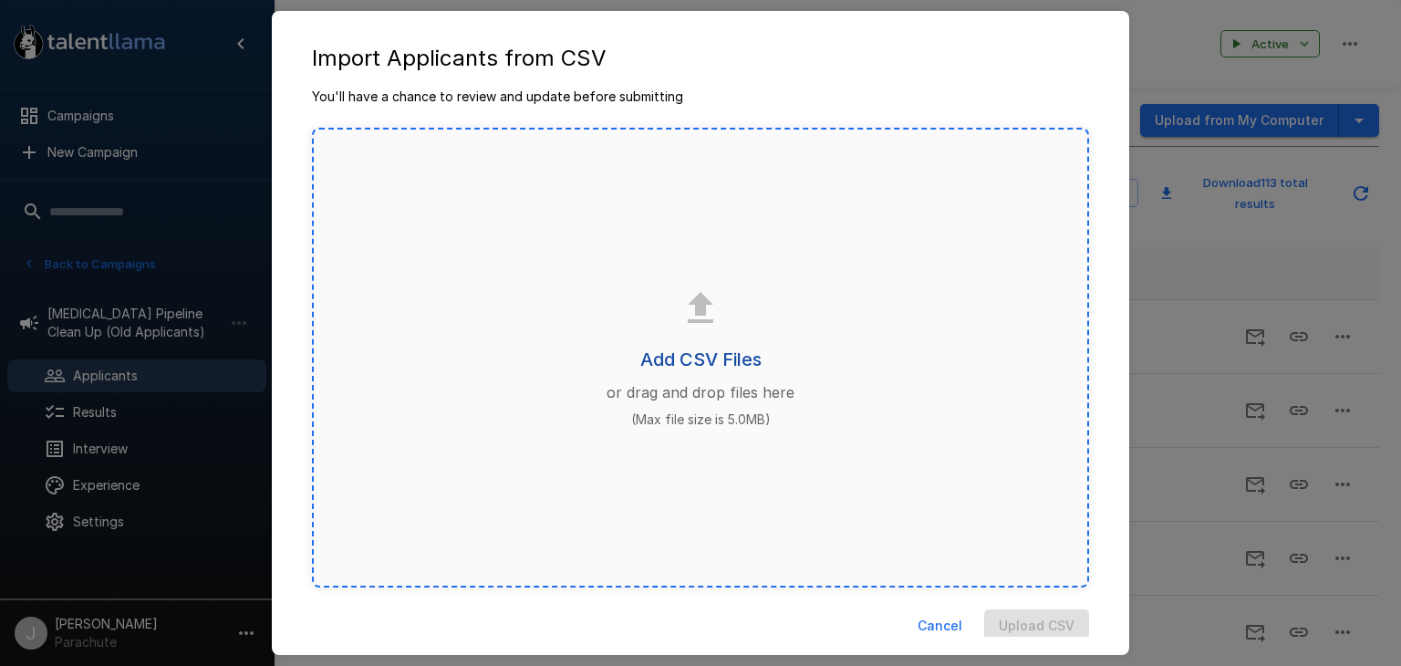
click at [685, 352] on h6 "Add CSV Files" at bounding box center [700, 359] width 121 height 29
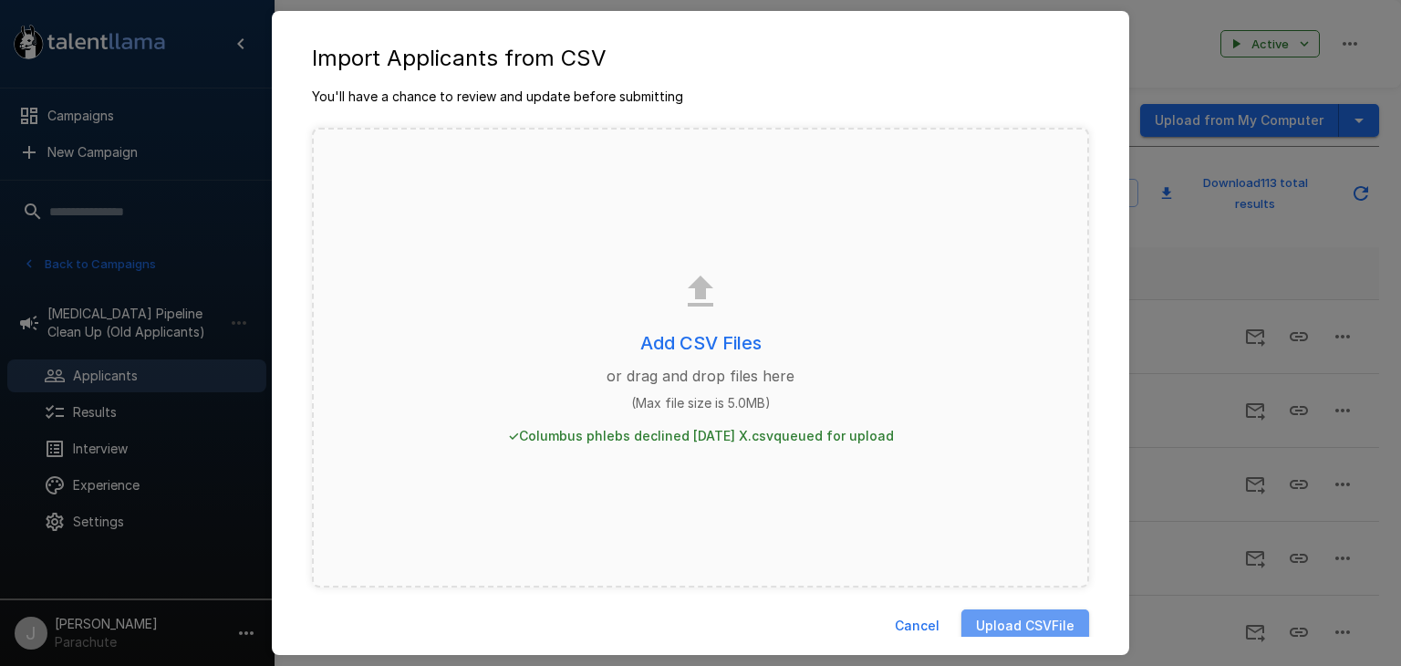
click at [978, 626] on button "Upload CSV File" at bounding box center [1025, 626] width 128 height 34
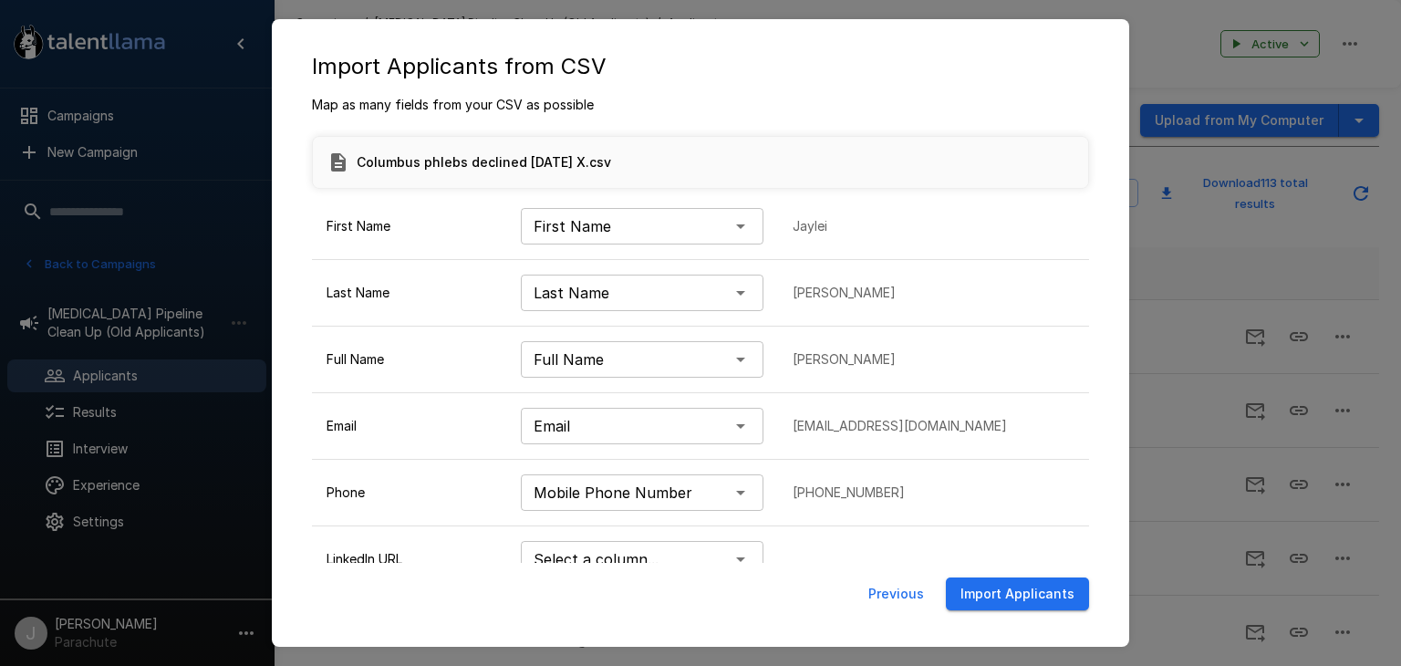
scroll to position [84, 0]
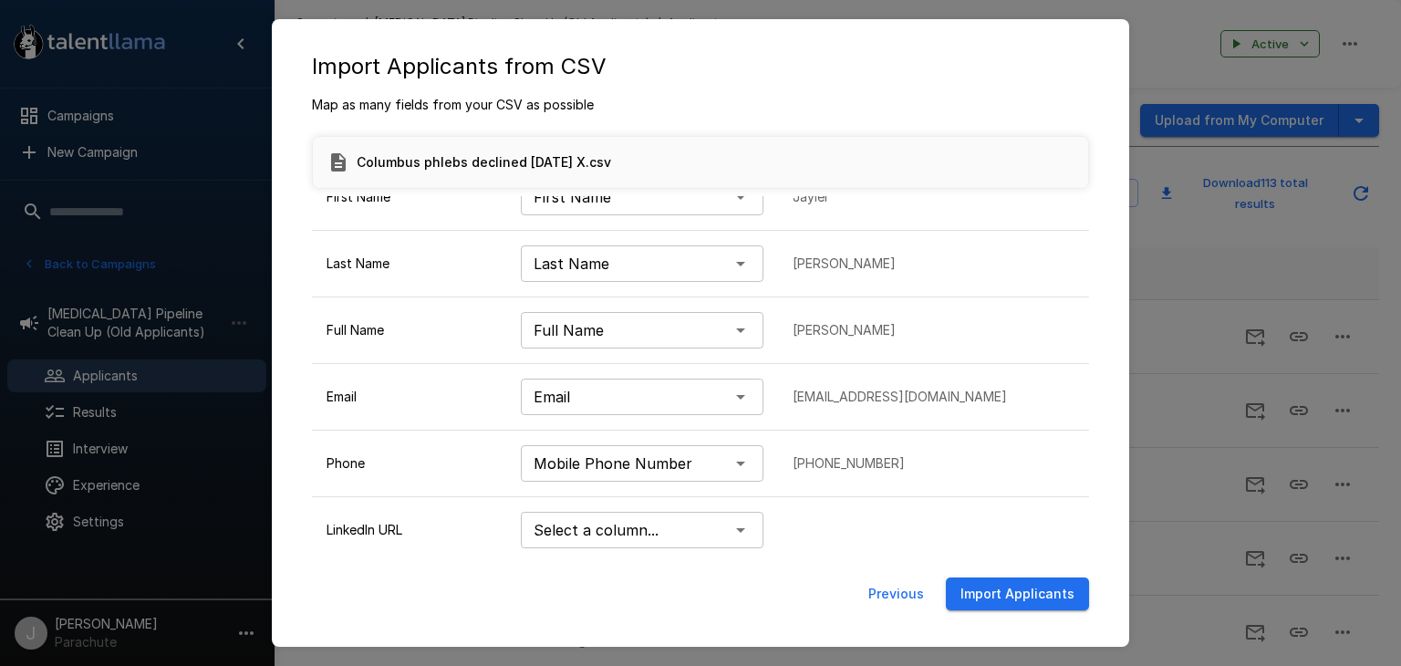
click at [972, 596] on button "Import Applicants" at bounding box center [1017, 594] width 143 height 34
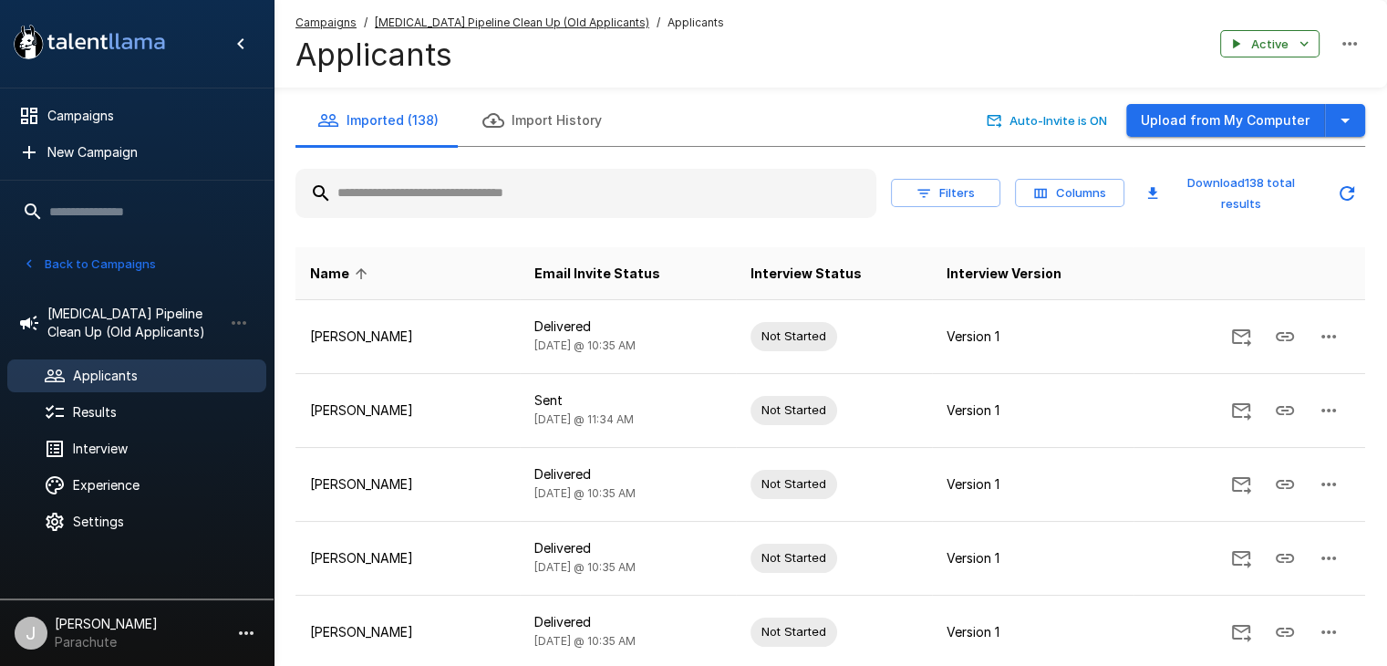
click at [58, 274] on button "Back to Campaigns" at bounding box center [89, 264] width 142 height 28
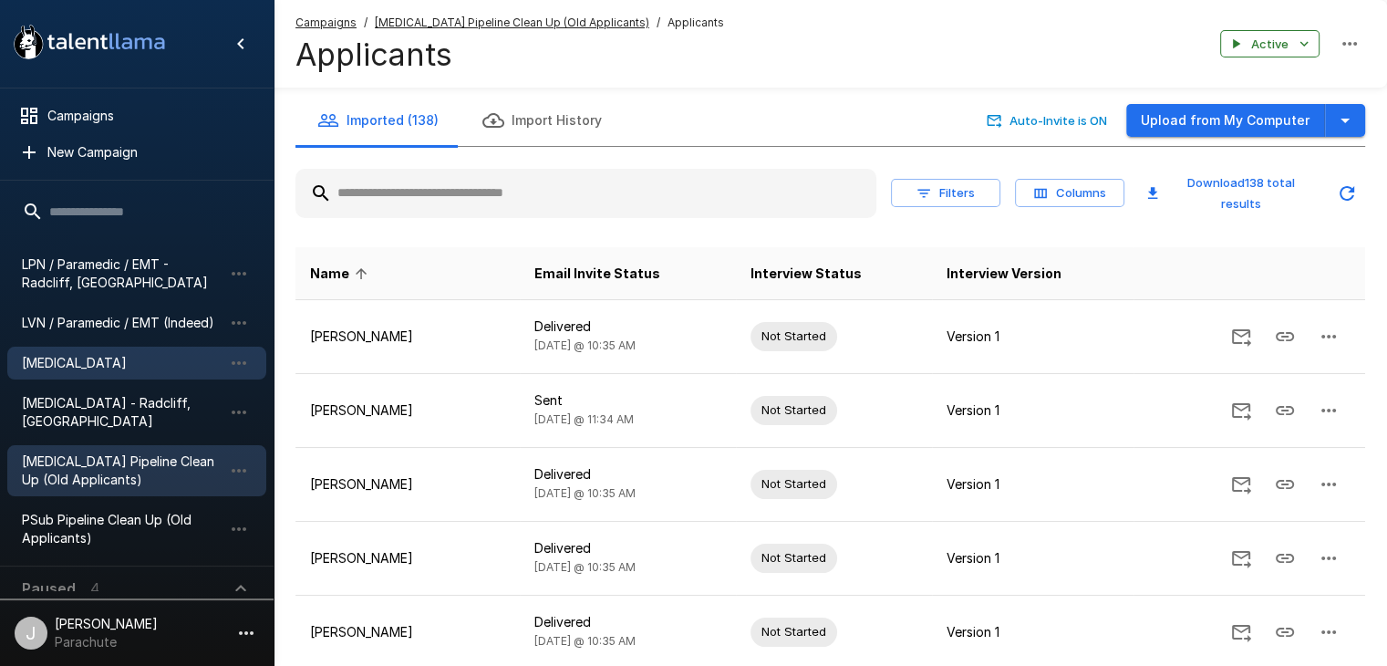
click at [97, 356] on span "[MEDICAL_DATA]" at bounding box center [122, 363] width 201 height 18
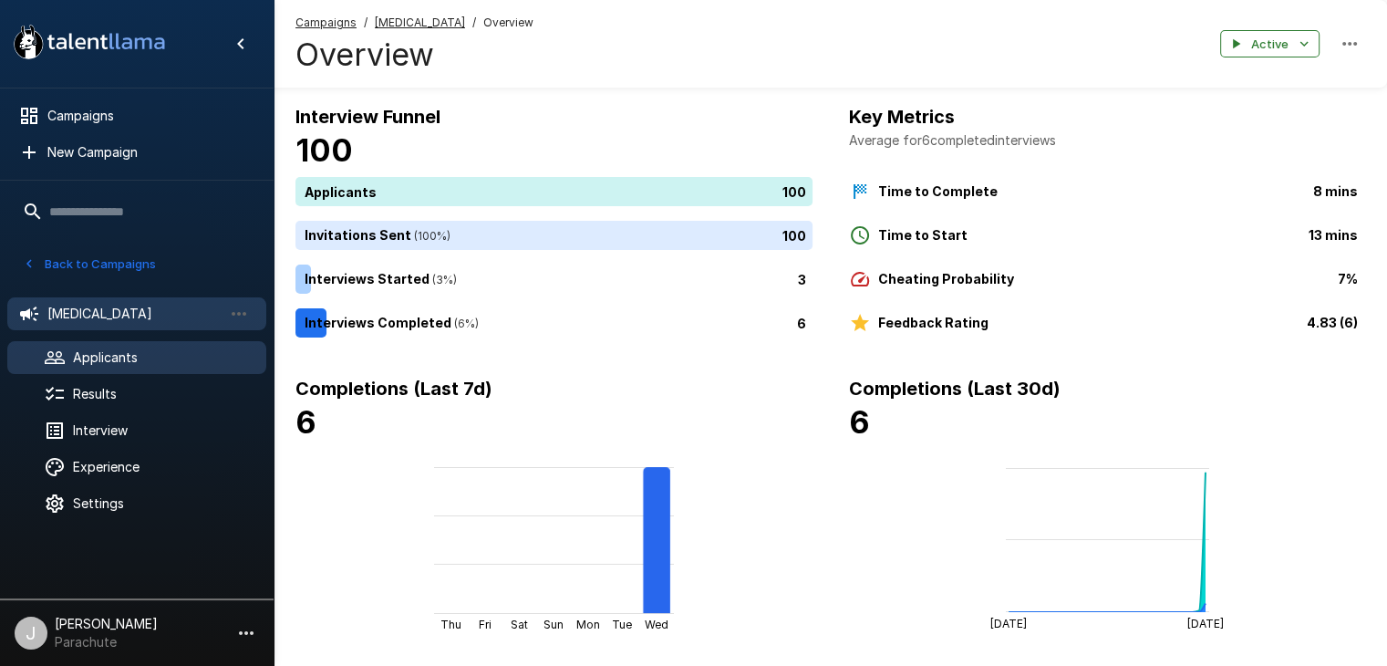
click at [114, 356] on span "Applicants" at bounding box center [162, 357] width 179 height 18
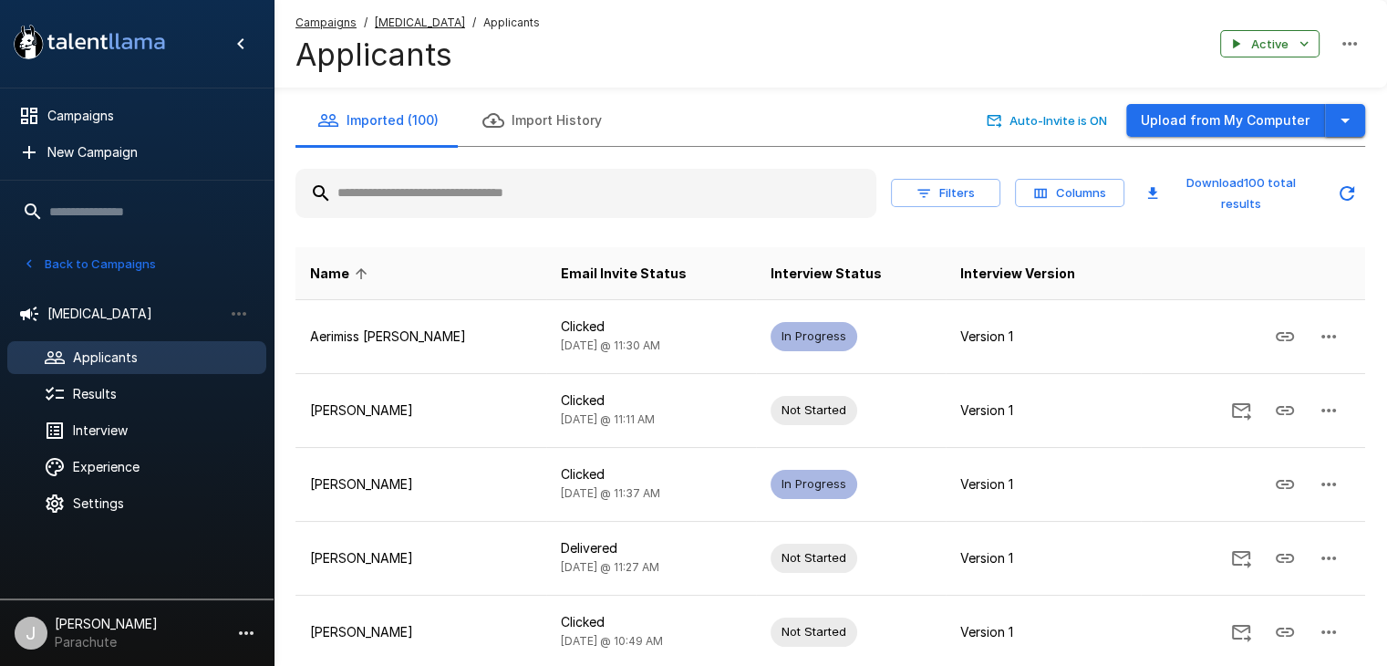
click at [1347, 129] on icon "button" at bounding box center [1345, 120] width 22 height 22
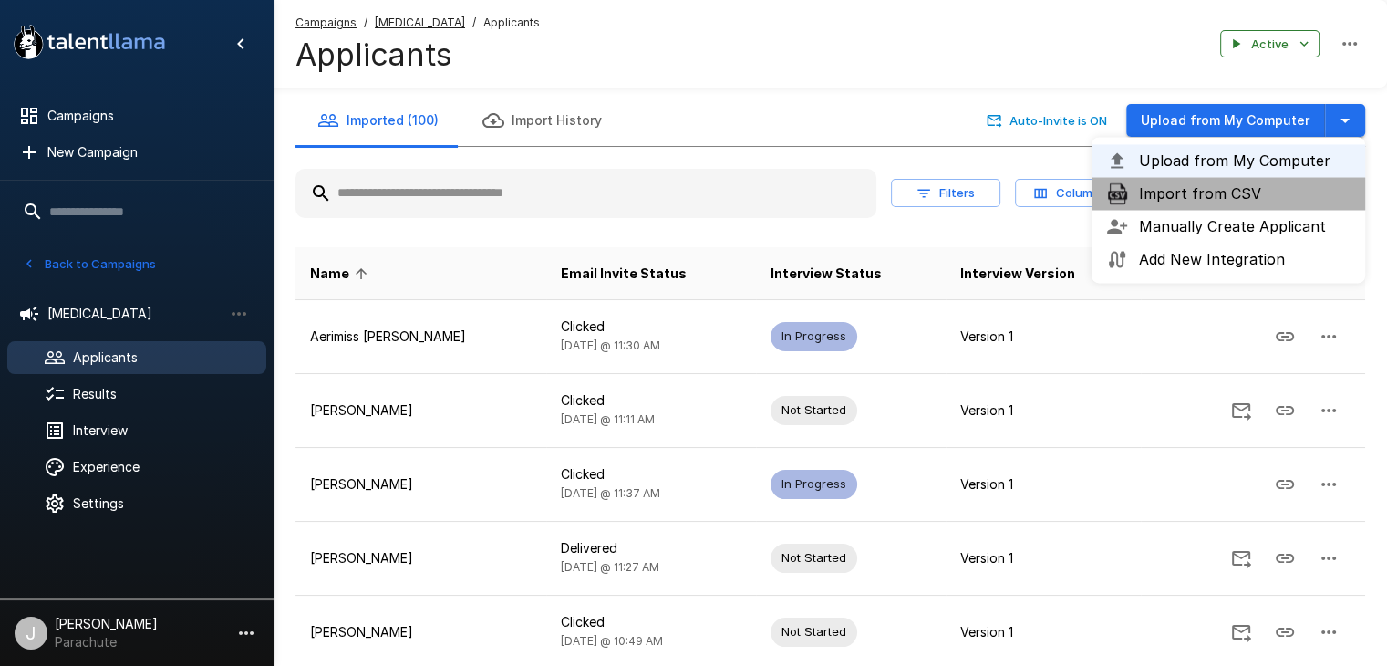
click at [1253, 193] on span "Import from CSV" at bounding box center [1245, 193] width 212 height 22
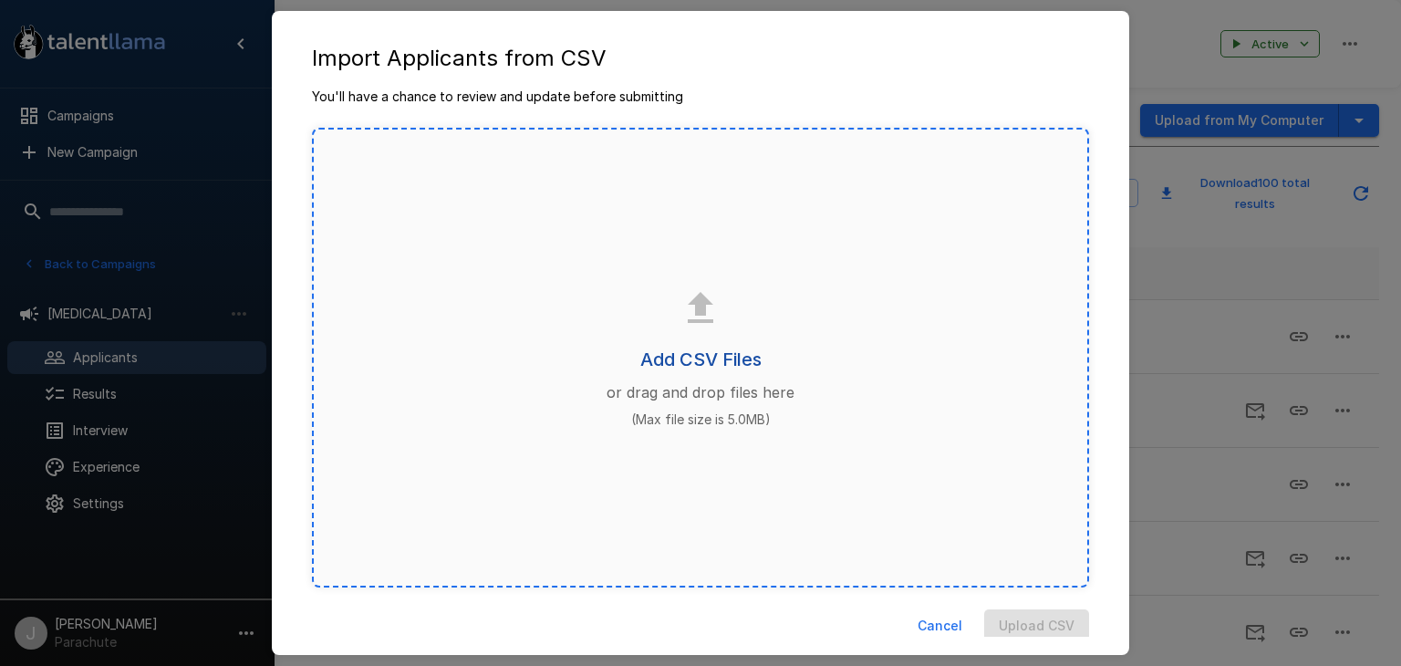
click at [682, 358] on h6 "Add CSV Files" at bounding box center [700, 359] width 121 height 29
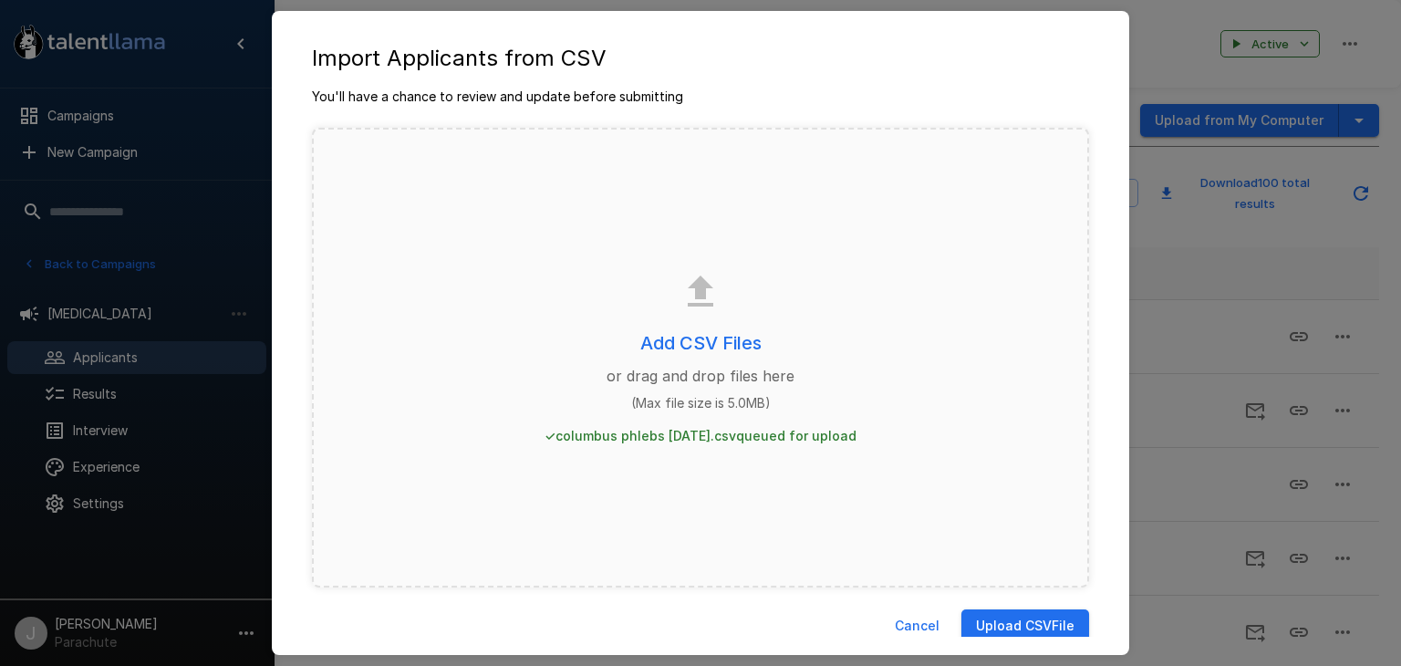
click at [1010, 622] on button "Upload CSV File" at bounding box center [1025, 626] width 128 height 34
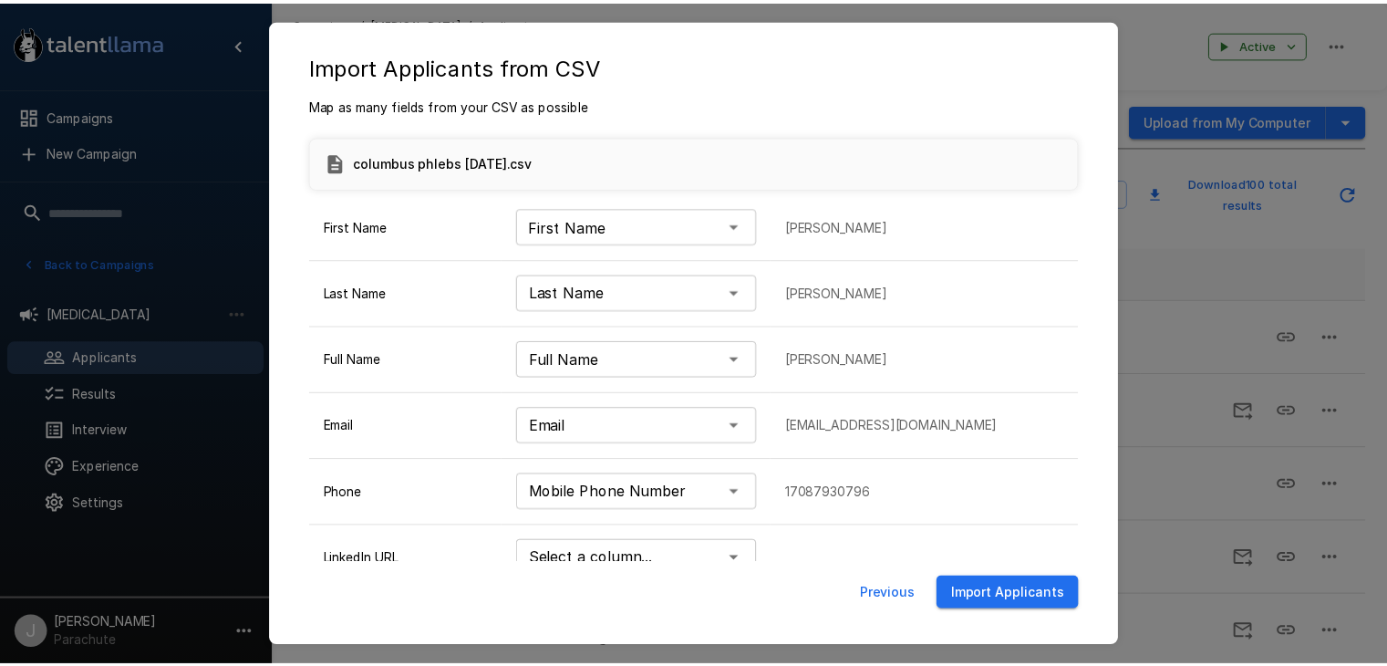
scroll to position [84, 0]
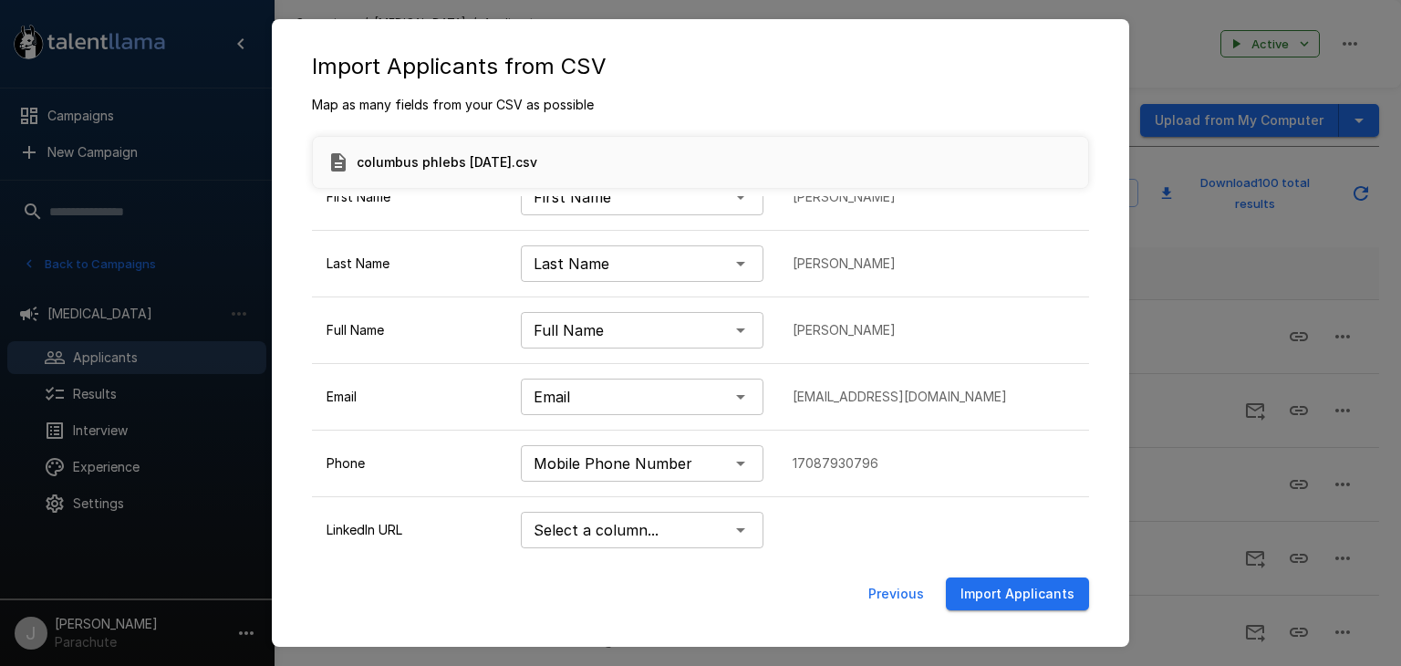
click at [1000, 587] on button "Import Applicants" at bounding box center [1017, 594] width 143 height 34
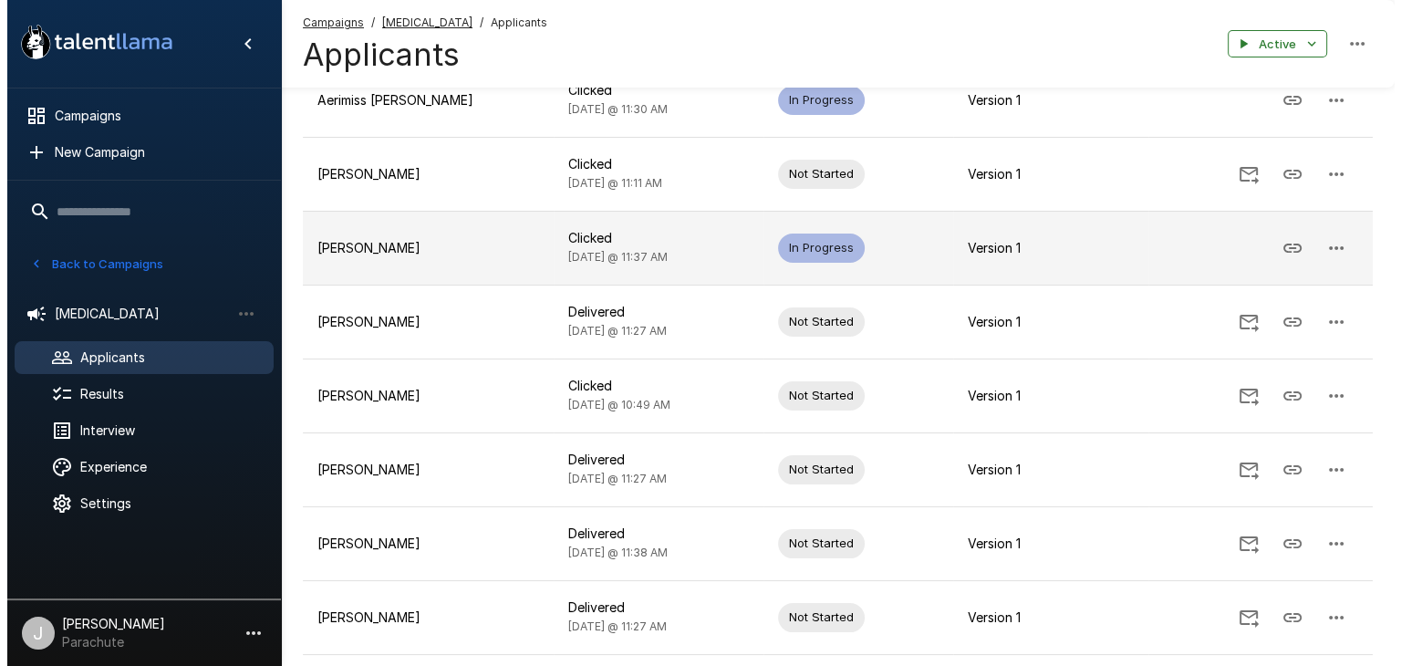
scroll to position [0, 0]
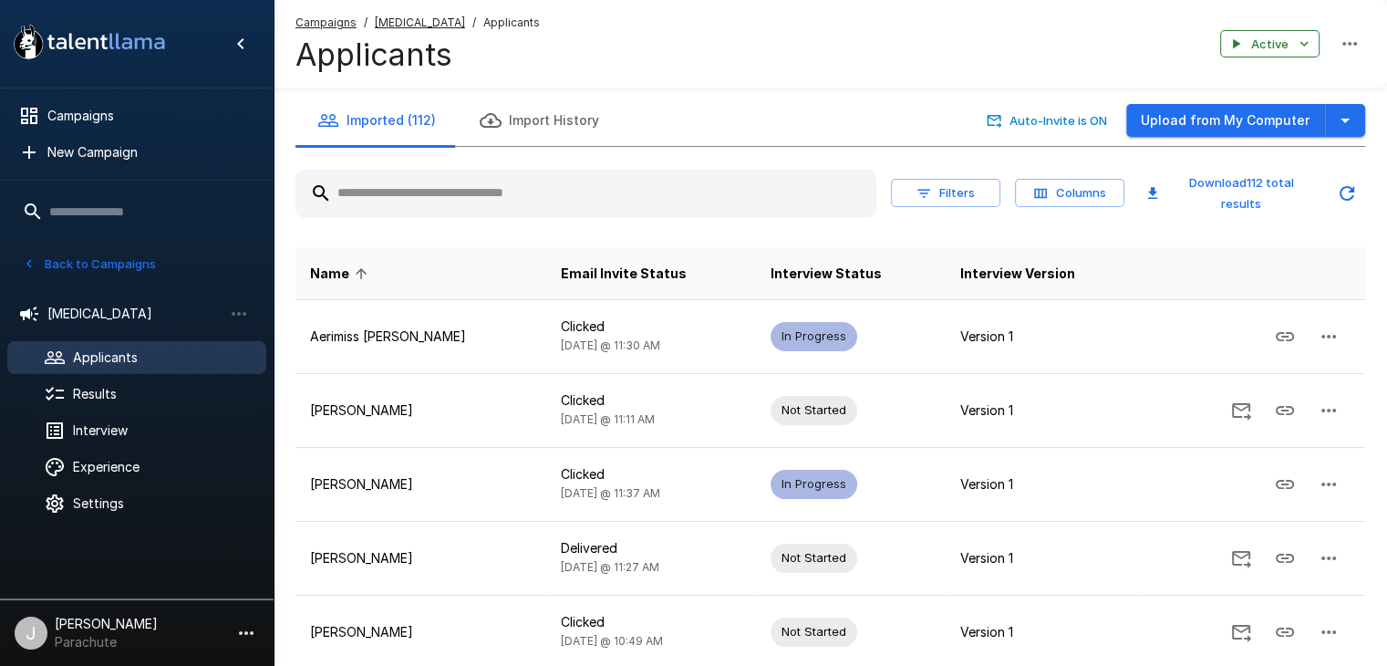
click at [69, 264] on button "Back to Campaigns" at bounding box center [89, 264] width 142 height 28
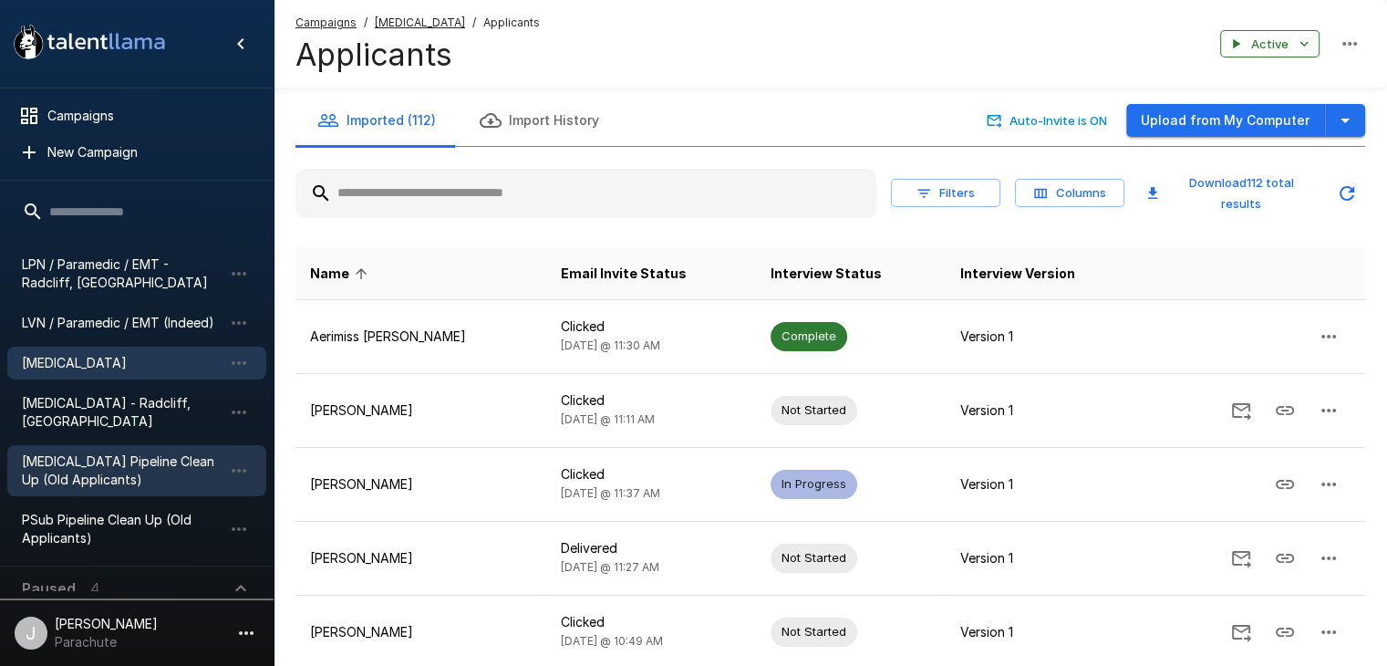
click at [75, 455] on span "[MEDICAL_DATA] Pipeline Clean Up (Old Applicants)" at bounding box center [122, 470] width 201 height 36
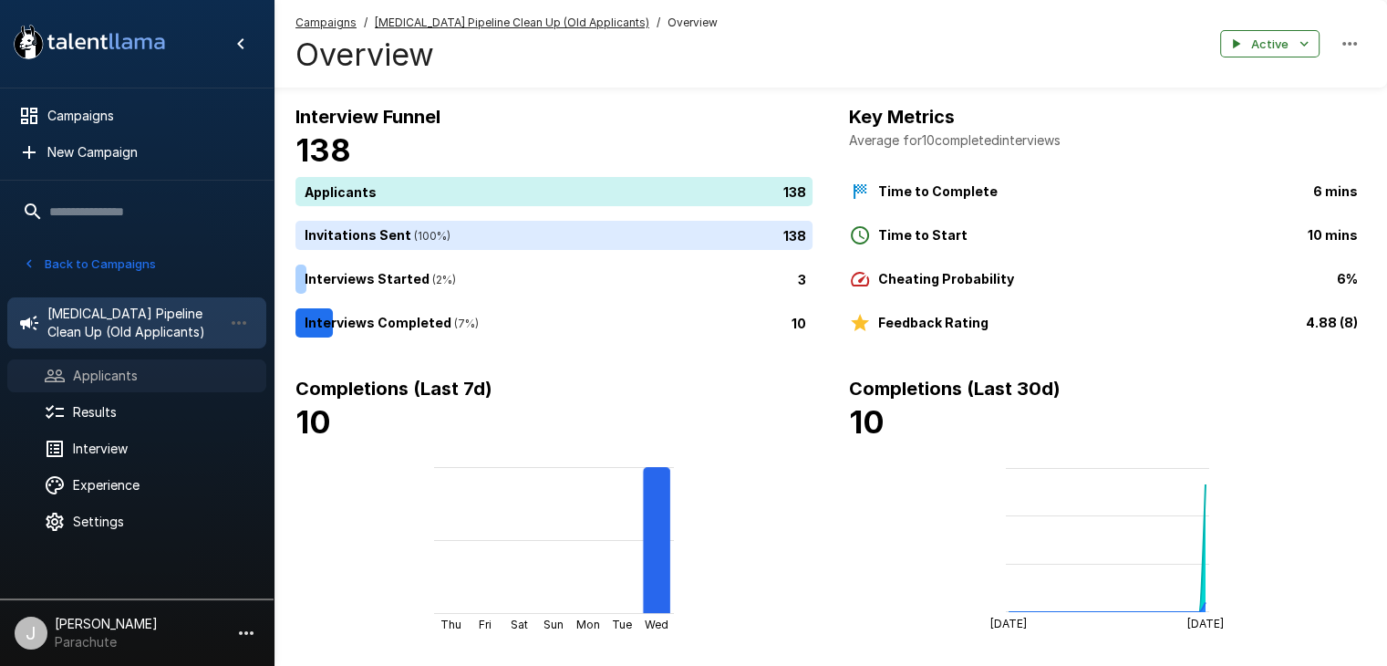
click at [98, 377] on span "Applicants" at bounding box center [162, 376] width 179 height 18
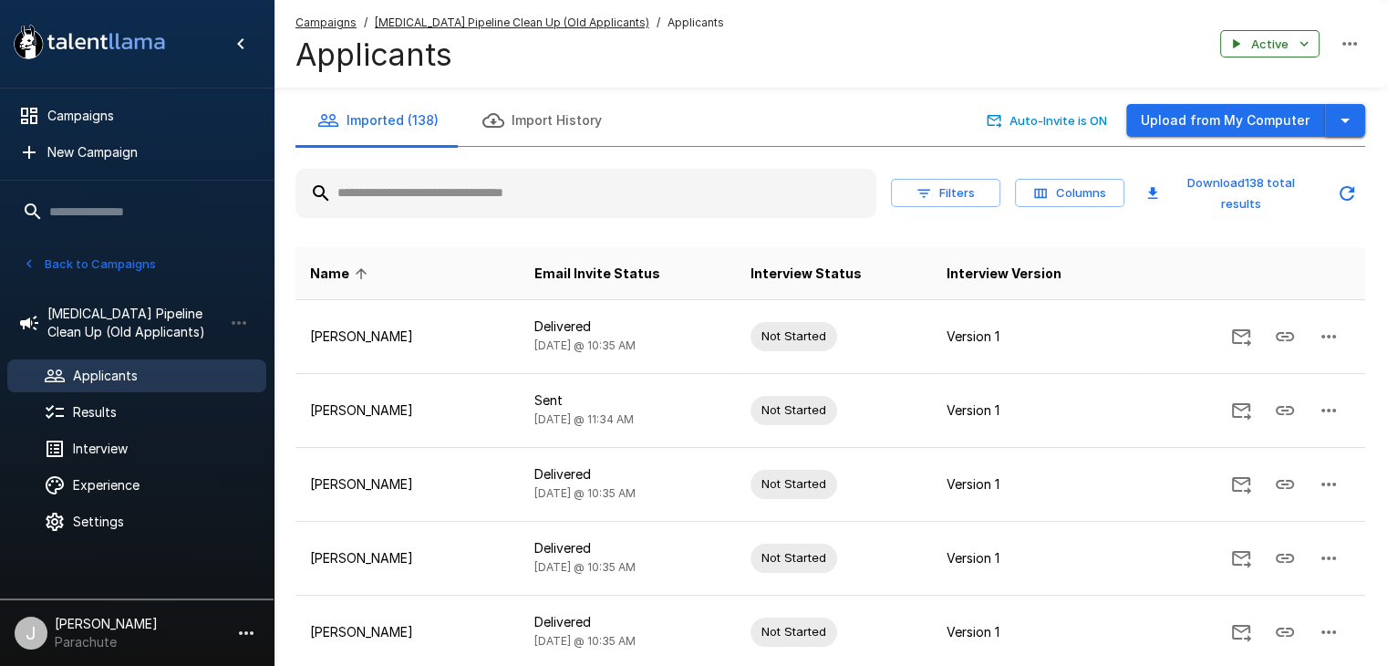
click at [1332, 124] on button "button" at bounding box center [1345, 121] width 40 height 34
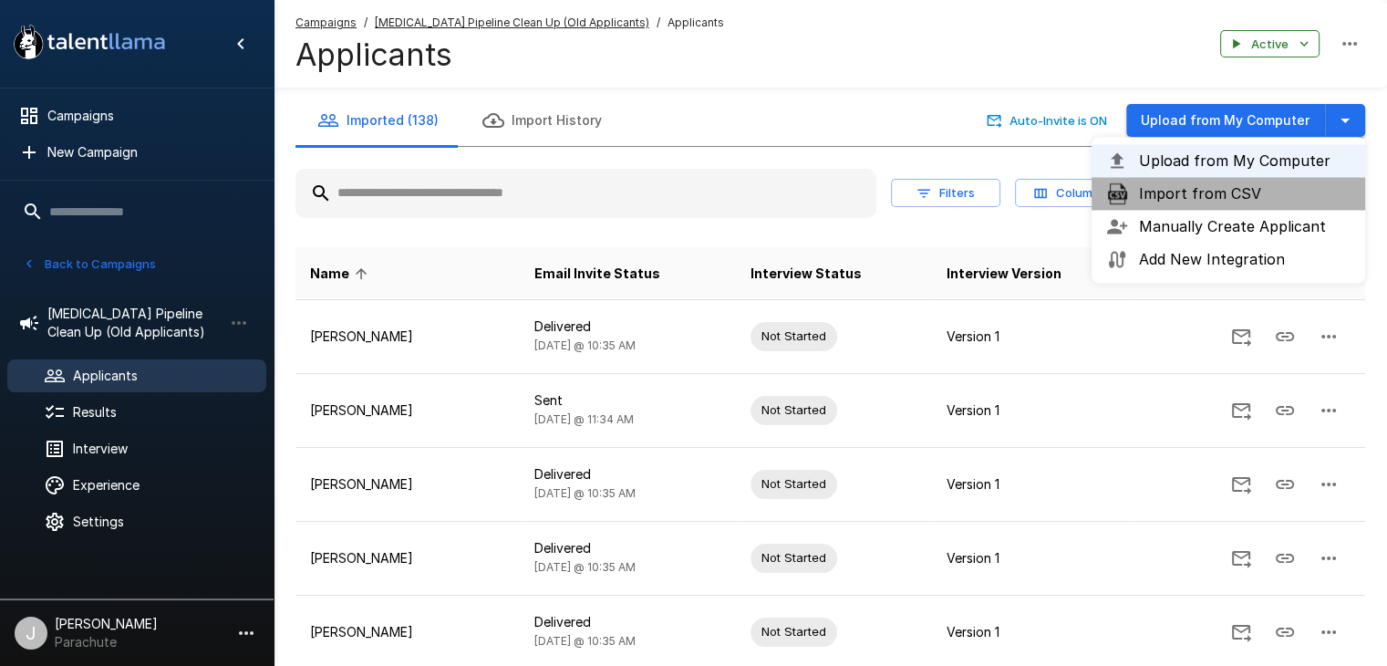
click at [1207, 202] on span "Import from CSV" at bounding box center [1245, 193] width 212 height 22
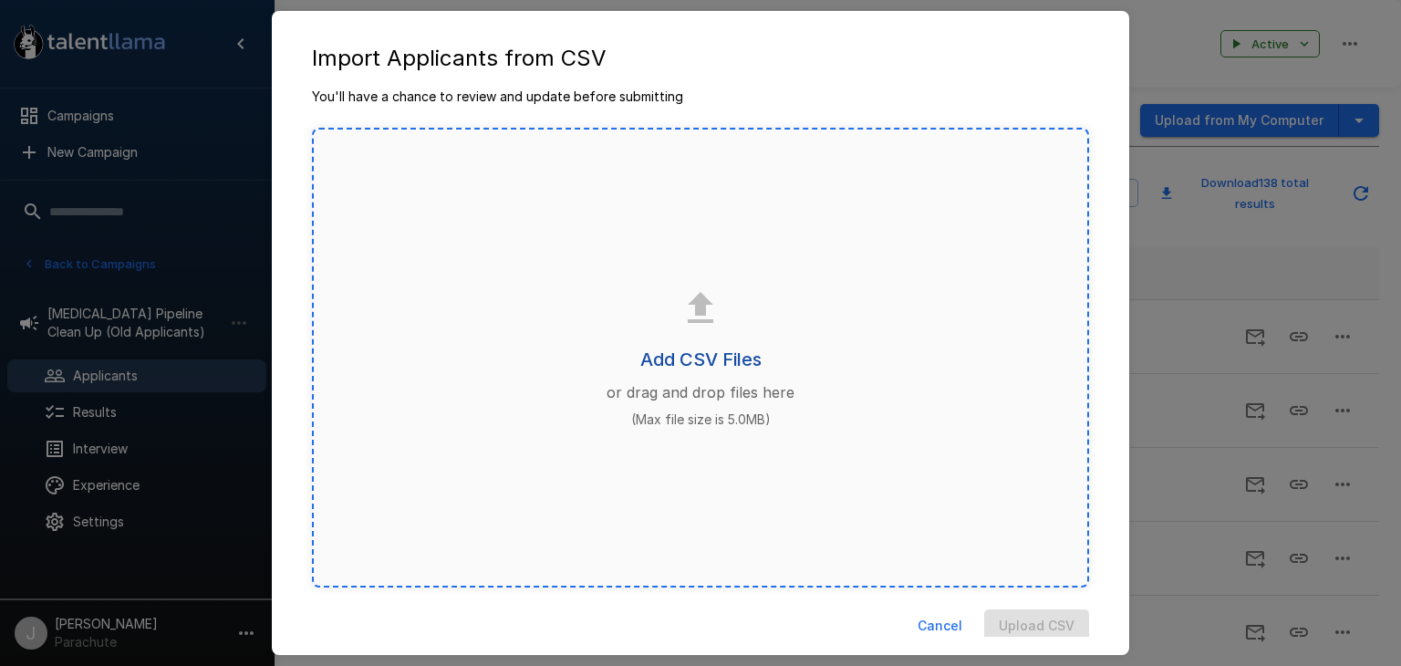
click at [720, 352] on h6 "Add CSV Files" at bounding box center [700, 359] width 121 height 29
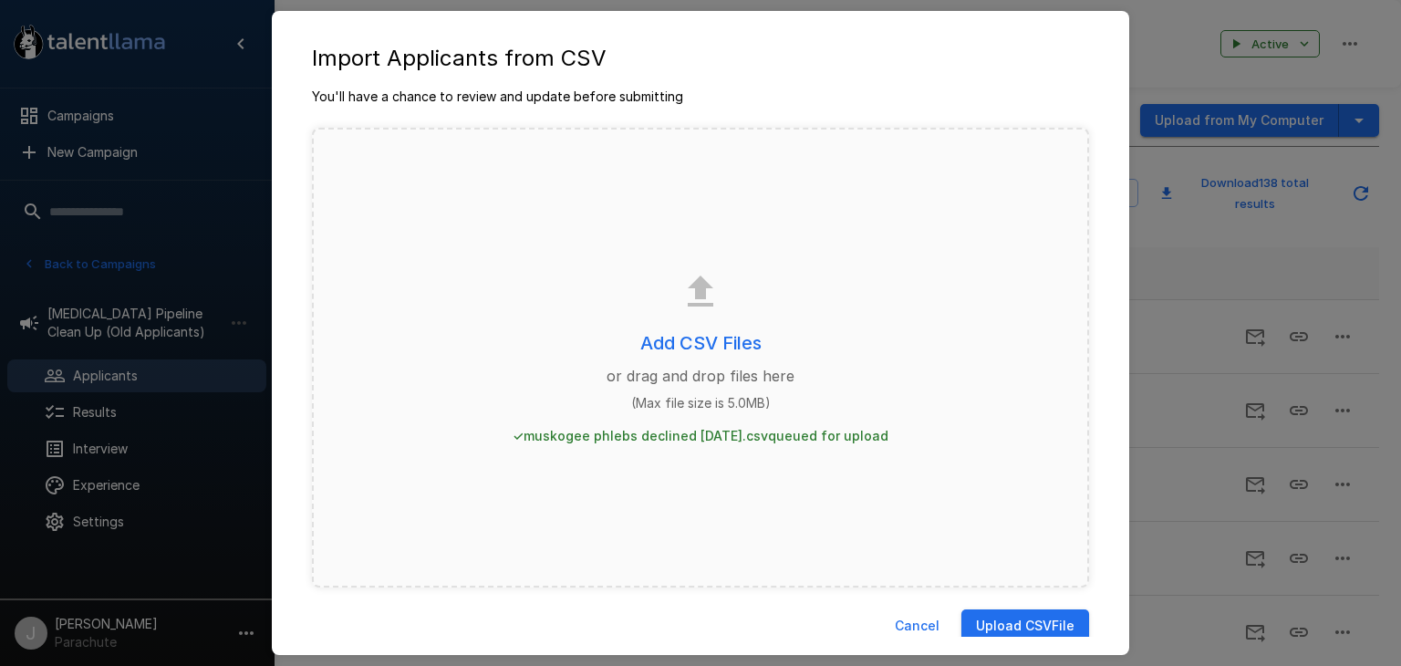
click at [1006, 619] on button "Upload CSV File" at bounding box center [1025, 626] width 128 height 34
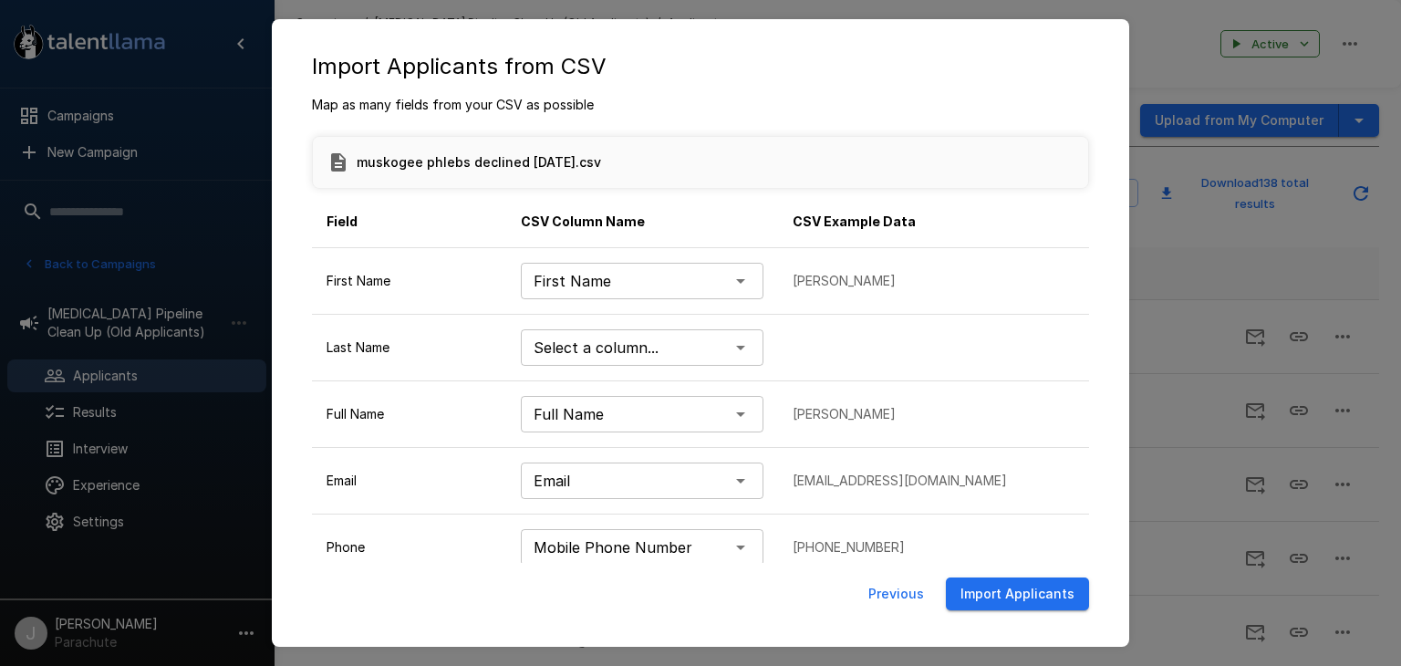
click at [733, 345] on body ".st0{fill:#FFFFFF;} .st1{fill:#76a4ed;} Campaigns New Campaign Active 17 (Archi…" at bounding box center [707, 333] width 1415 height 666
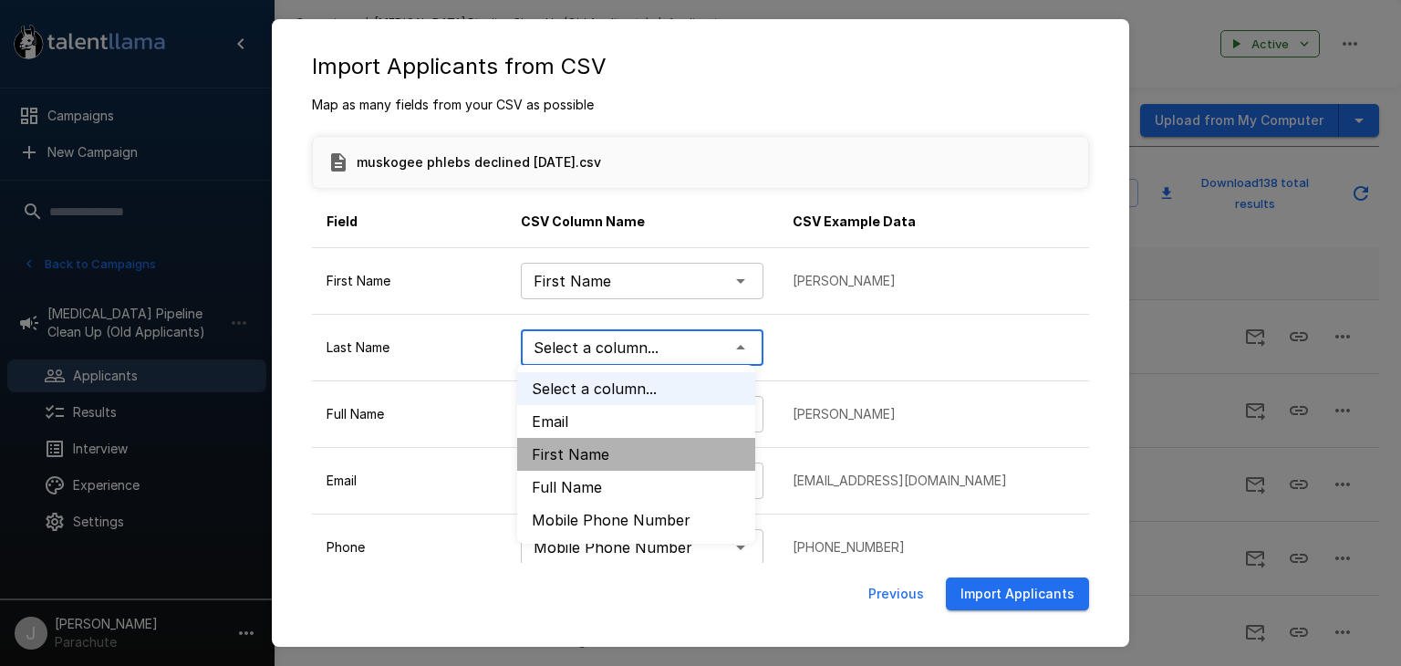
click at [617, 462] on li "First Name" at bounding box center [636, 454] width 238 height 33
type input "**********"
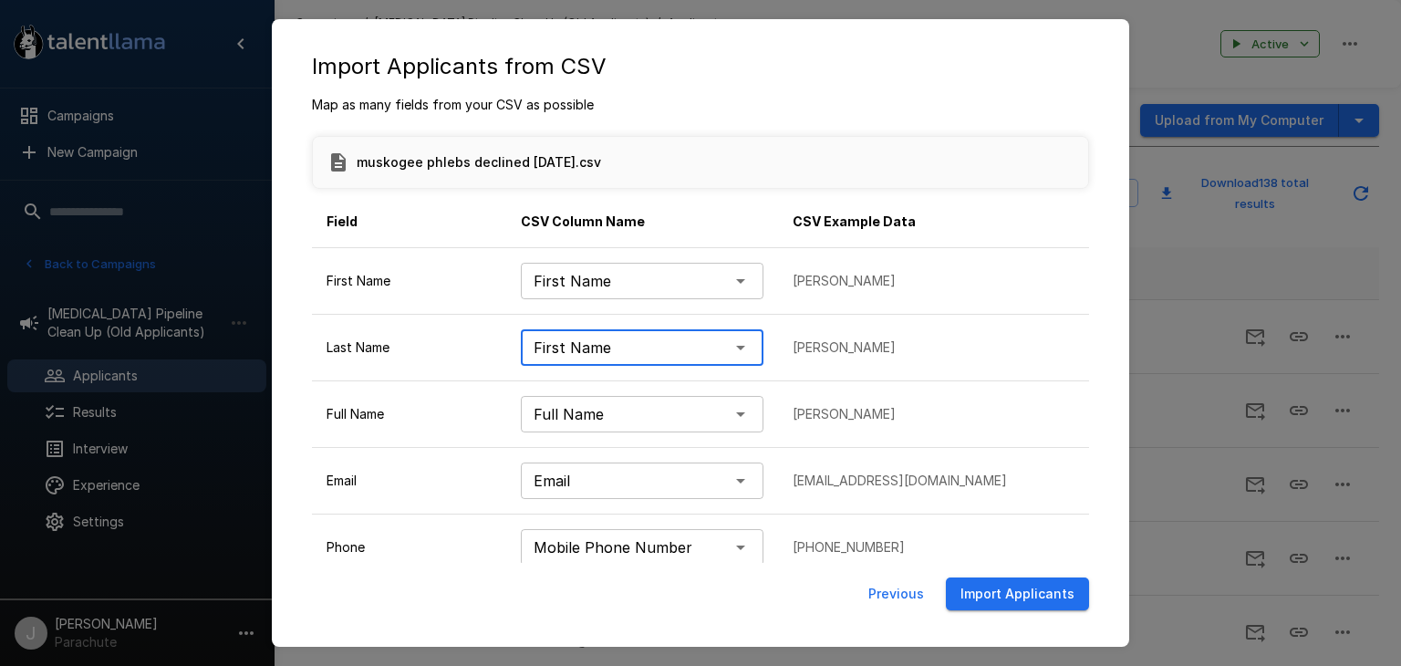
click at [720, 344] on body ".st0{fill:#FFFFFF;} .st1{fill:#76a4ed;} Campaigns New Campaign Active 17 (Archi…" at bounding box center [707, 333] width 1415 height 666
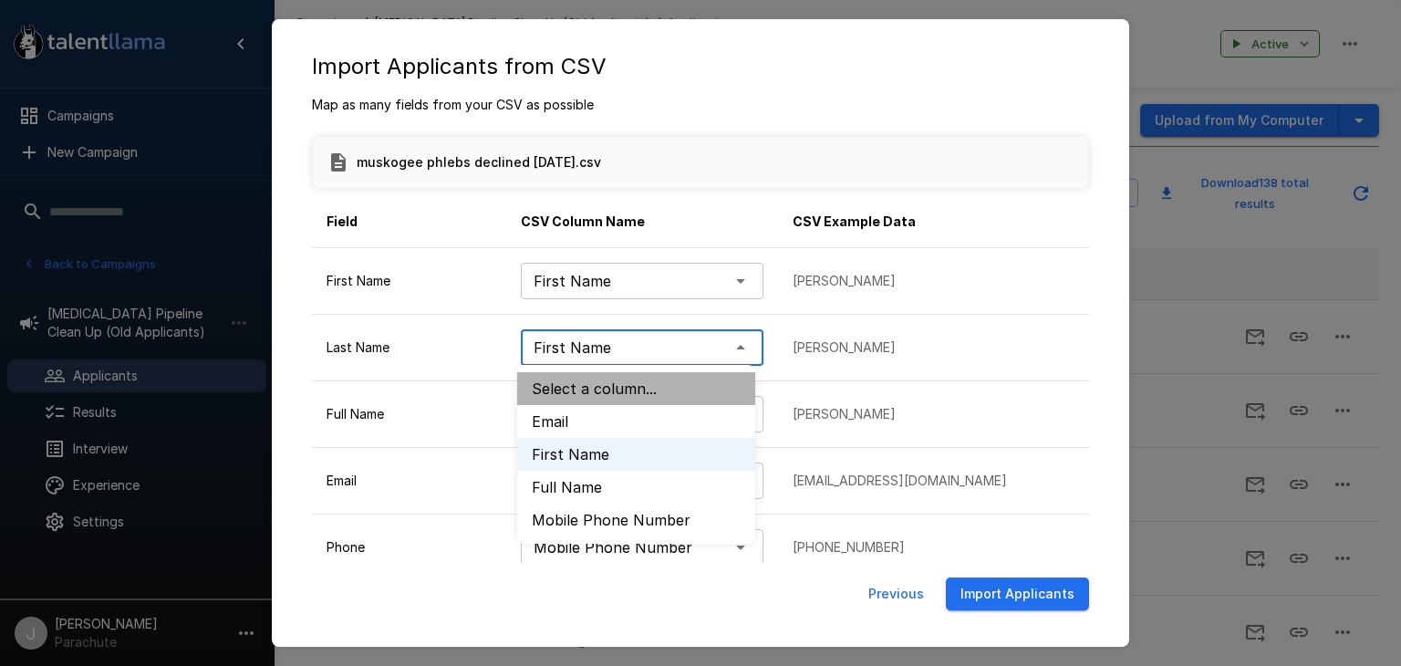
click at [602, 395] on li "Select a column..." at bounding box center [636, 388] width 238 height 33
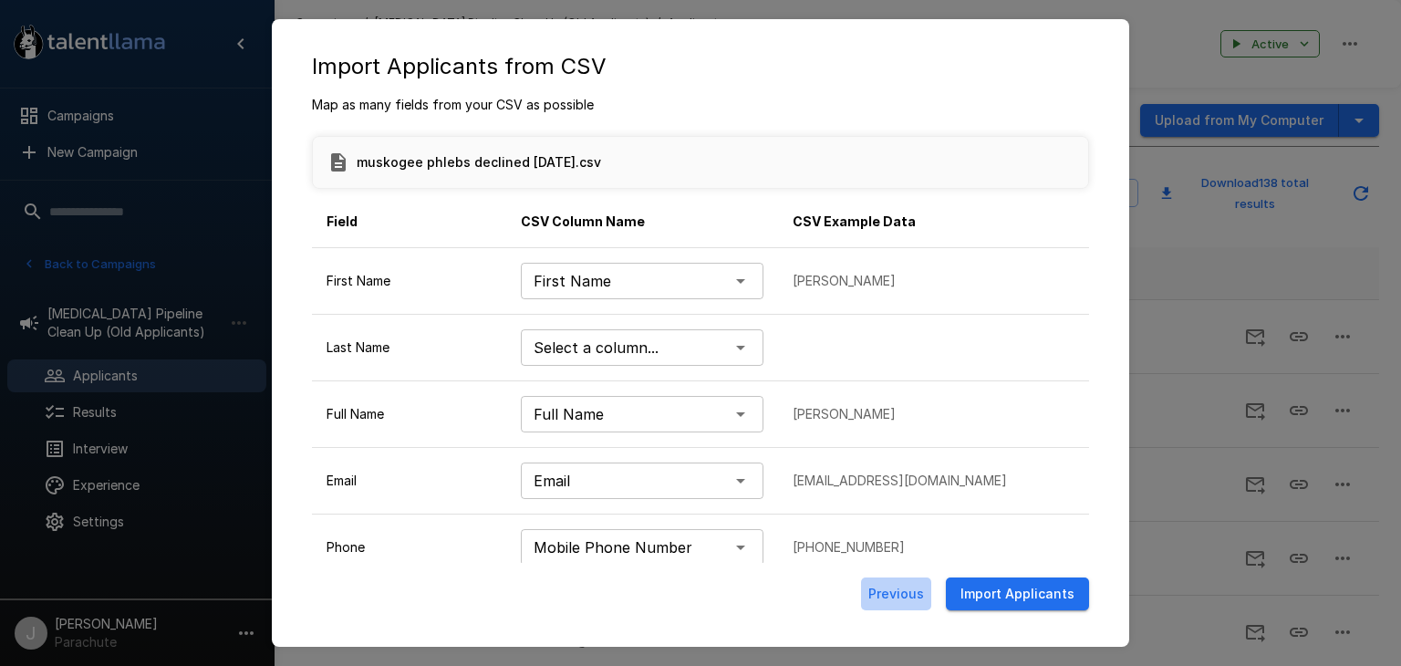
click at [901, 586] on button "Previous" at bounding box center [896, 594] width 70 height 34
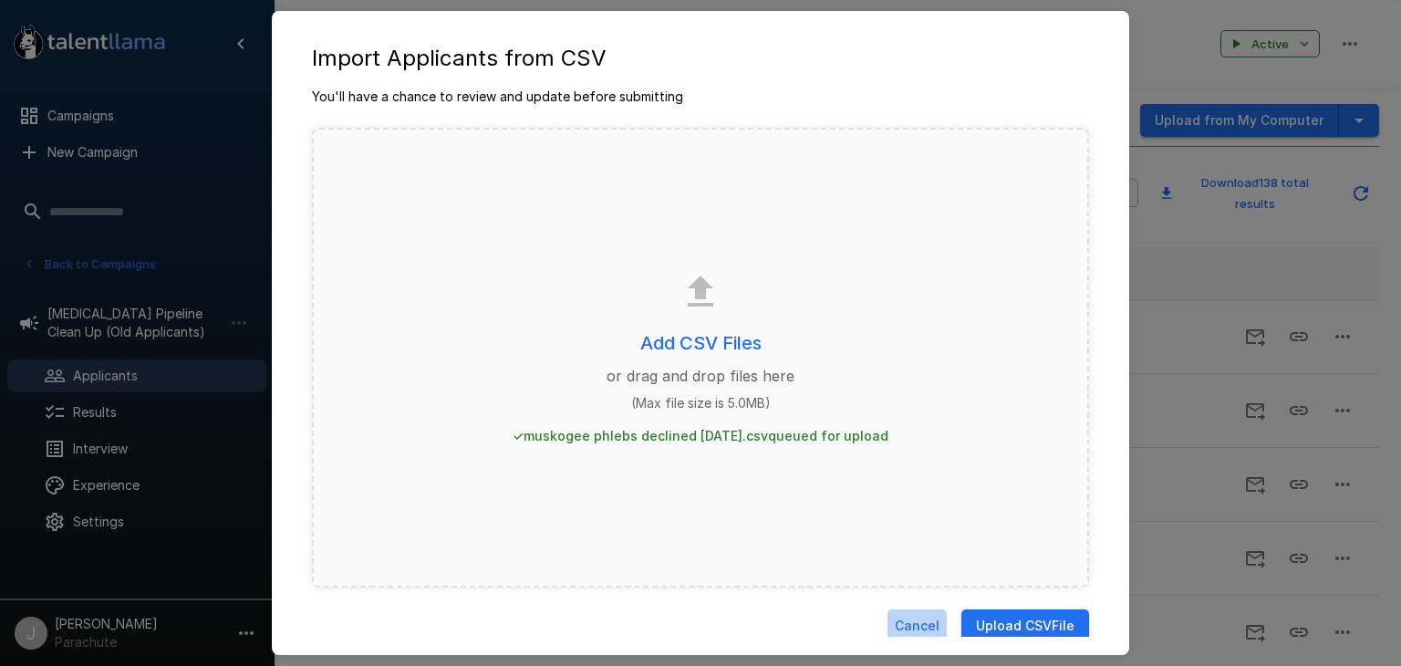
click at [896, 625] on button "Cancel" at bounding box center [916, 626] width 59 height 34
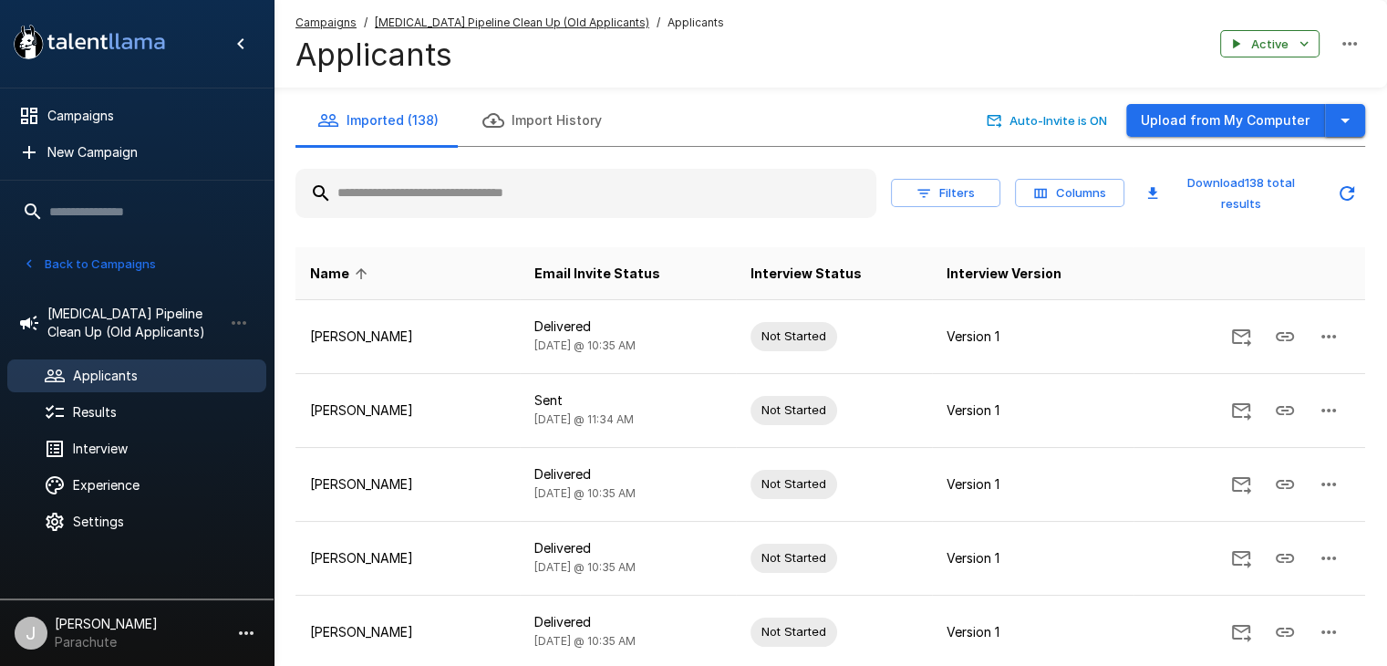
click at [1342, 121] on icon "button" at bounding box center [1345, 120] width 22 height 22
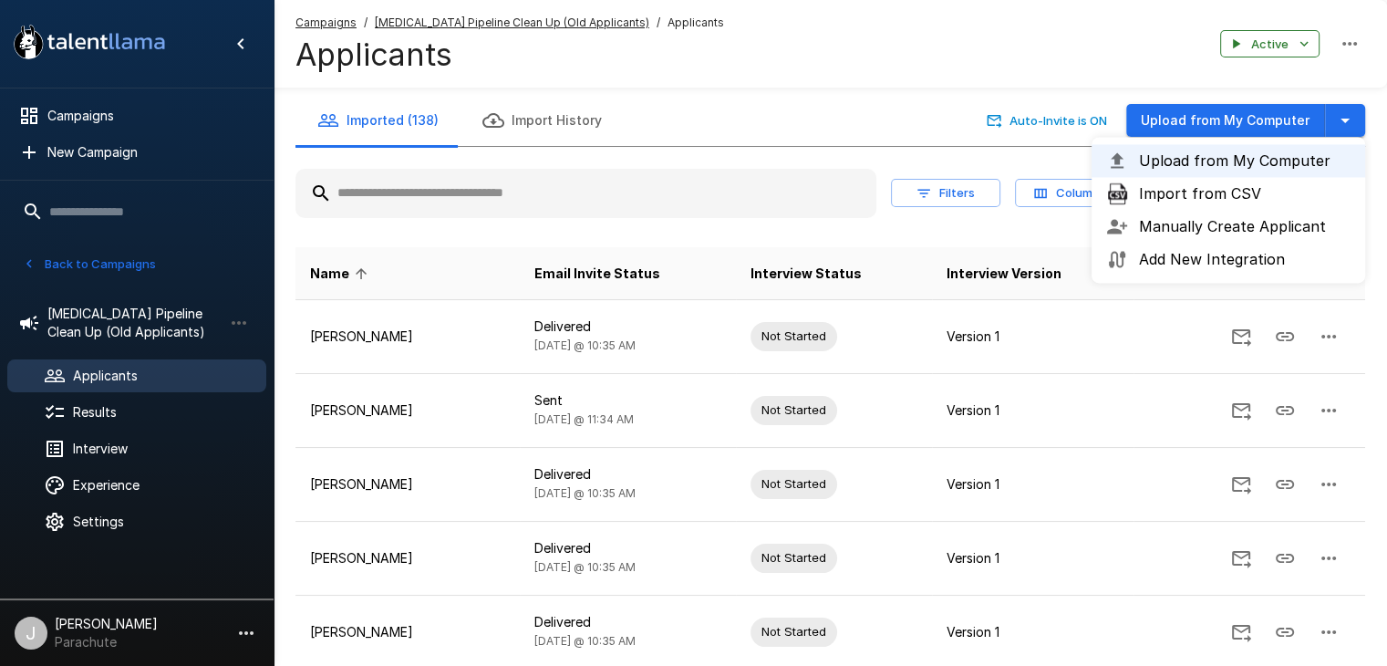
click at [1235, 194] on span "Import from CSV" at bounding box center [1245, 193] width 212 height 22
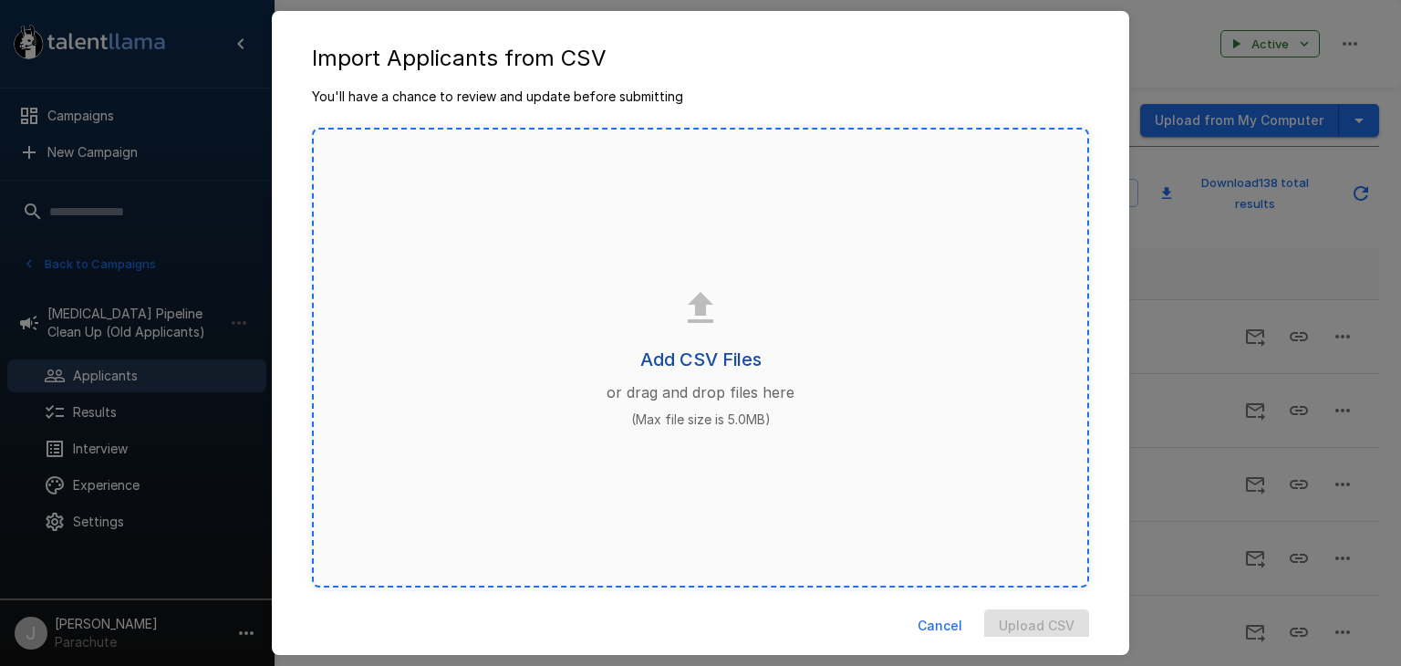
click at [686, 355] on h6 "Add CSV Files" at bounding box center [700, 359] width 121 height 29
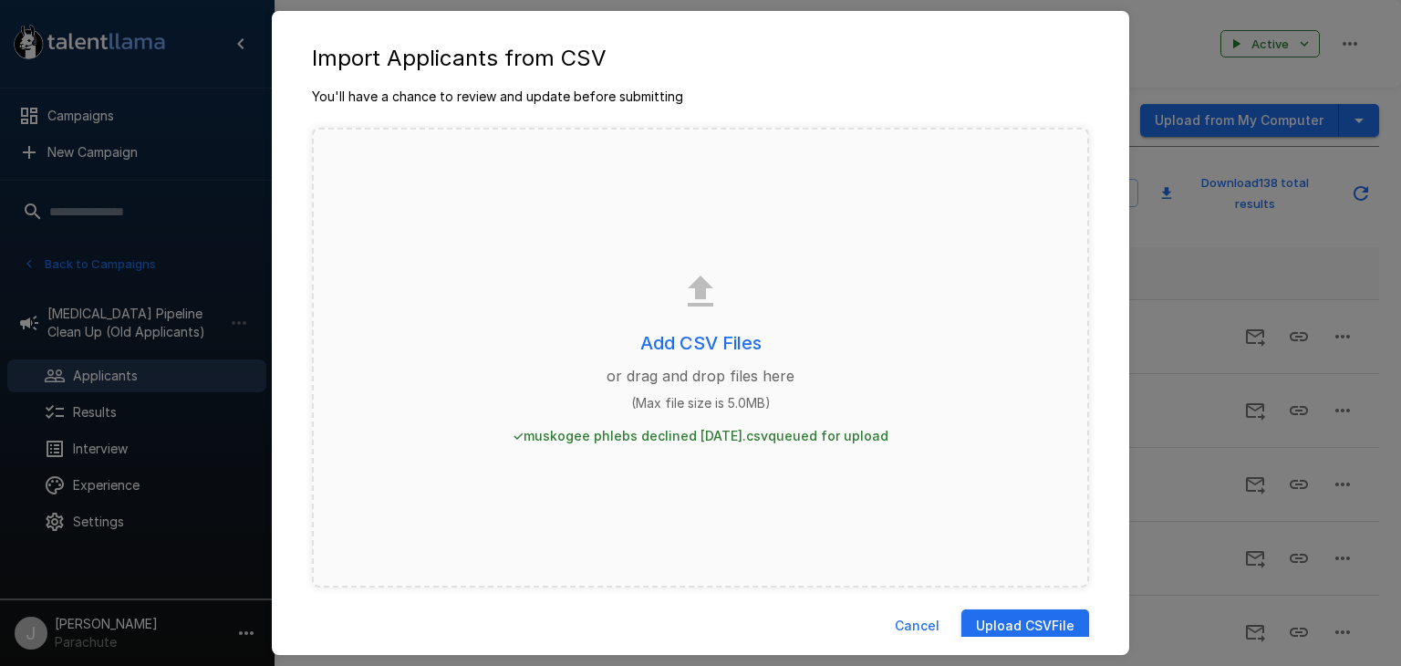
click at [982, 620] on button "Upload CSV File" at bounding box center [1025, 626] width 128 height 34
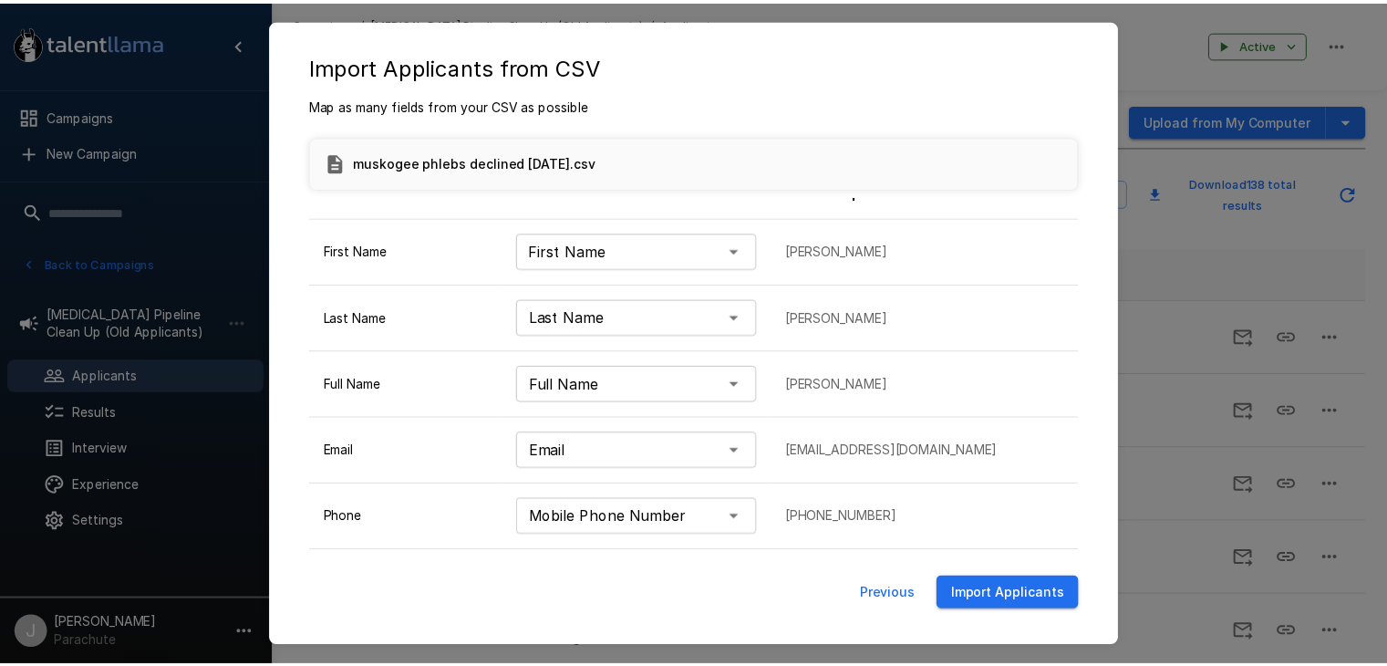
scroll to position [84, 0]
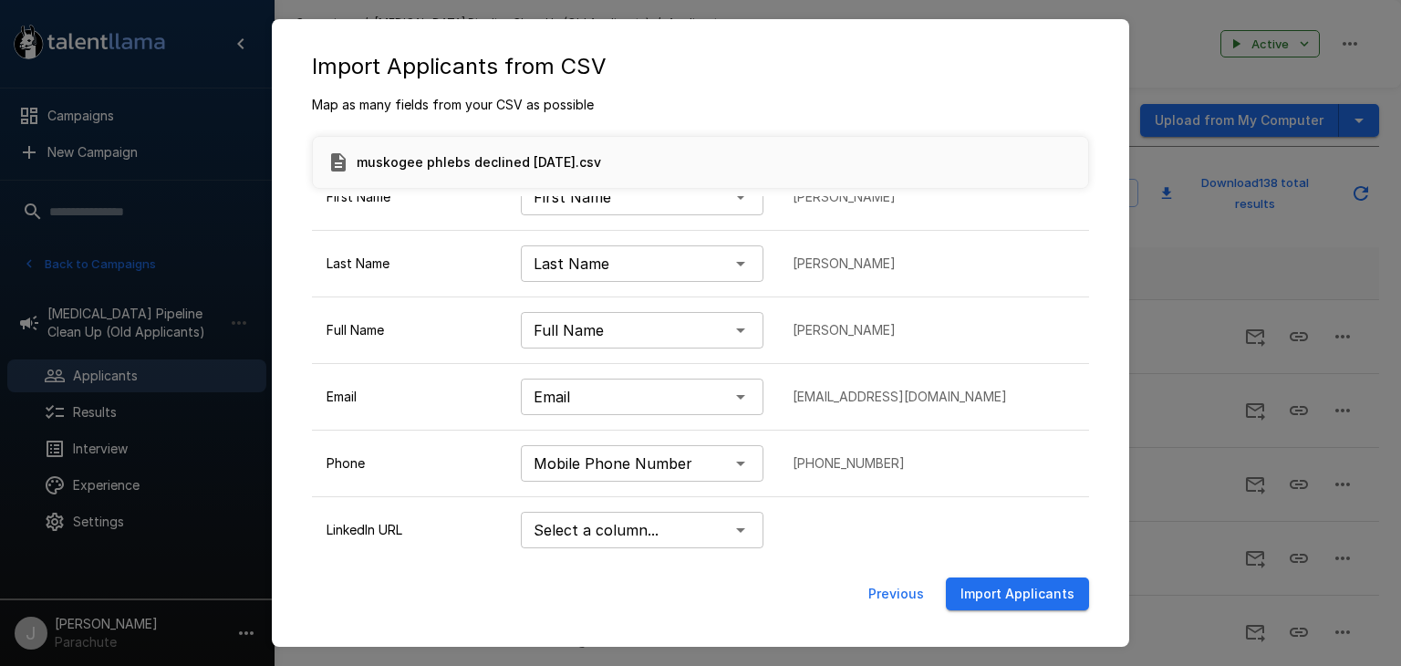
click at [1032, 581] on button "Import Applicants" at bounding box center [1017, 594] width 143 height 34
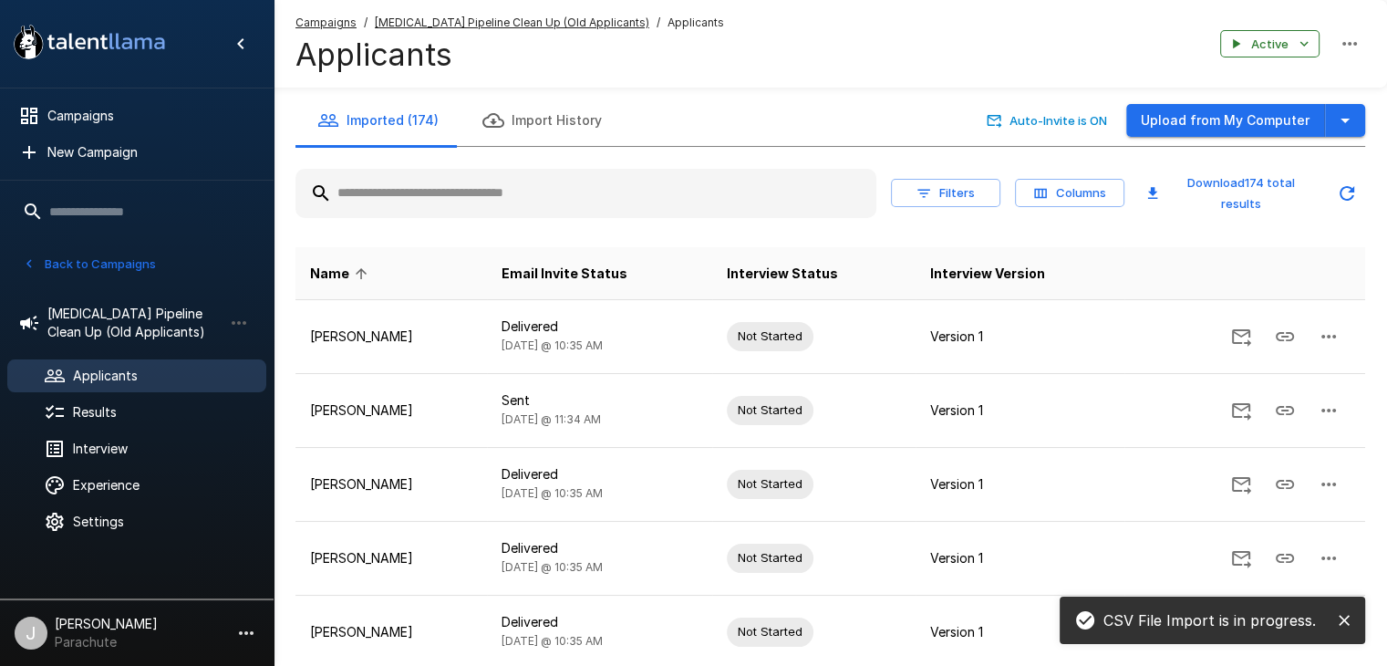
click at [88, 255] on button "Back to Campaigns" at bounding box center [89, 264] width 142 height 28
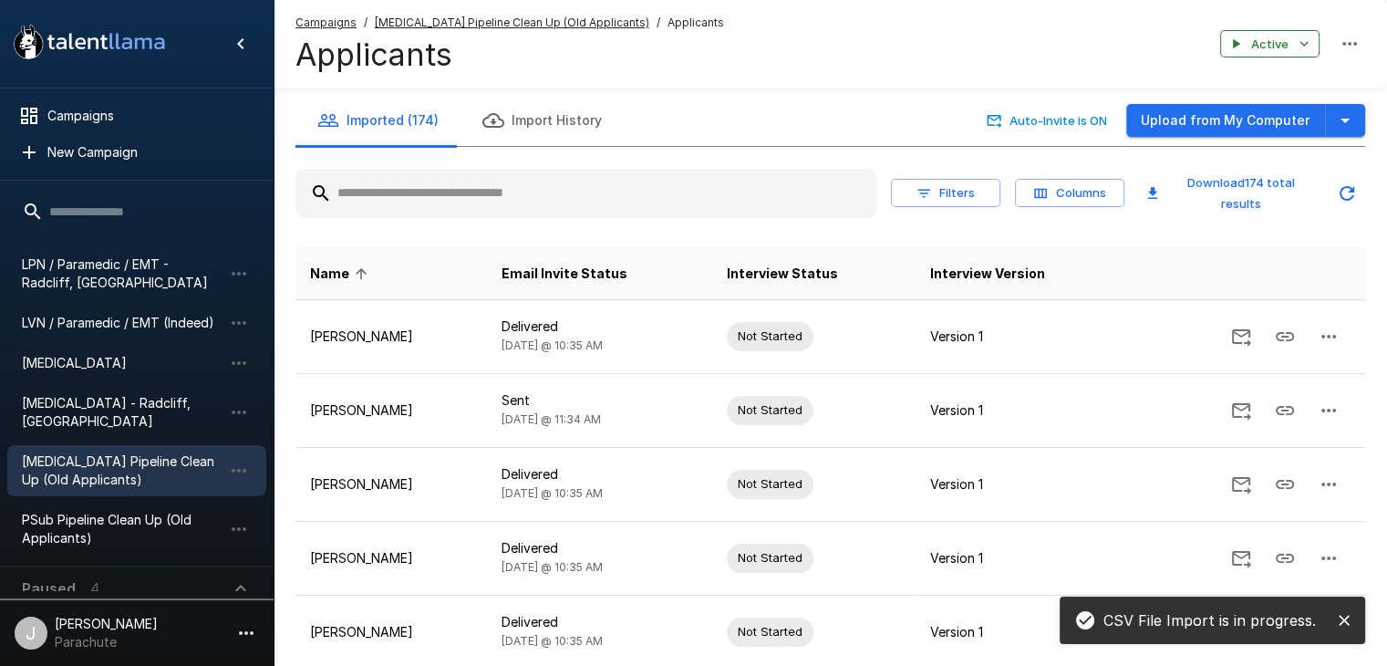
click at [128, 367] on span "[MEDICAL_DATA]" at bounding box center [122, 363] width 201 height 18
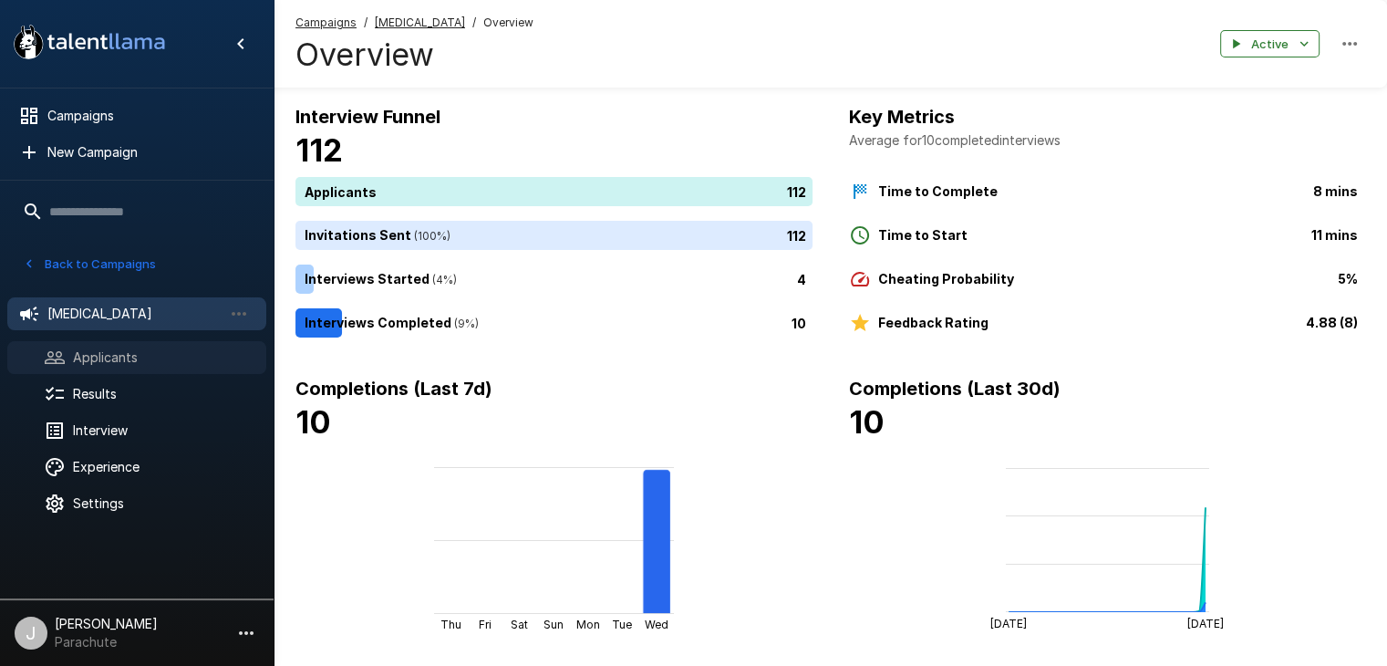
click at [113, 358] on span "Applicants" at bounding box center [162, 357] width 179 height 18
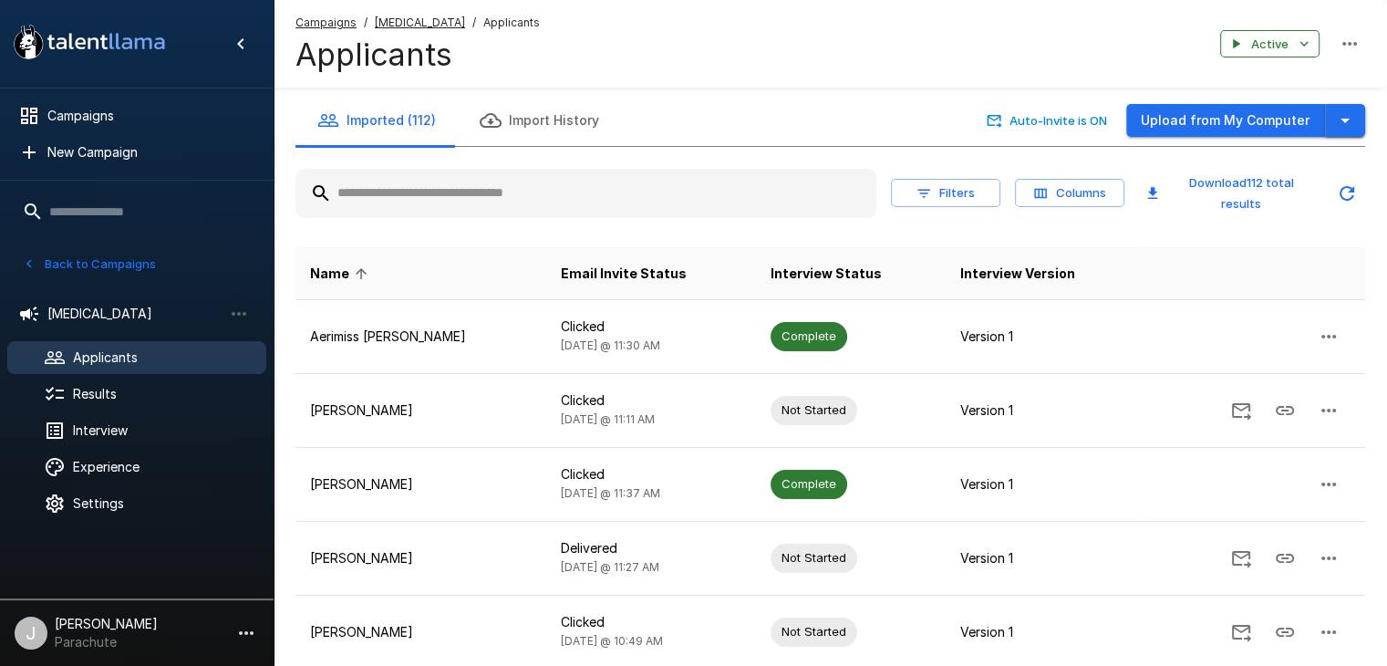
click at [1340, 118] on icon "button" at bounding box center [1345, 120] width 22 height 22
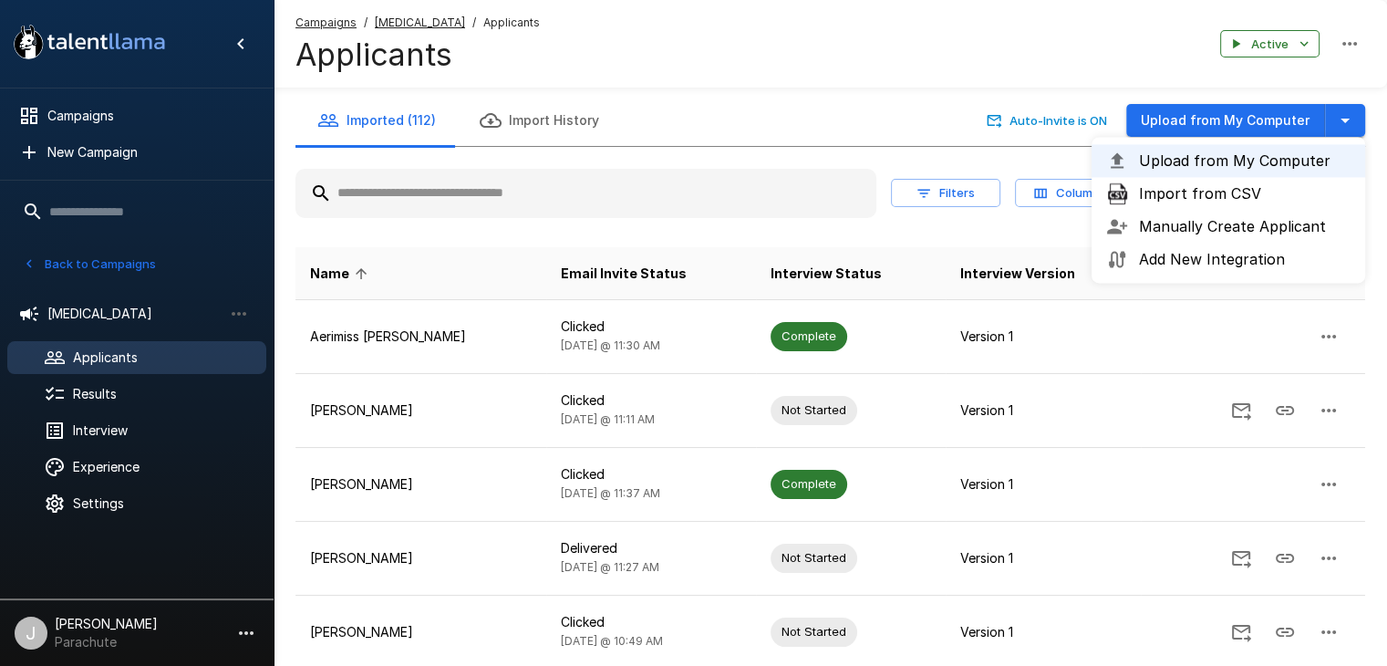
click at [1203, 199] on span "Import from CSV" at bounding box center [1245, 193] width 212 height 22
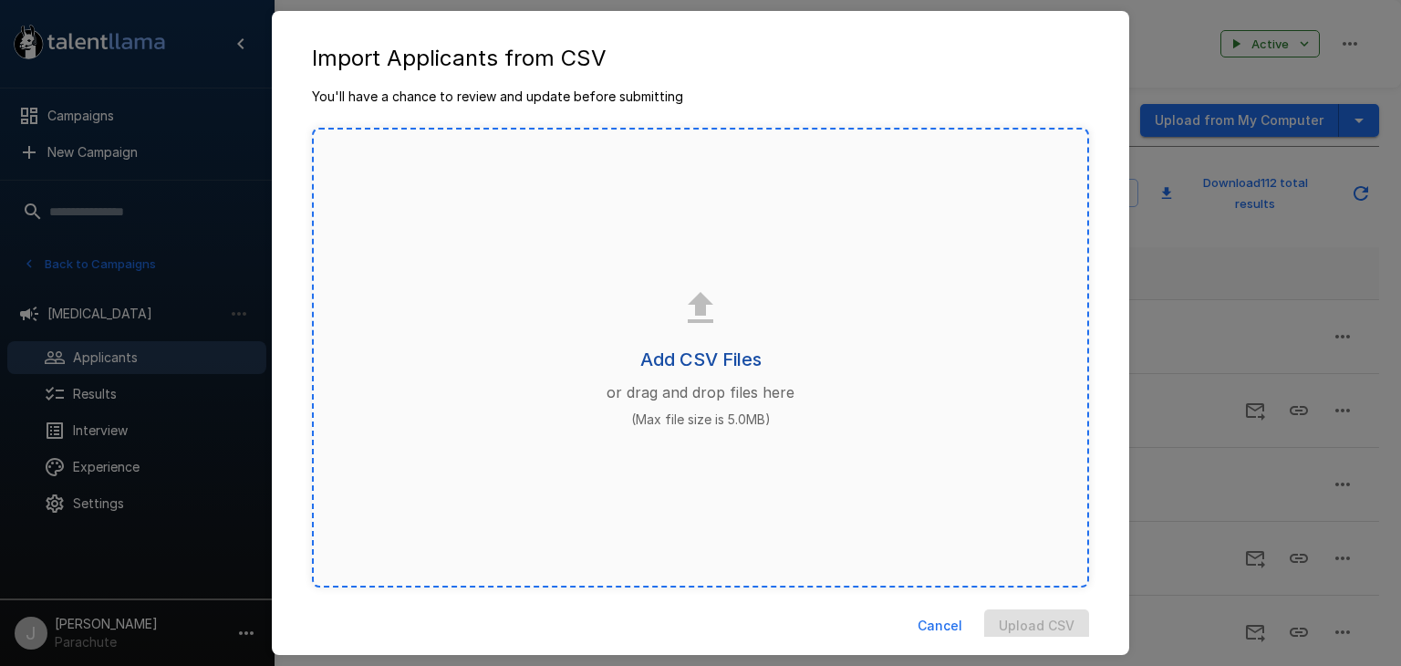
click at [694, 368] on h6 "Add CSV Files" at bounding box center [700, 359] width 121 height 29
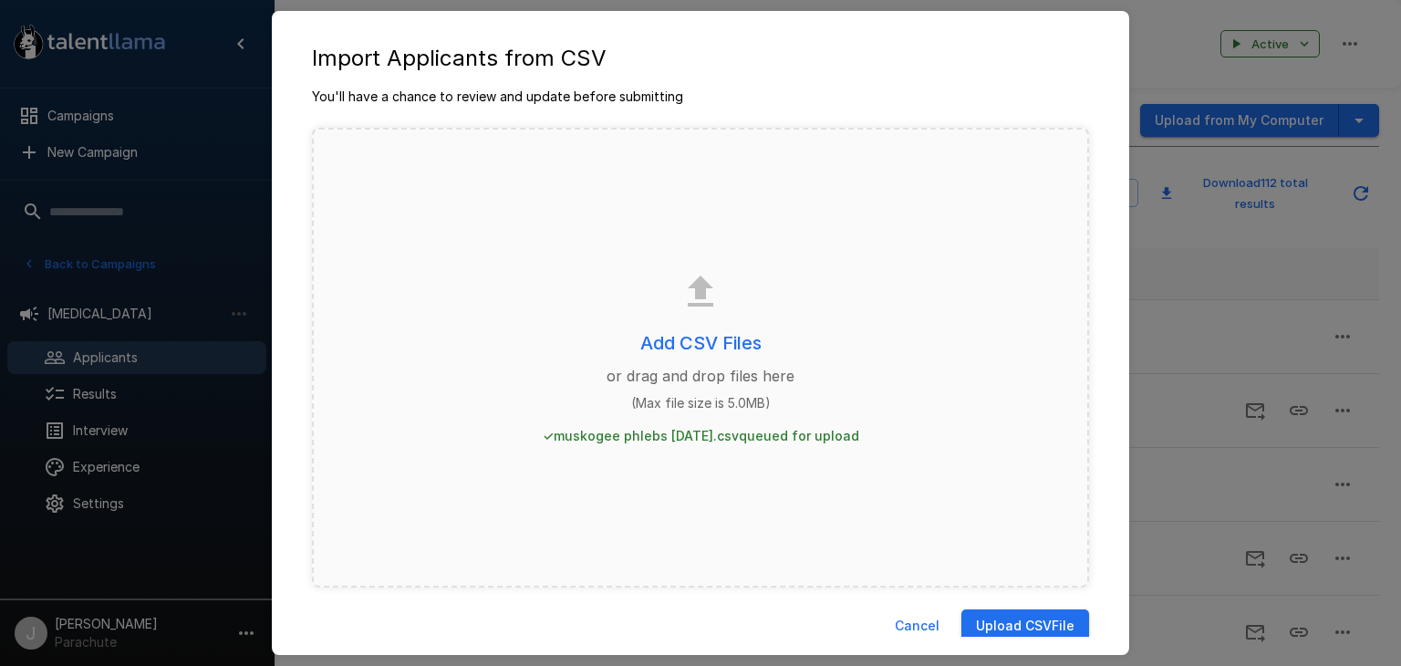
click at [985, 624] on button "Upload CSV File" at bounding box center [1025, 626] width 128 height 34
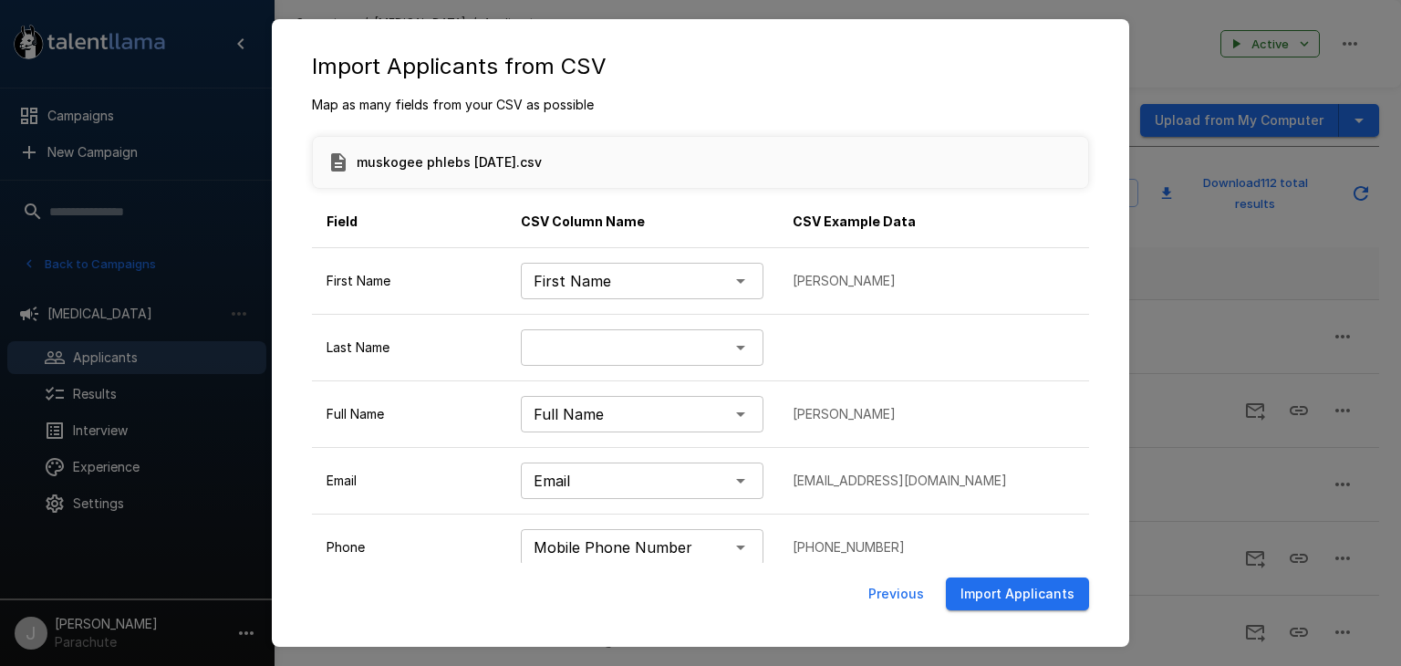
click at [738, 343] on body ".st0{fill:#FFFFFF;} .st1{fill:#76a4ed;} Campaigns New Campaign Active 17 (Archi…" at bounding box center [707, 333] width 1415 height 666
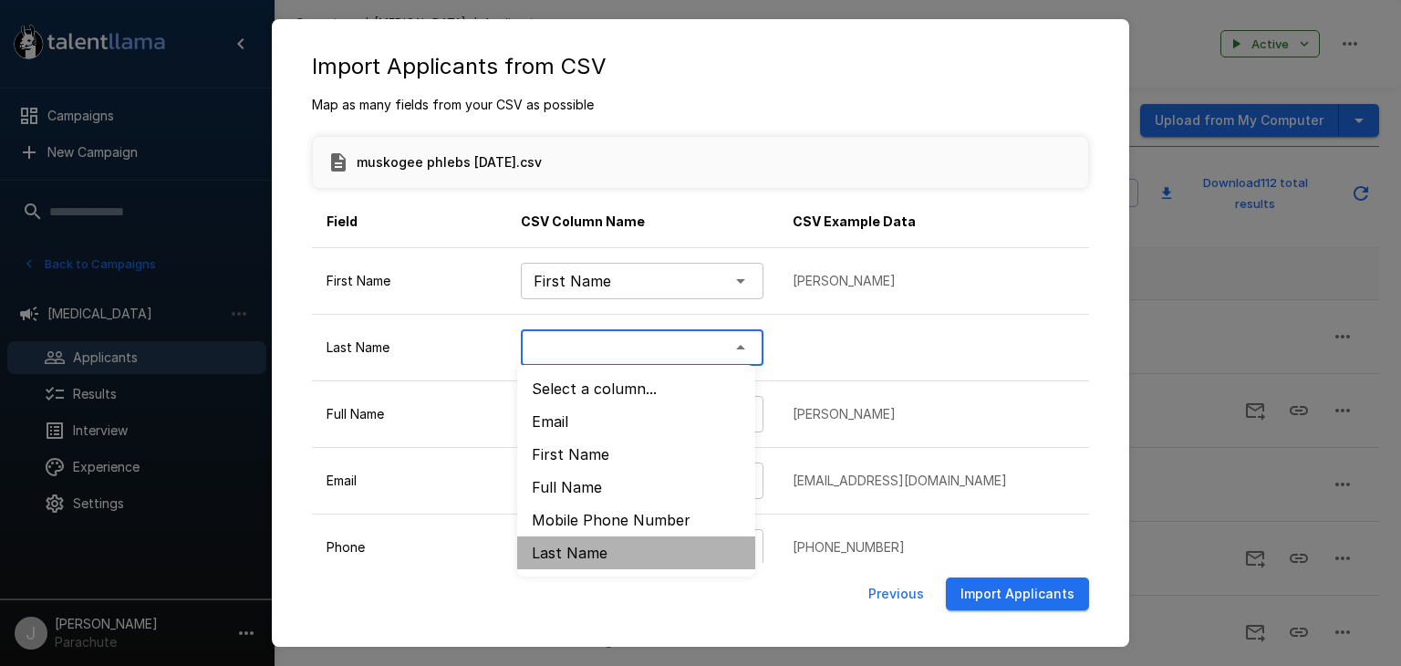
click at [596, 545] on li "﻿Last Name" at bounding box center [636, 552] width 238 height 33
type input "*********"
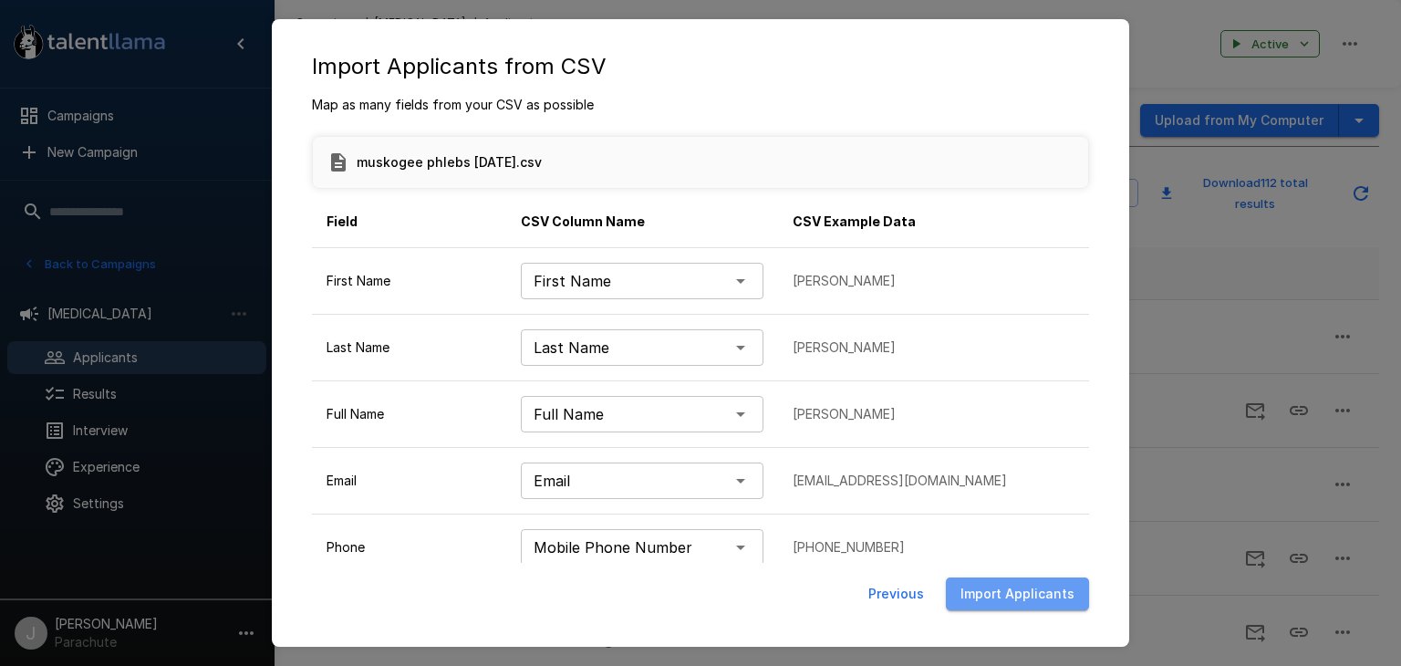
click at [1021, 599] on button "Import Applicants" at bounding box center [1017, 594] width 143 height 34
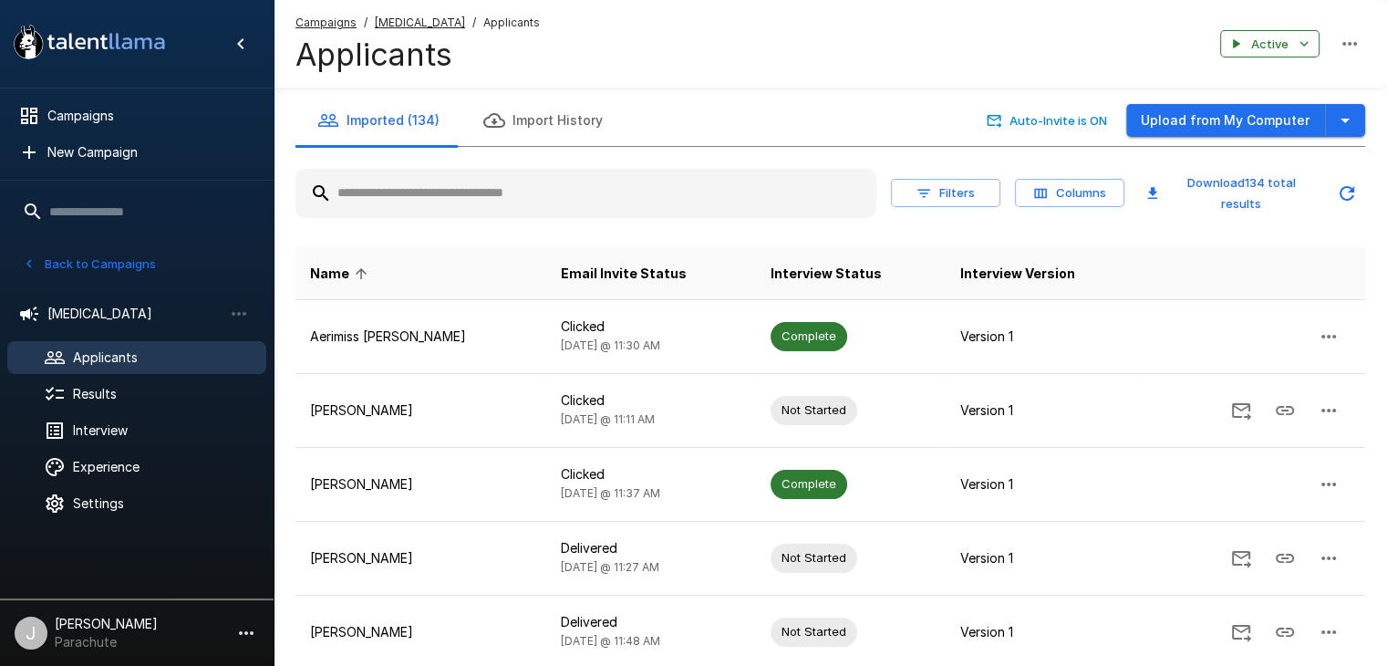
click at [95, 256] on button "Back to Campaigns" at bounding box center [89, 264] width 142 height 28
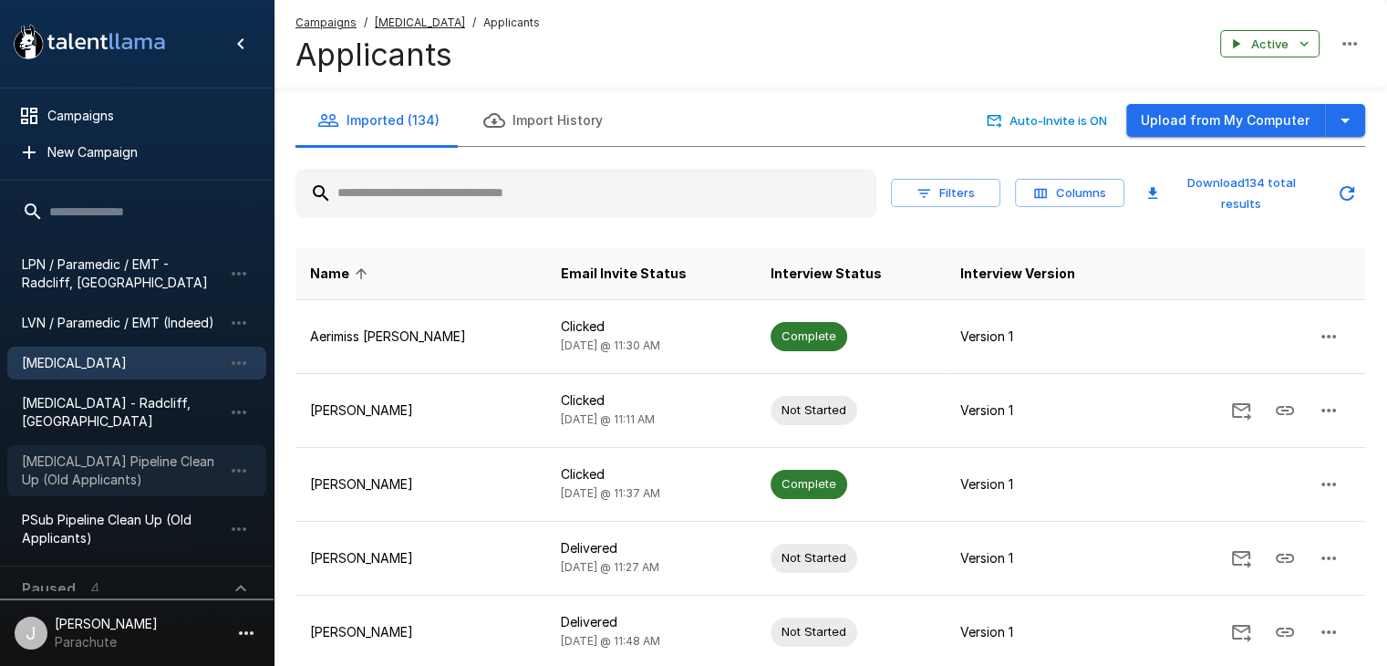
click at [124, 452] on span "[MEDICAL_DATA] Pipeline Clean Up (Old Applicants)" at bounding box center [122, 470] width 201 height 36
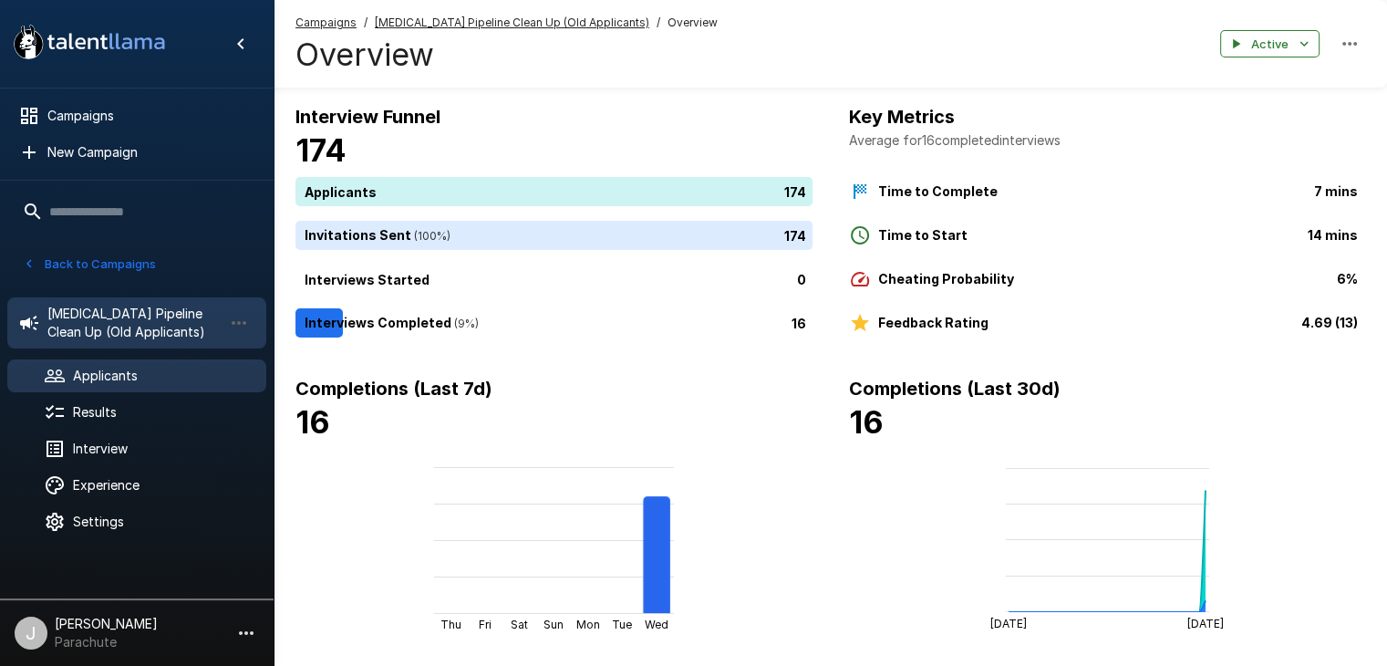
click at [75, 372] on span "Applicants" at bounding box center [162, 376] width 179 height 18
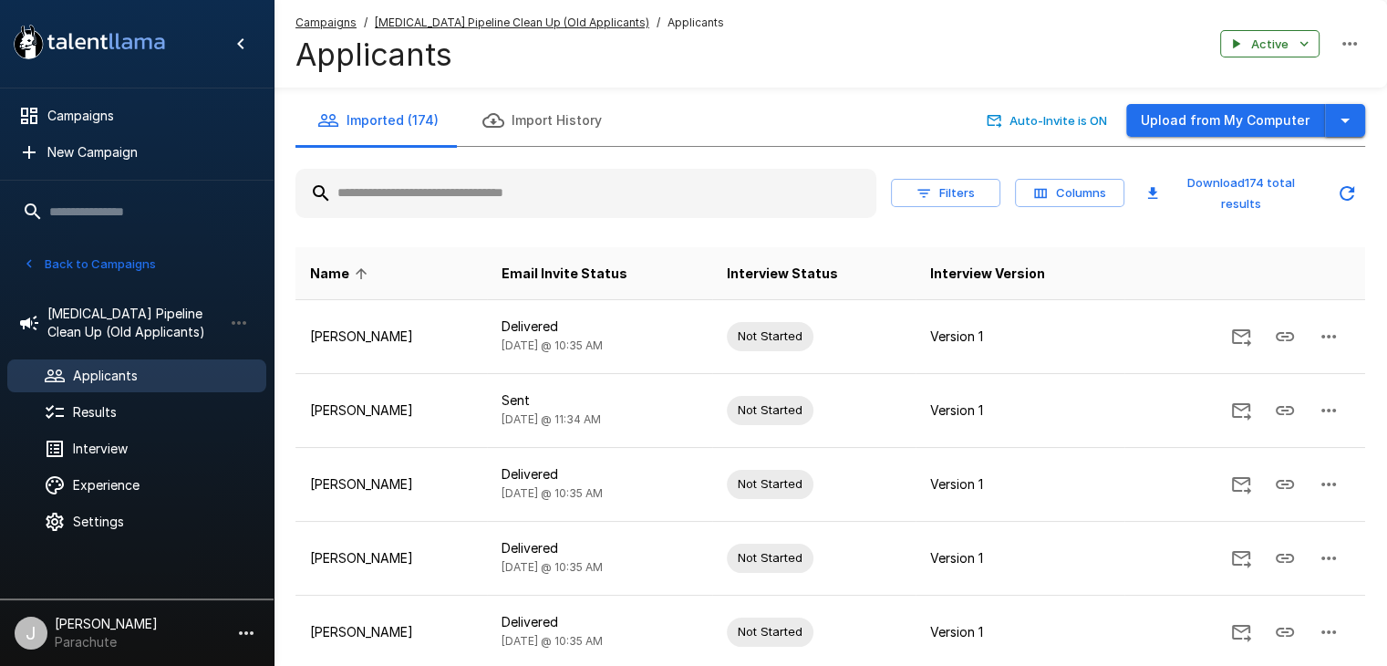
click at [1352, 127] on icon "button" at bounding box center [1345, 120] width 22 height 22
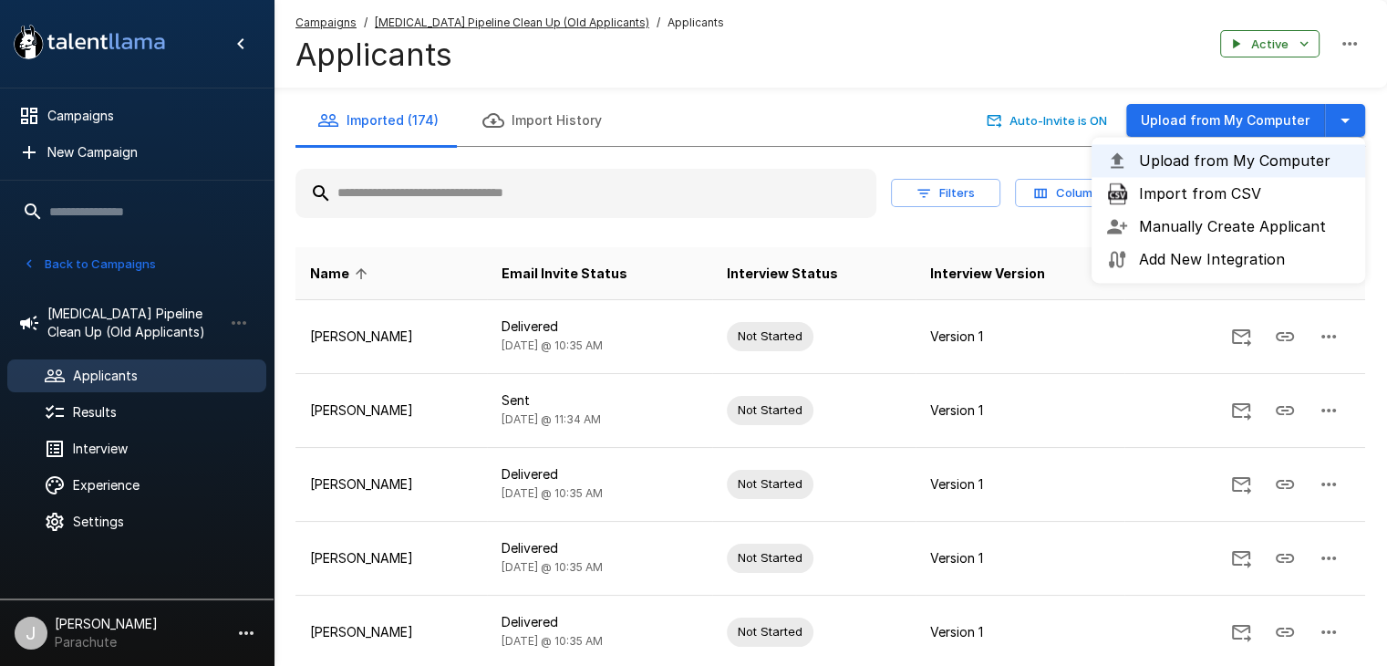
click at [1240, 193] on span "Import from CSV" at bounding box center [1245, 193] width 212 height 22
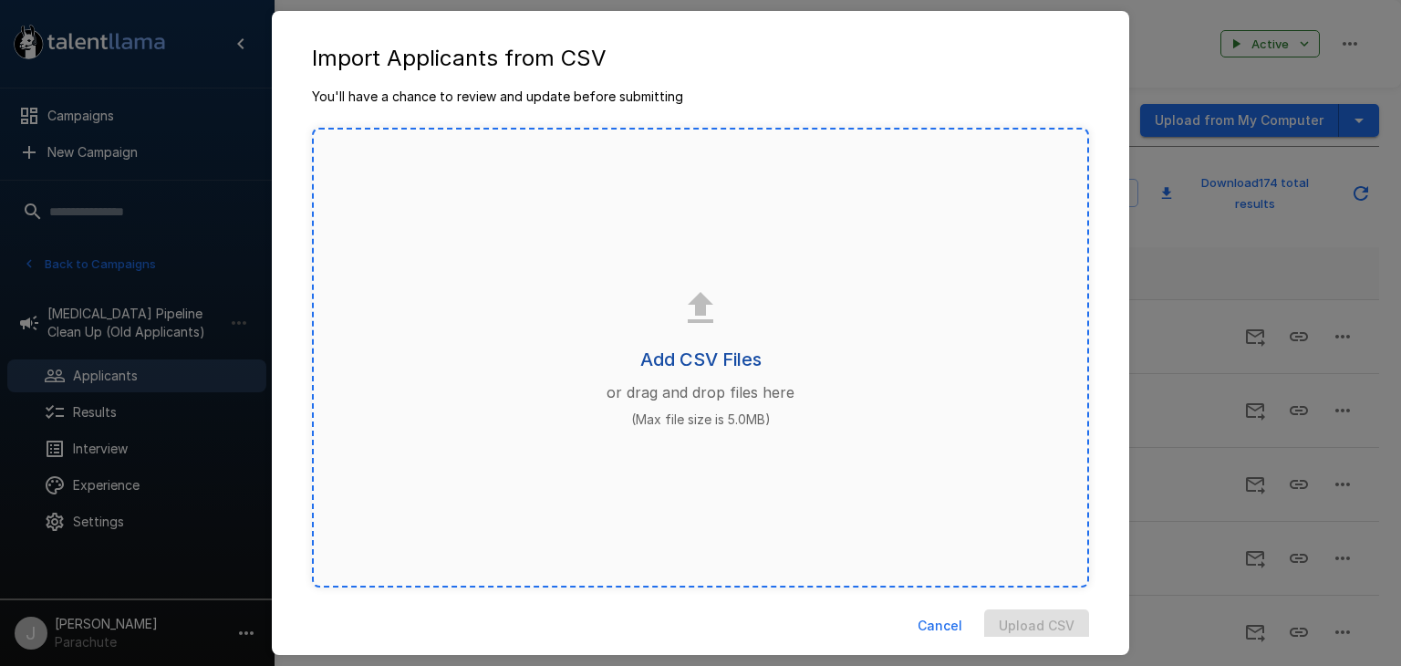
click at [740, 362] on h6 "Add CSV Files" at bounding box center [700, 359] width 121 height 29
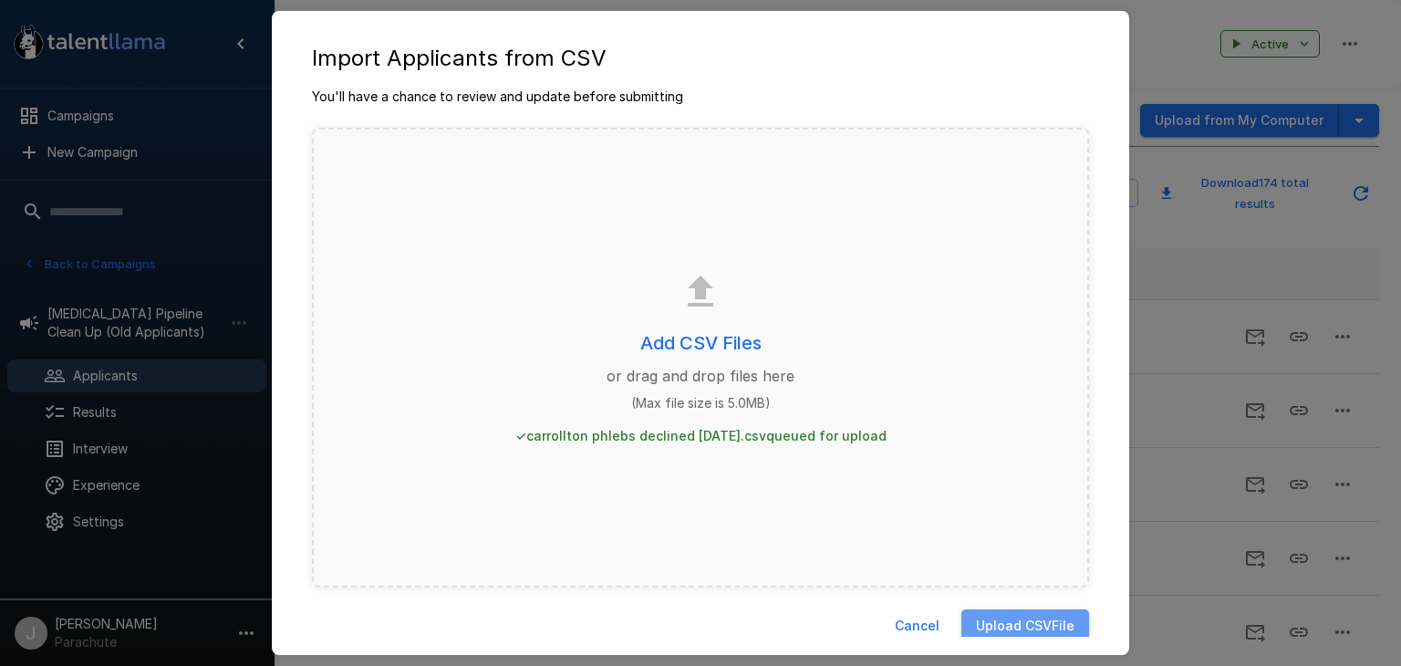
click at [997, 619] on button "Upload CSV File" at bounding box center [1025, 626] width 128 height 34
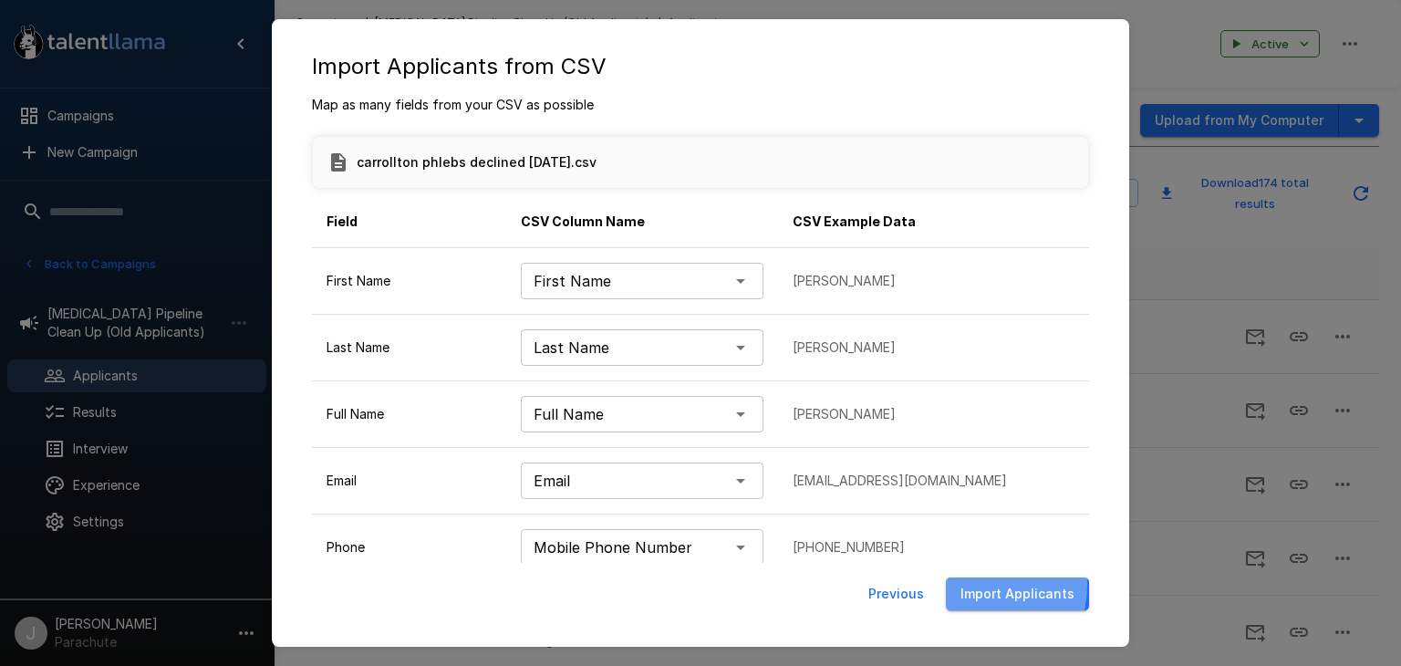
click at [978, 585] on button "Import Applicants" at bounding box center [1017, 594] width 143 height 34
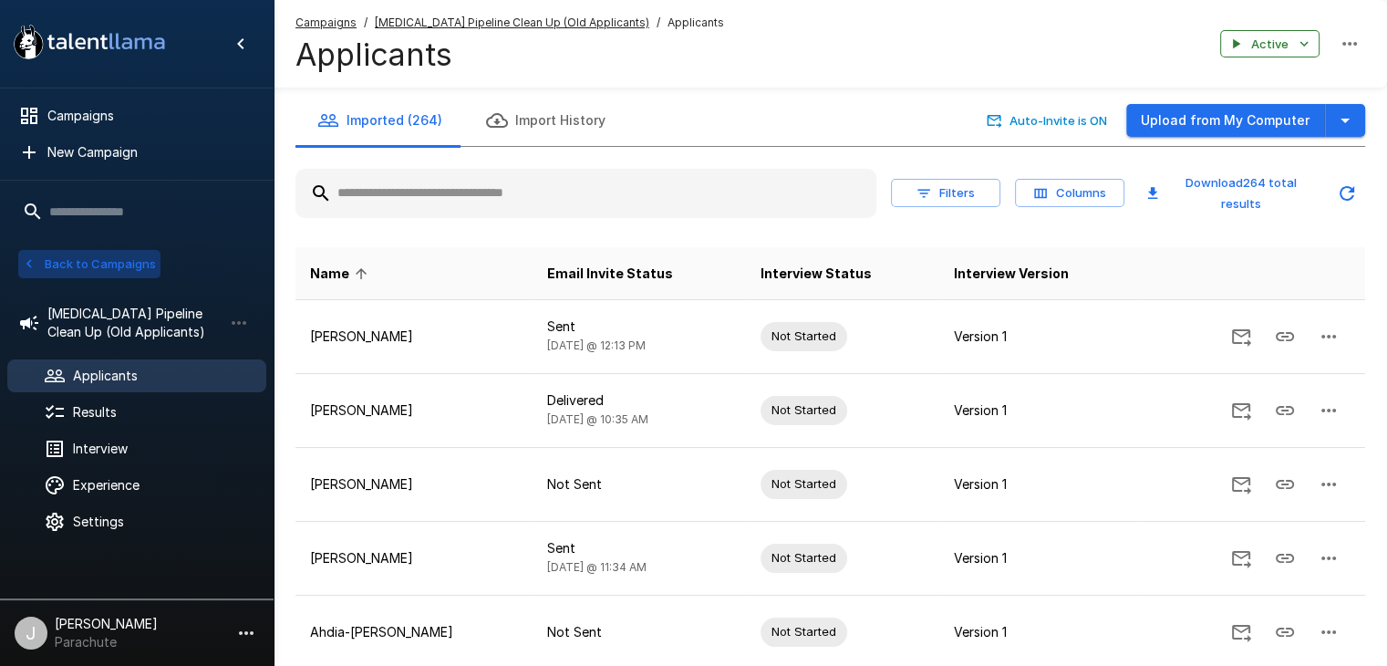
click at [88, 257] on button "Back to Campaigns" at bounding box center [89, 264] width 142 height 28
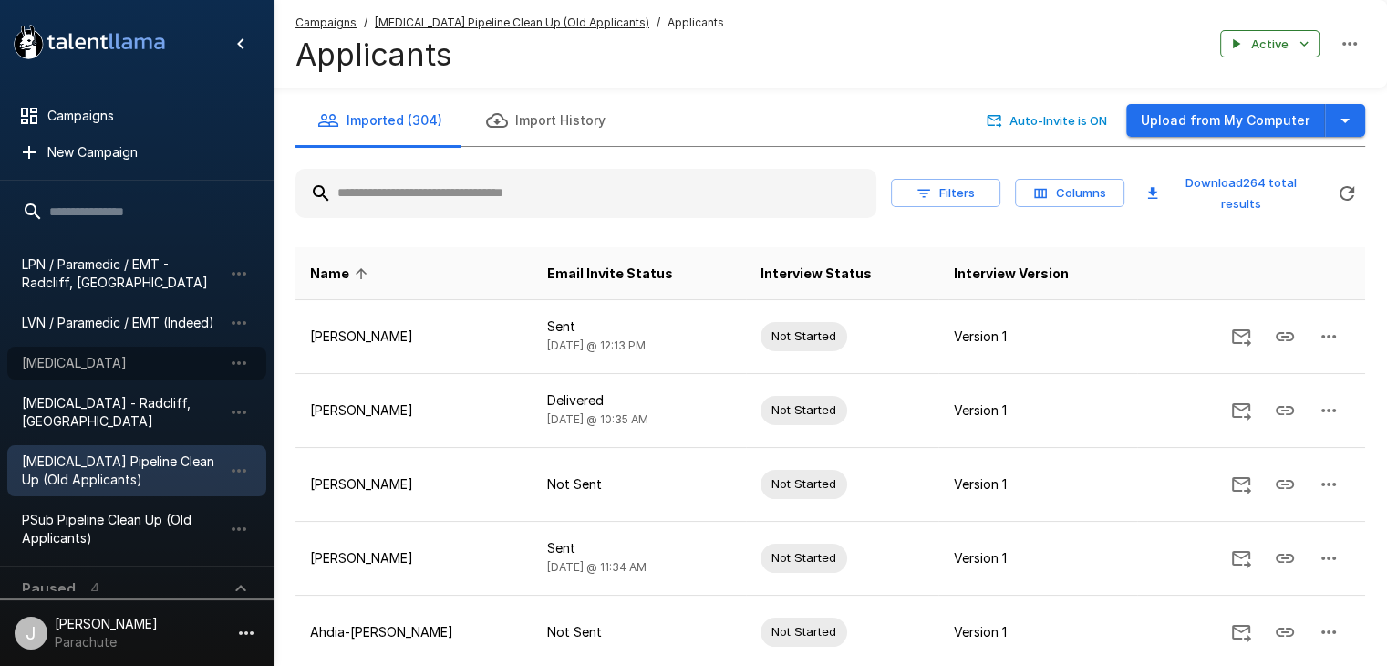
click at [89, 360] on span "[MEDICAL_DATA]" at bounding box center [122, 363] width 201 height 18
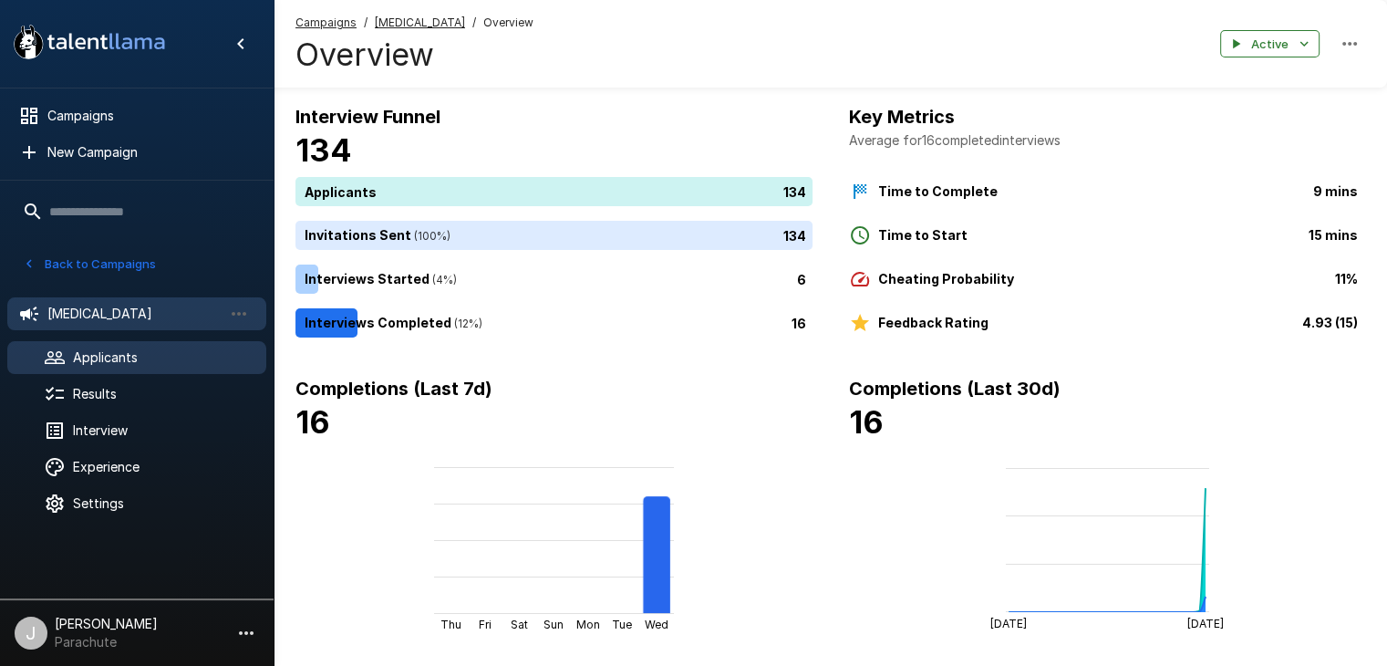
click at [88, 356] on span "Applicants" at bounding box center [162, 357] width 179 height 18
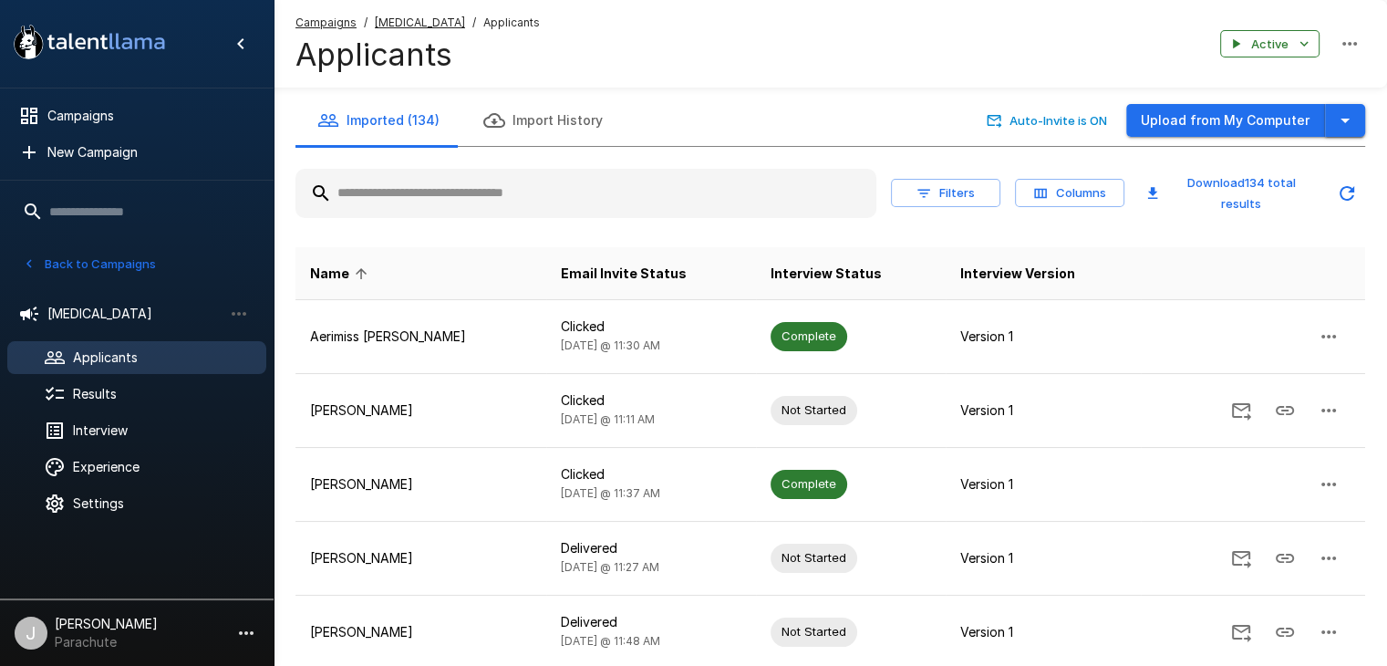
click at [1361, 110] on button "button" at bounding box center [1345, 121] width 40 height 34
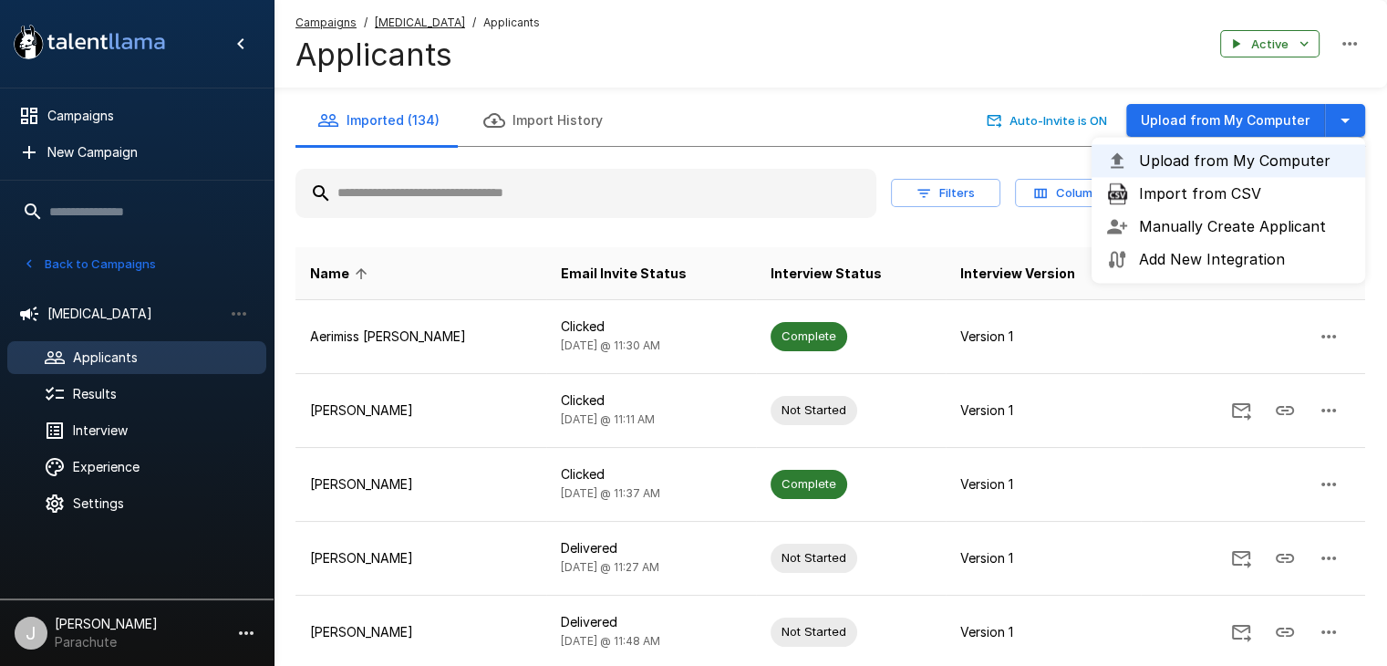
click at [1238, 194] on span "Import from CSV" at bounding box center [1245, 193] width 212 height 22
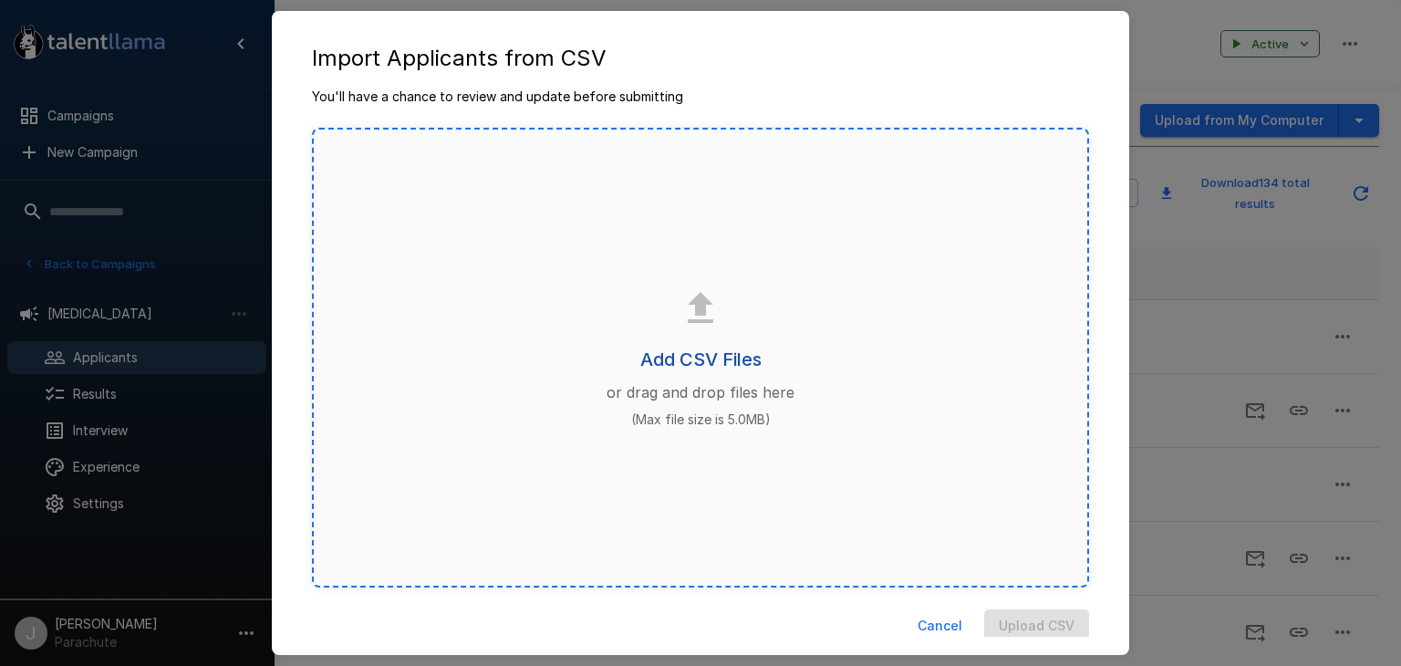
click at [695, 351] on h6 "Add CSV Files" at bounding box center [700, 359] width 121 height 29
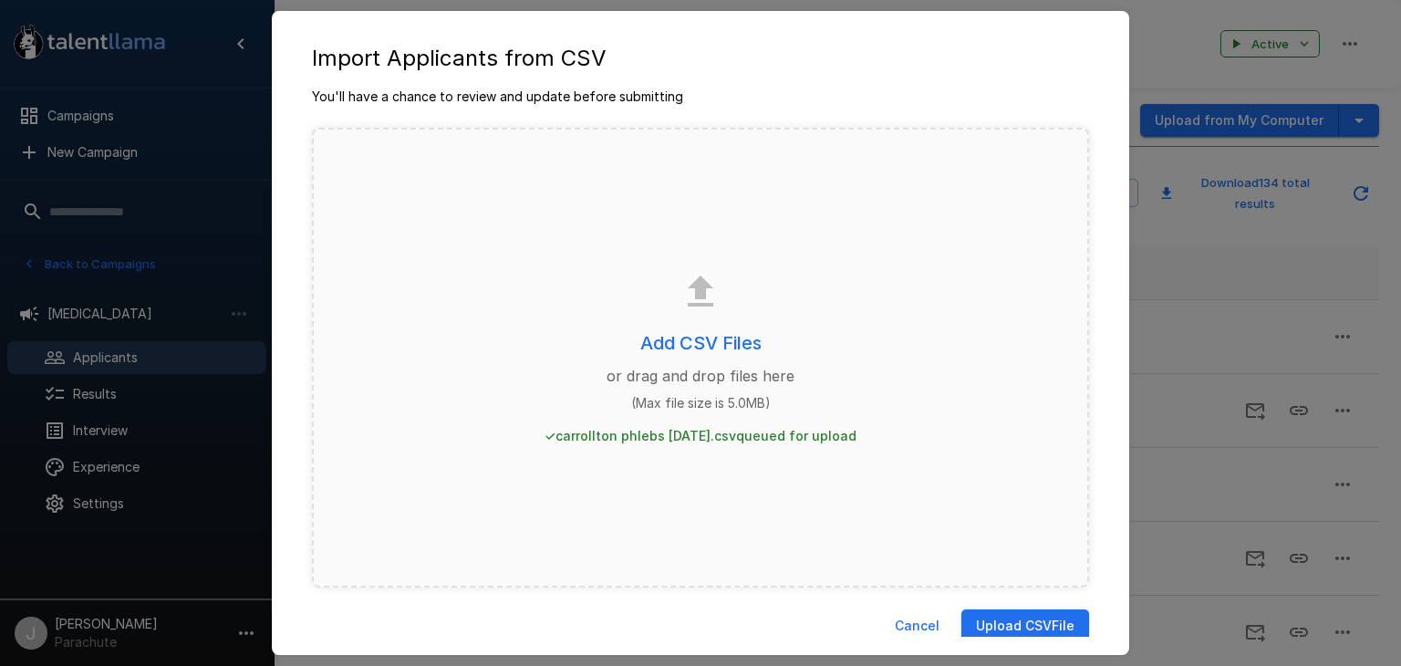
click at [1033, 614] on button "Upload CSV File" at bounding box center [1025, 626] width 128 height 34
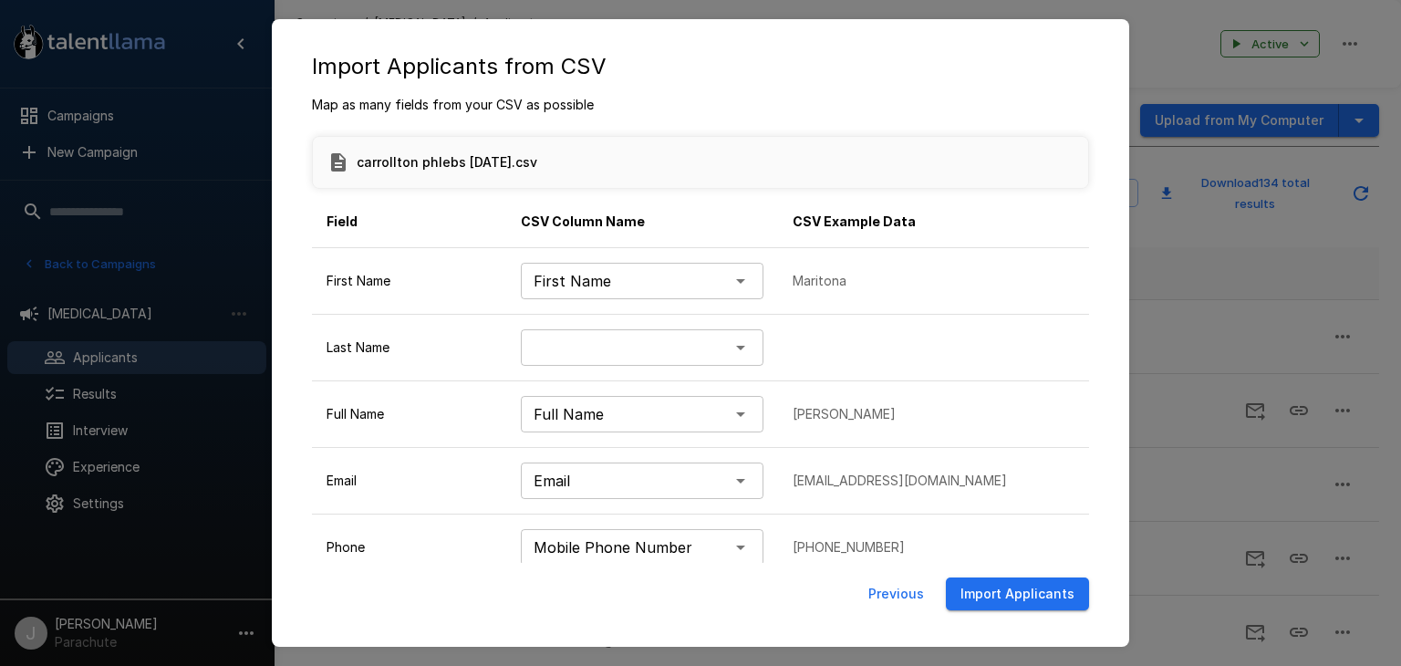
click at [722, 344] on body ".st0{fill:#FFFFFF;} .st1{fill:#76a4ed;} Campaigns New Campaign Active 17 (Archi…" at bounding box center [707, 333] width 1415 height 666
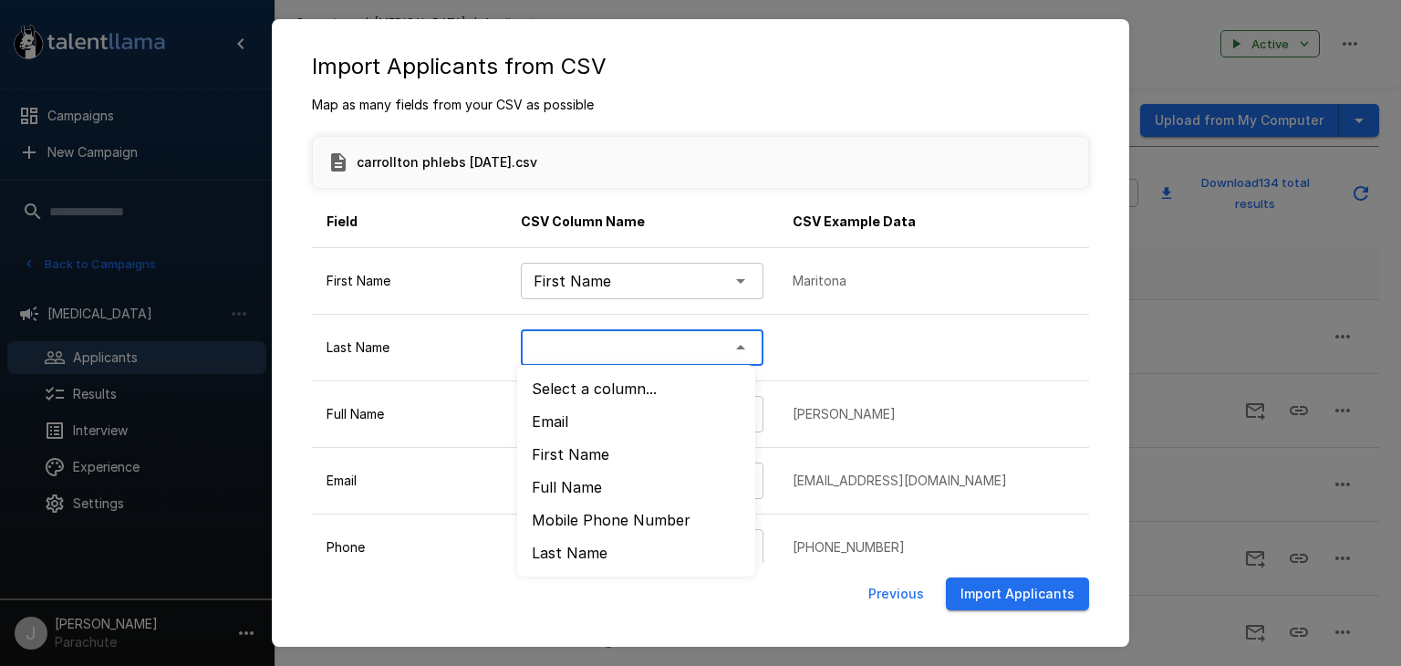
drag, startPoint x: 566, startPoint y: 486, endPoint x: 562, endPoint y: 551, distance: 64.9
click at [562, 551] on ul "Select a column... Email First Name Full Name Mobile Phone Number ﻿Last Name" at bounding box center [636, 471] width 238 height 212
click at [561, 552] on li "﻿Last Name" at bounding box center [636, 552] width 238 height 33
type input "*********"
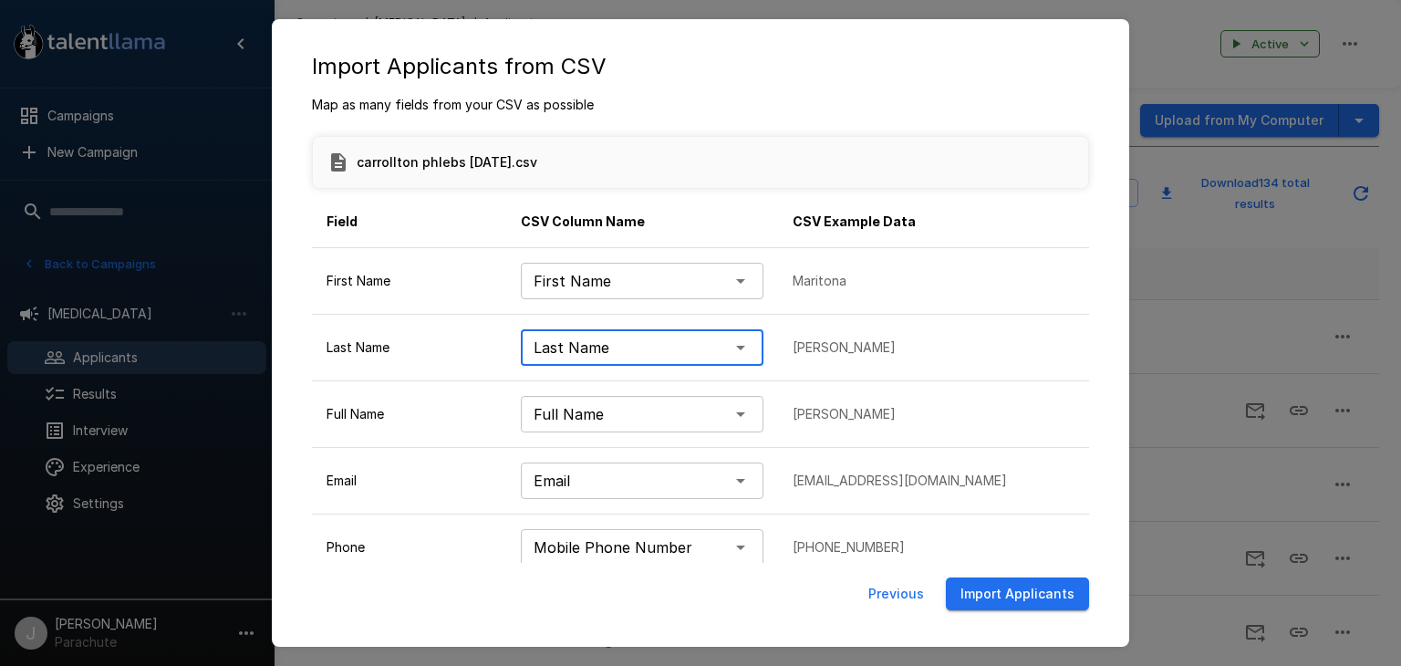
click at [1032, 589] on button "Import Applicants" at bounding box center [1017, 594] width 143 height 34
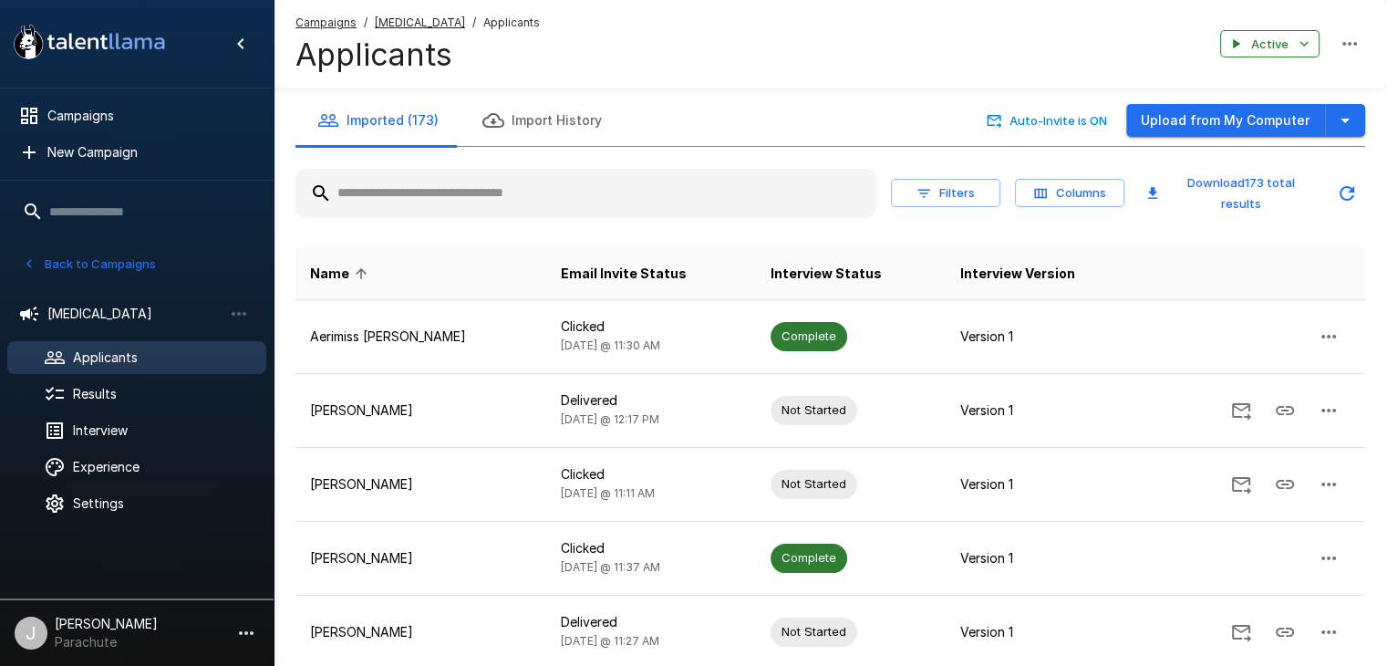
click at [77, 262] on button "Back to Campaigns" at bounding box center [89, 264] width 142 height 28
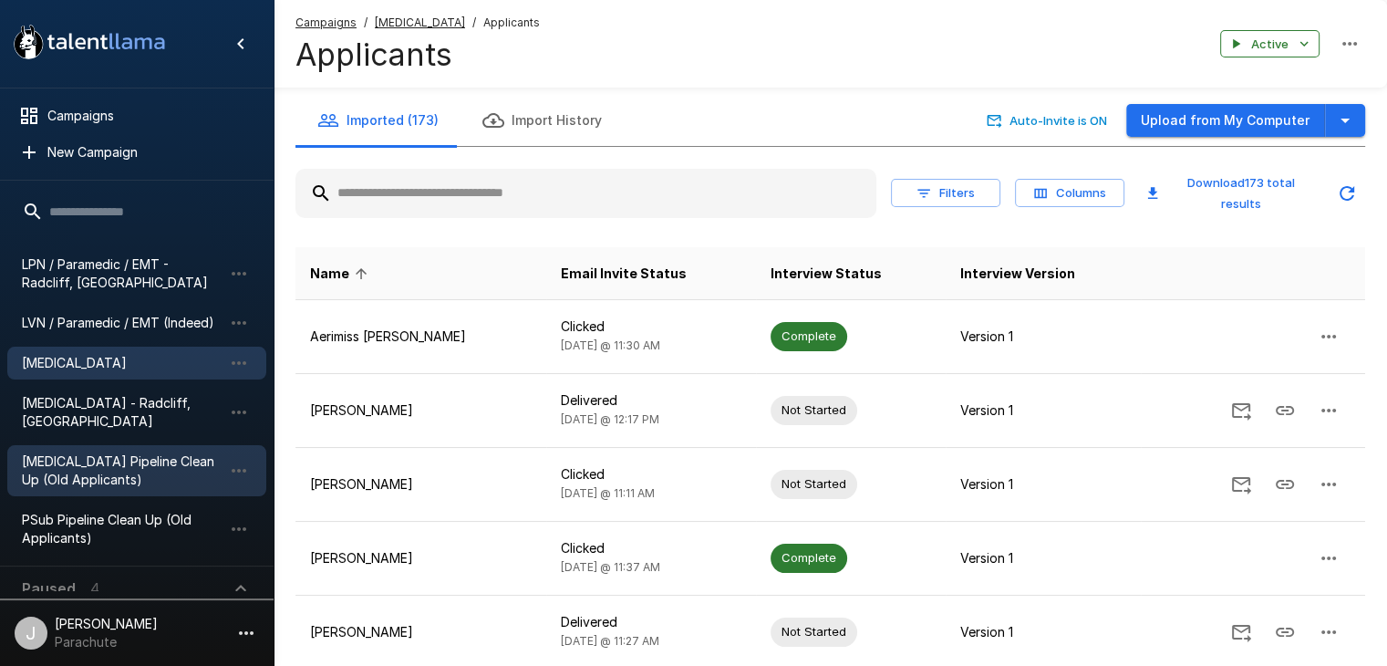
click at [115, 455] on span "[MEDICAL_DATA] Pipeline Clean Up (Old Applicants)" at bounding box center [122, 470] width 201 height 36
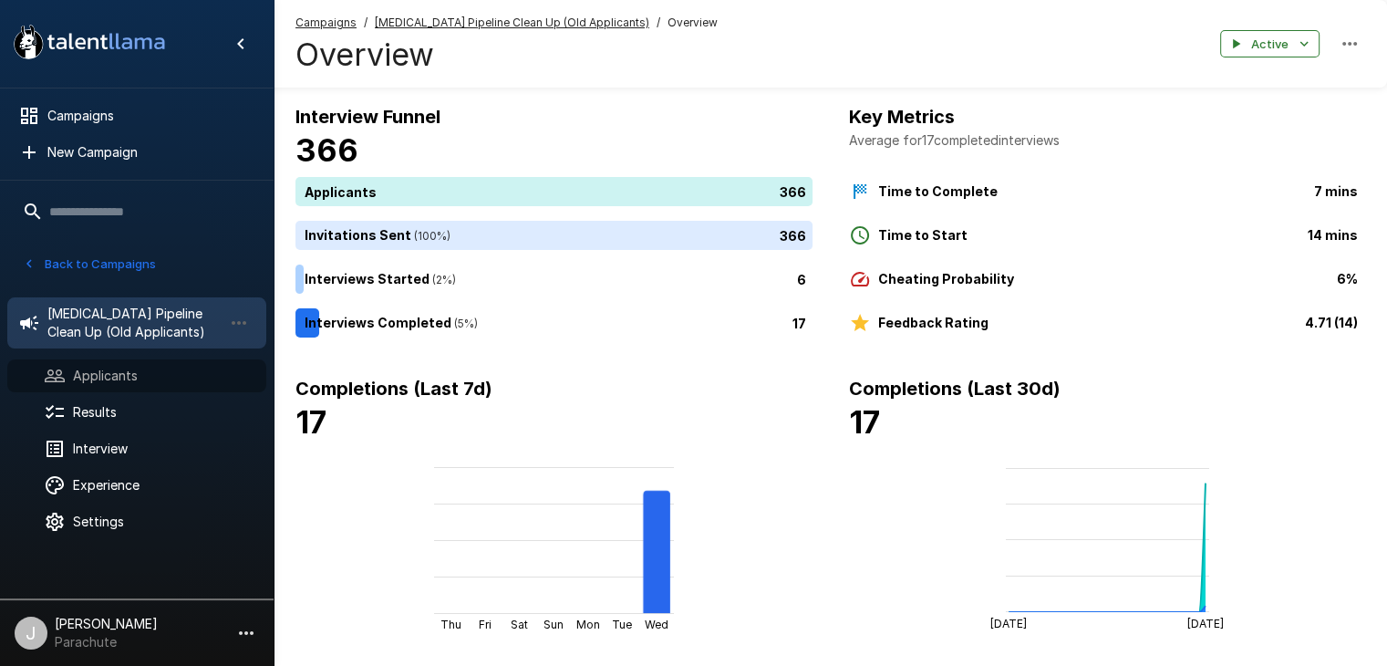
drag, startPoint x: 116, startPoint y: 369, endPoint x: 234, endPoint y: 347, distance: 120.7
click at [113, 370] on span "Applicants" at bounding box center [162, 376] width 179 height 18
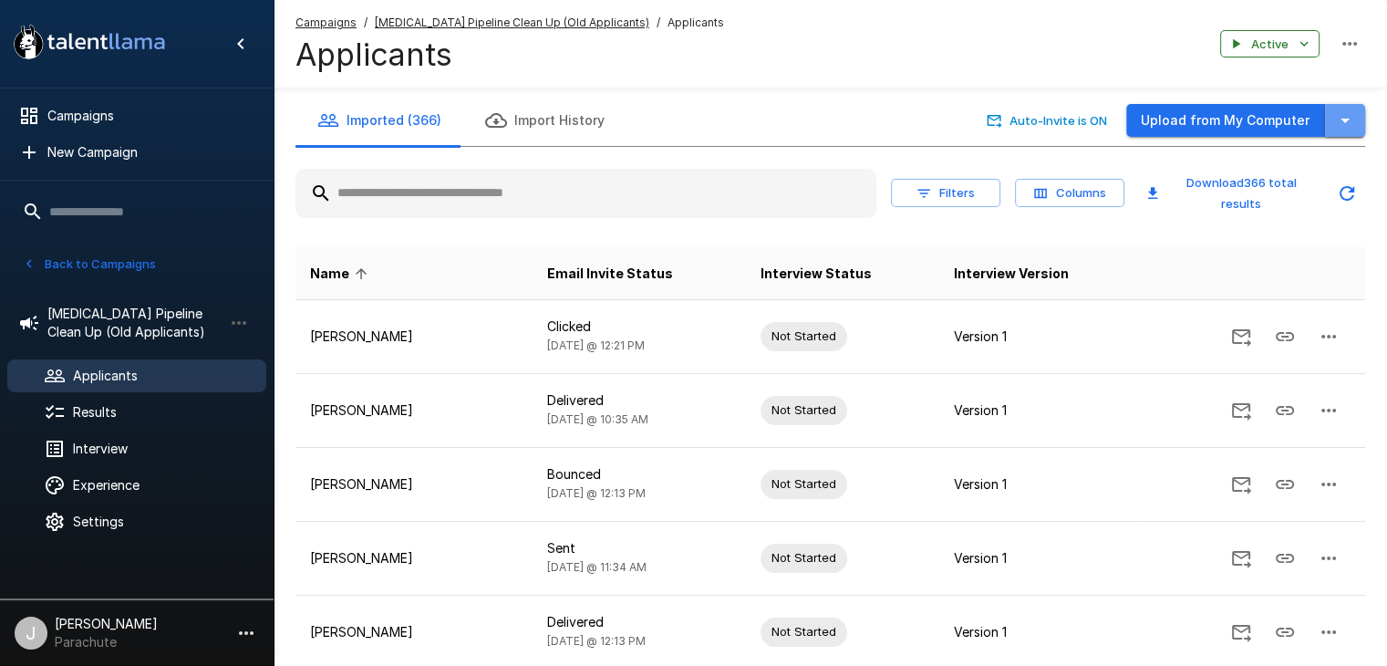
click at [1349, 119] on icon "button" at bounding box center [1345, 120] width 22 height 22
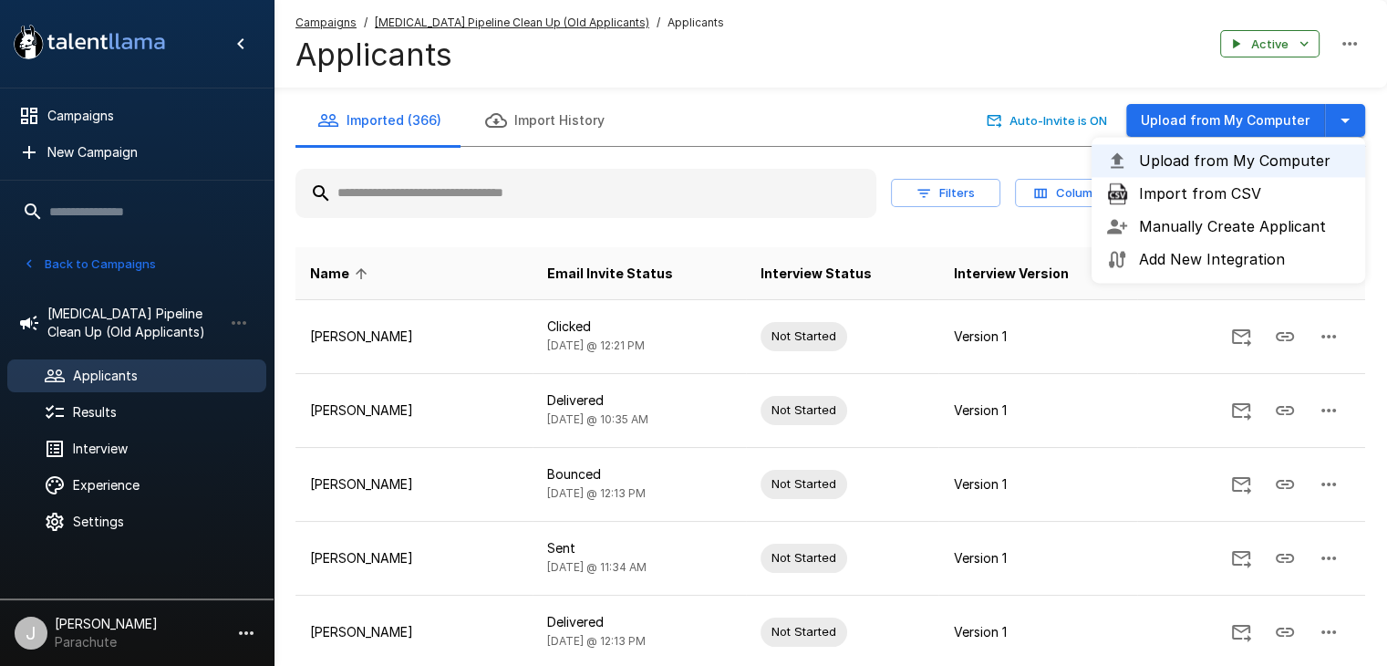
click at [1176, 182] on span "Import from CSV" at bounding box center [1245, 193] width 212 height 22
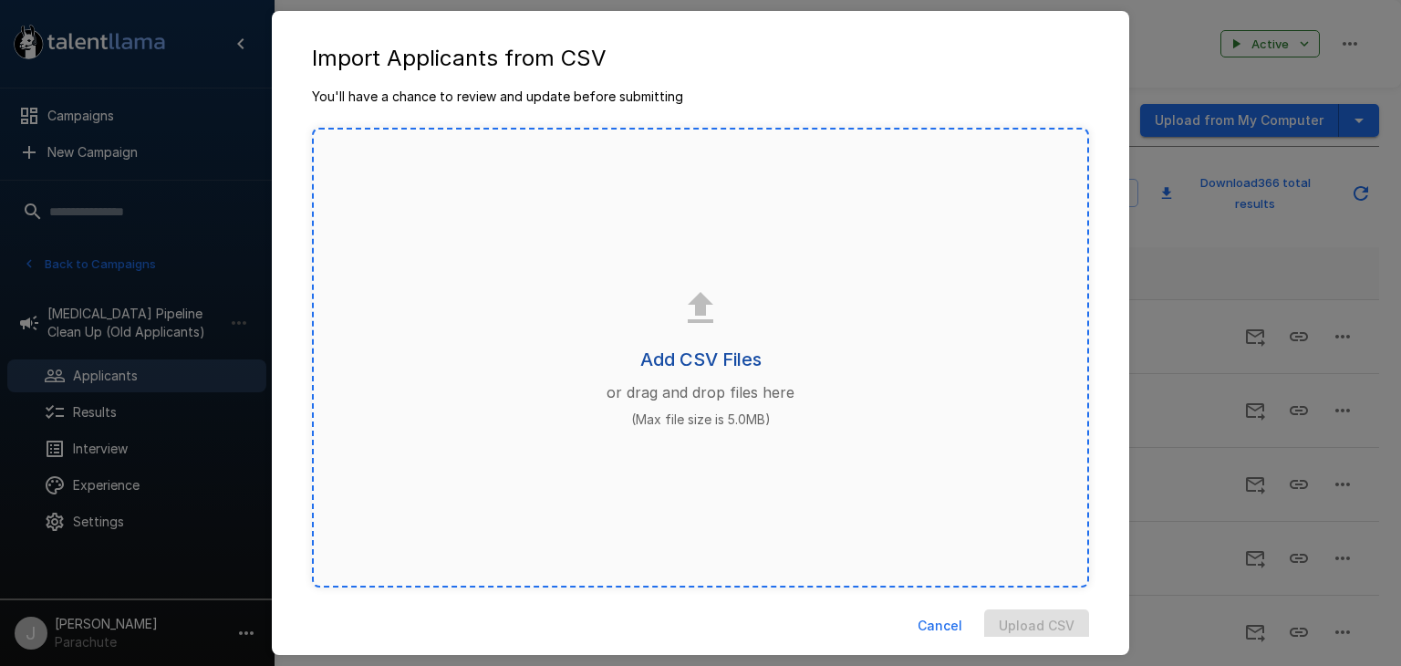
click at [718, 359] on h6 "Add CSV Files" at bounding box center [700, 359] width 121 height 29
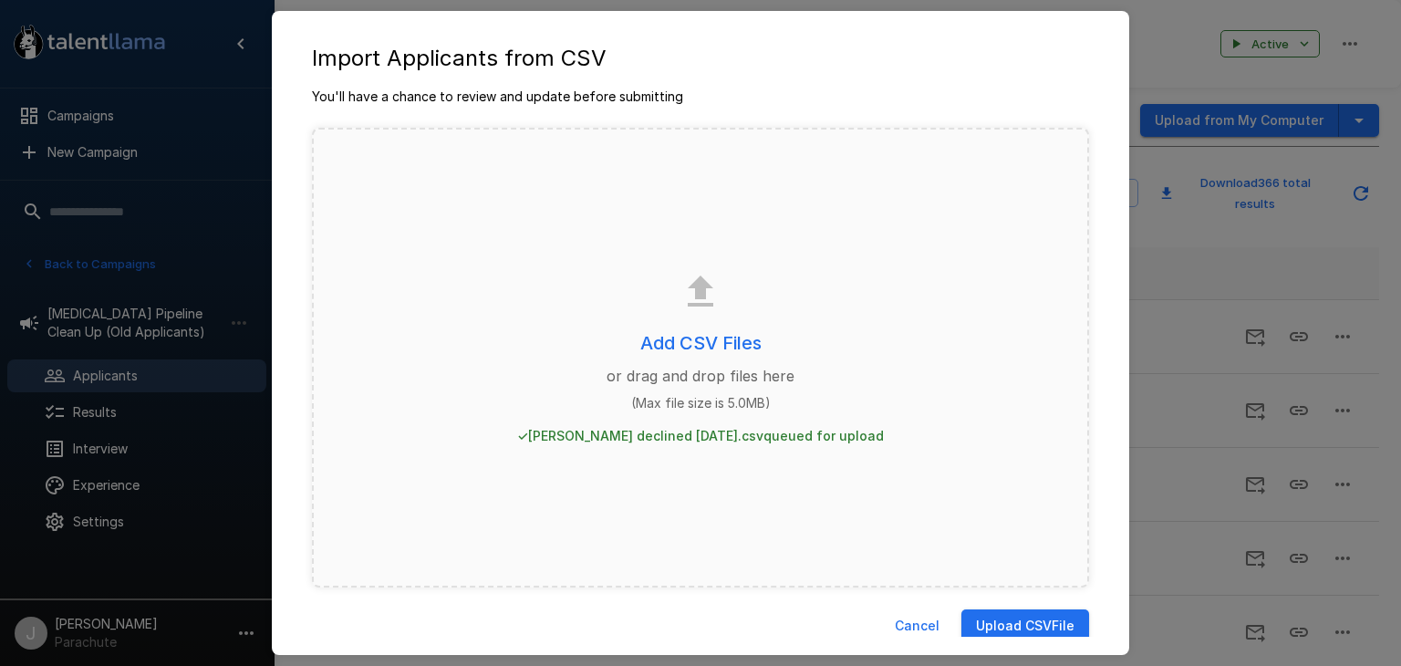
click at [1003, 617] on button "Upload CSV File" at bounding box center [1025, 626] width 128 height 34
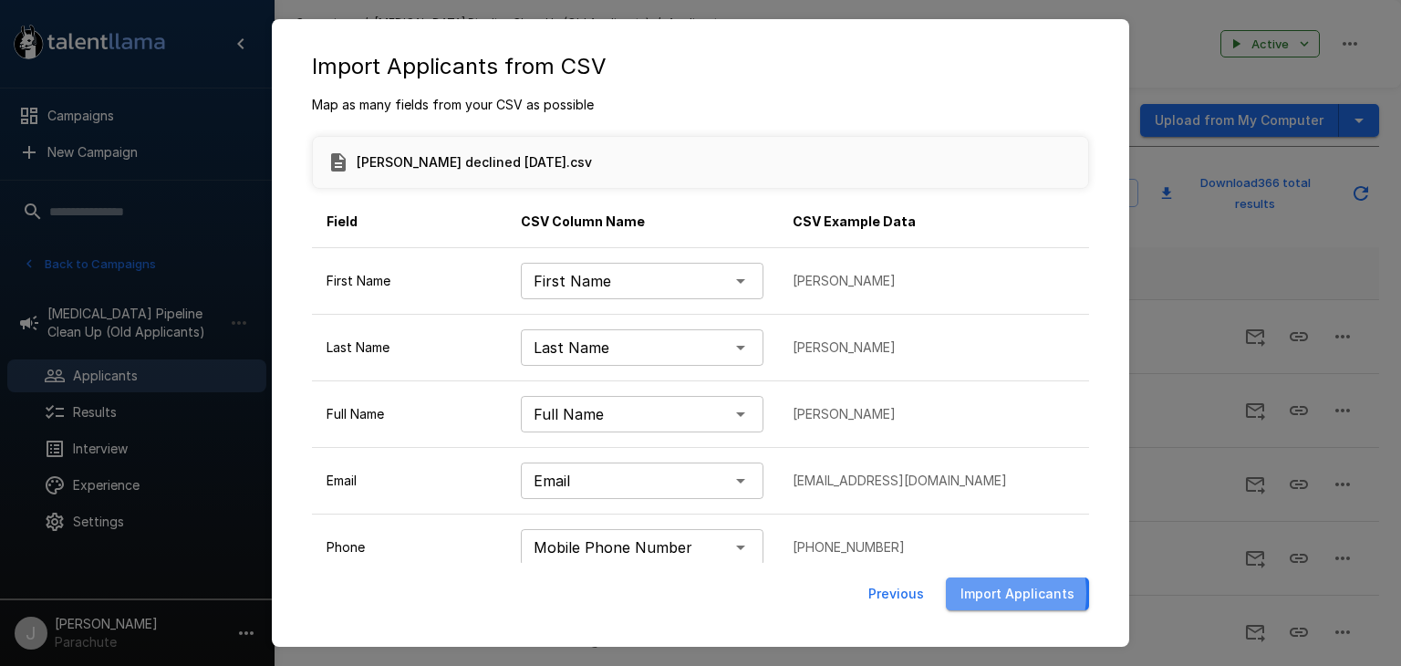
click at [974, 596] on button "Import Applicants" at bounding box center [1017, 594] width 143 height 34
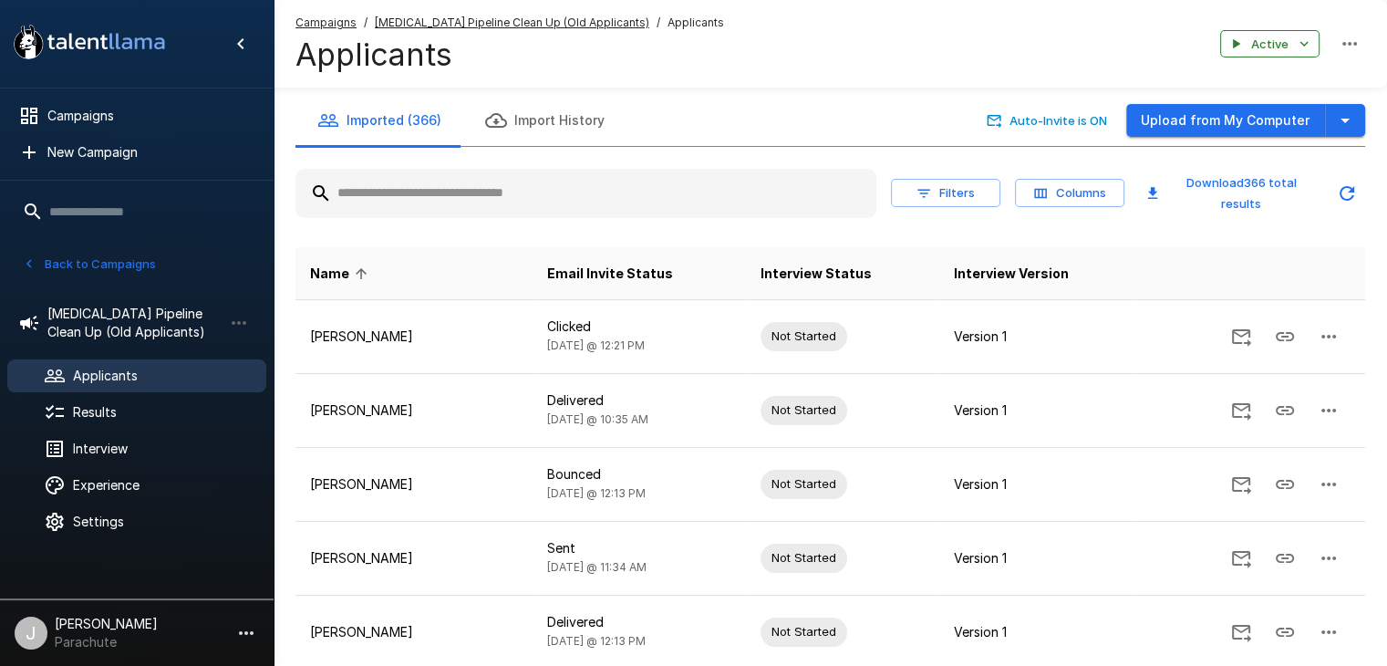
click at [51, 270] on button "Back to Campaigns" at bounding box center [89, 264] width 142 height 28
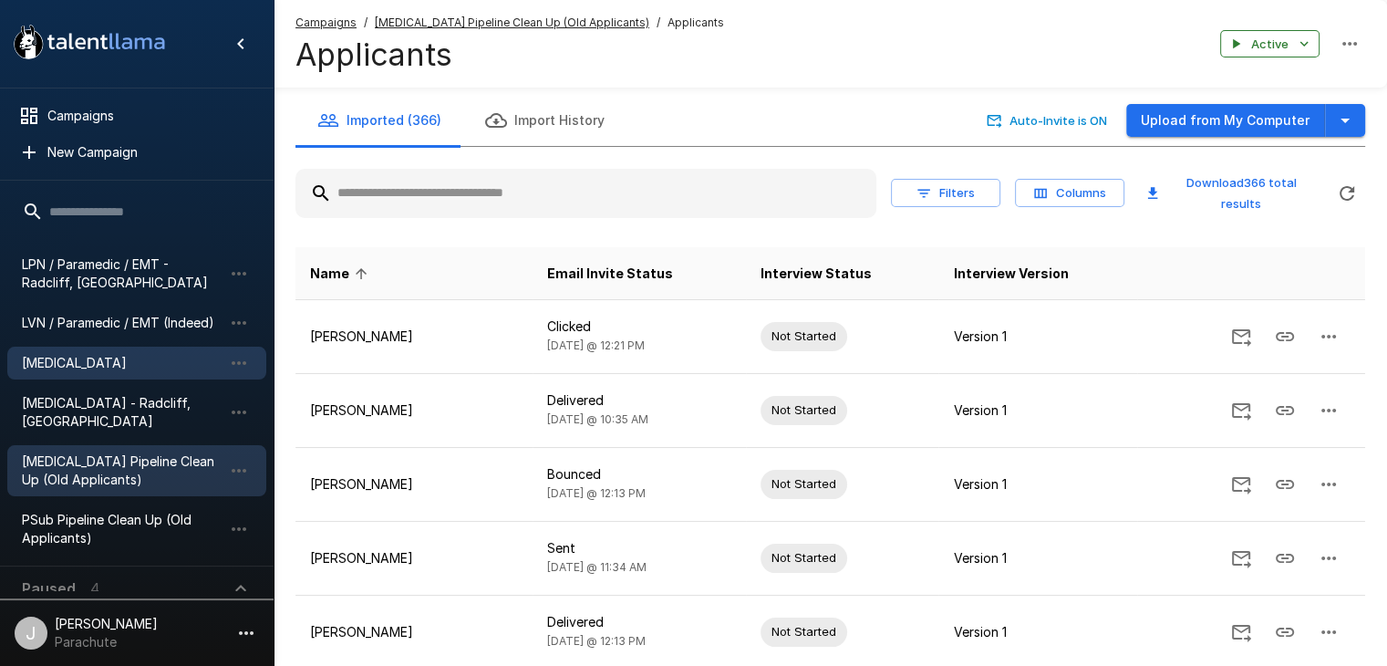
click at [91, 364] on span "[MEDICAL_DATA]" at bounding box center [122, 363] width 201 height 18
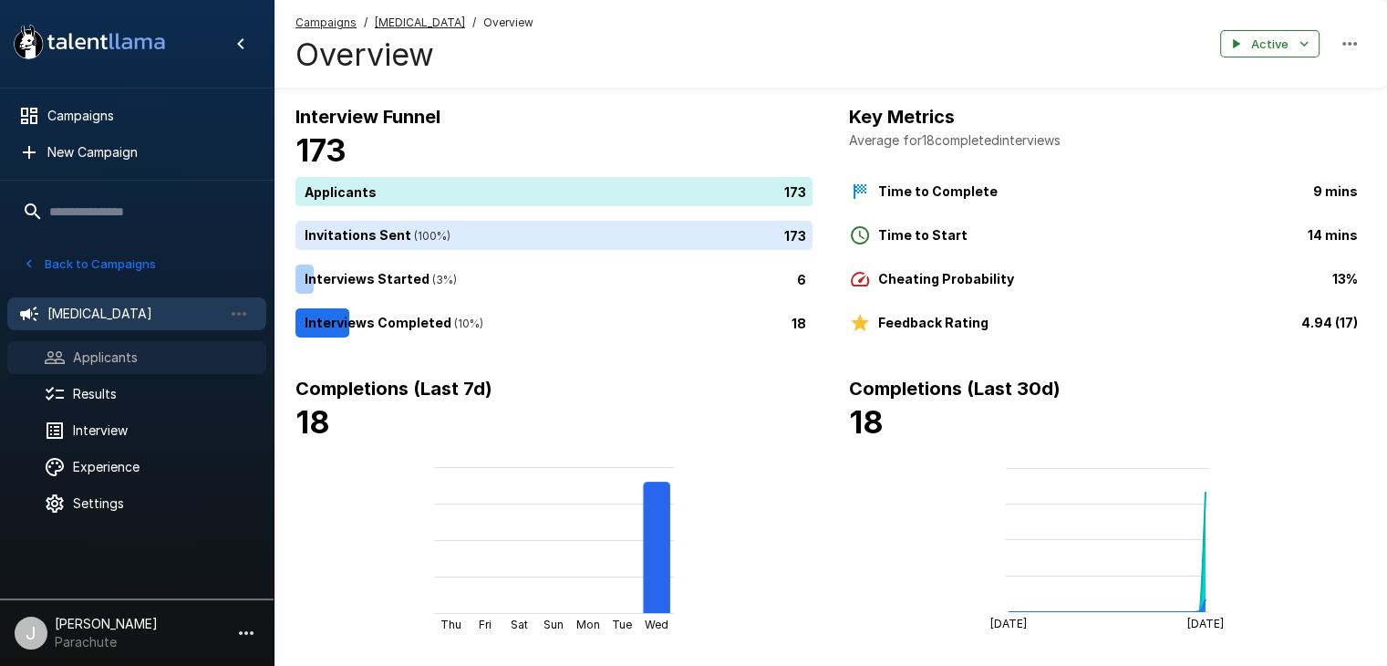
click at [137, 344] on div "Applicants" at bounding box center [136, 357] width 259 height 33
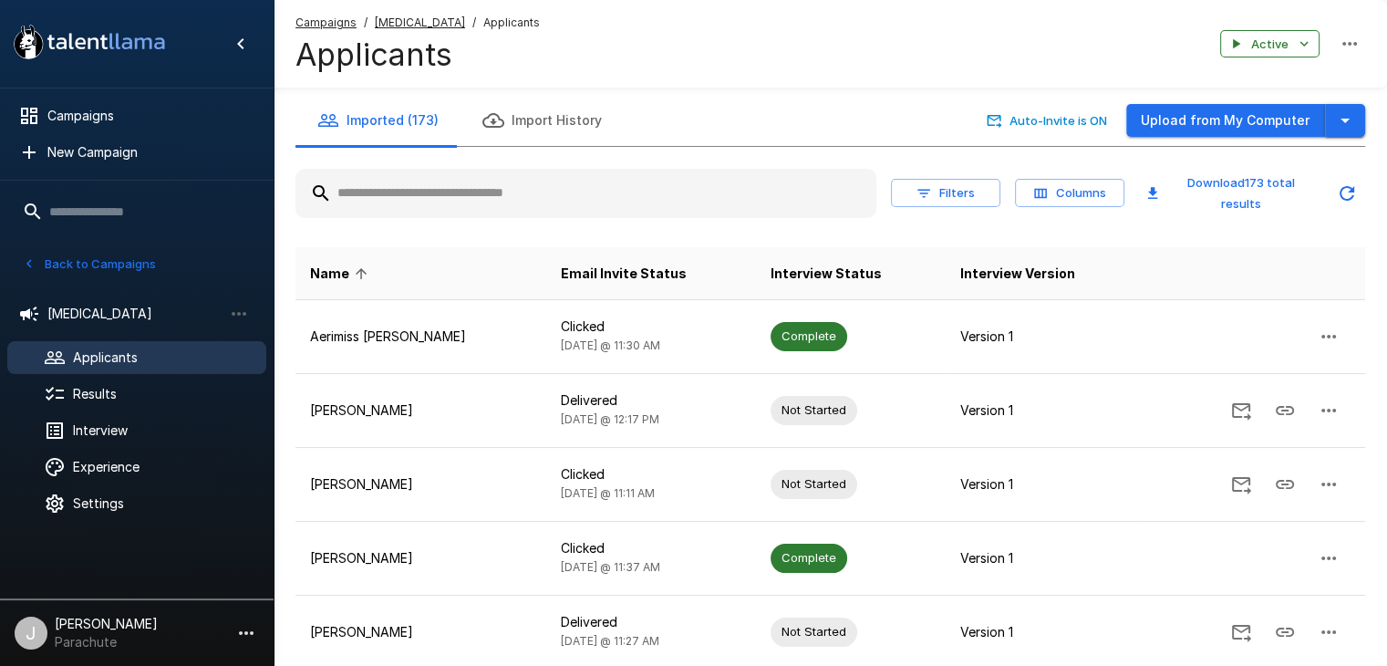
click at [1342, 124] on icon "button" at bounding box center [1345, 120] width 22 height 22
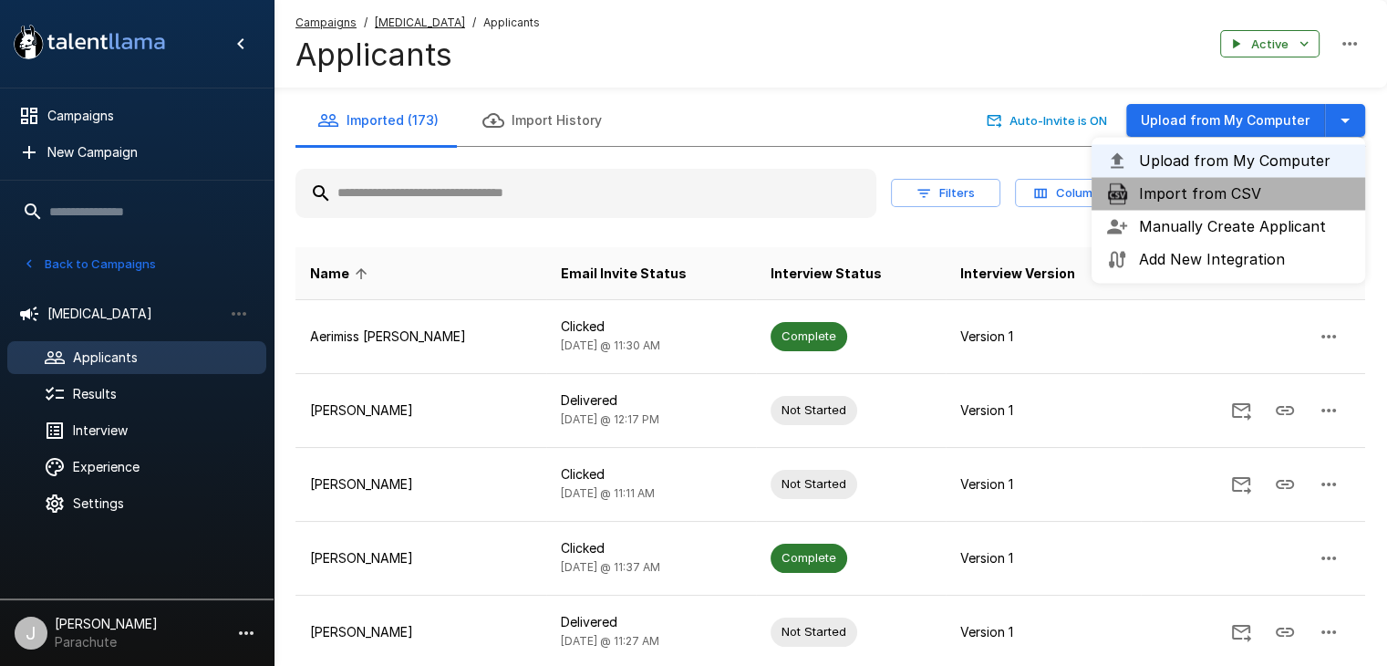
click at [1233, 189] on span "Import from CSV" at bounding box center [1245, 193] width 212 height 22
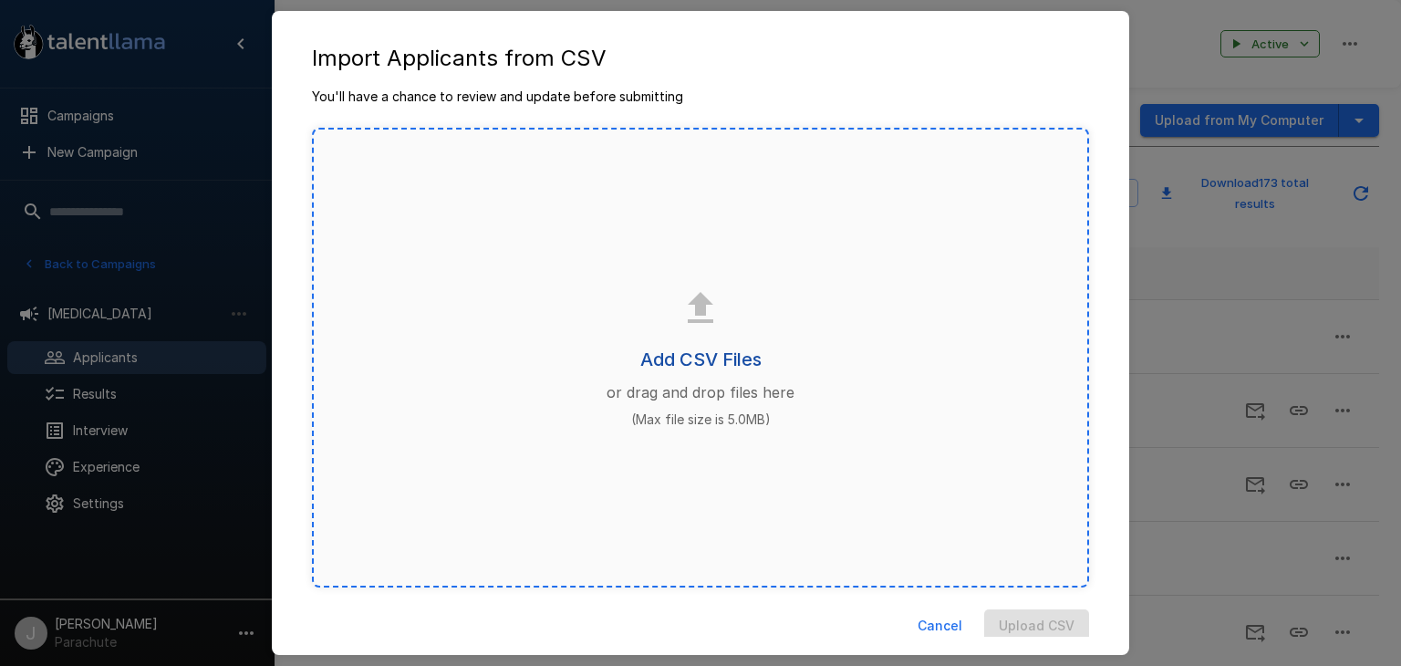
click at [704, 369] on h6 "Add CSV Files" at bounding box center [700, 359] width 121 height 29
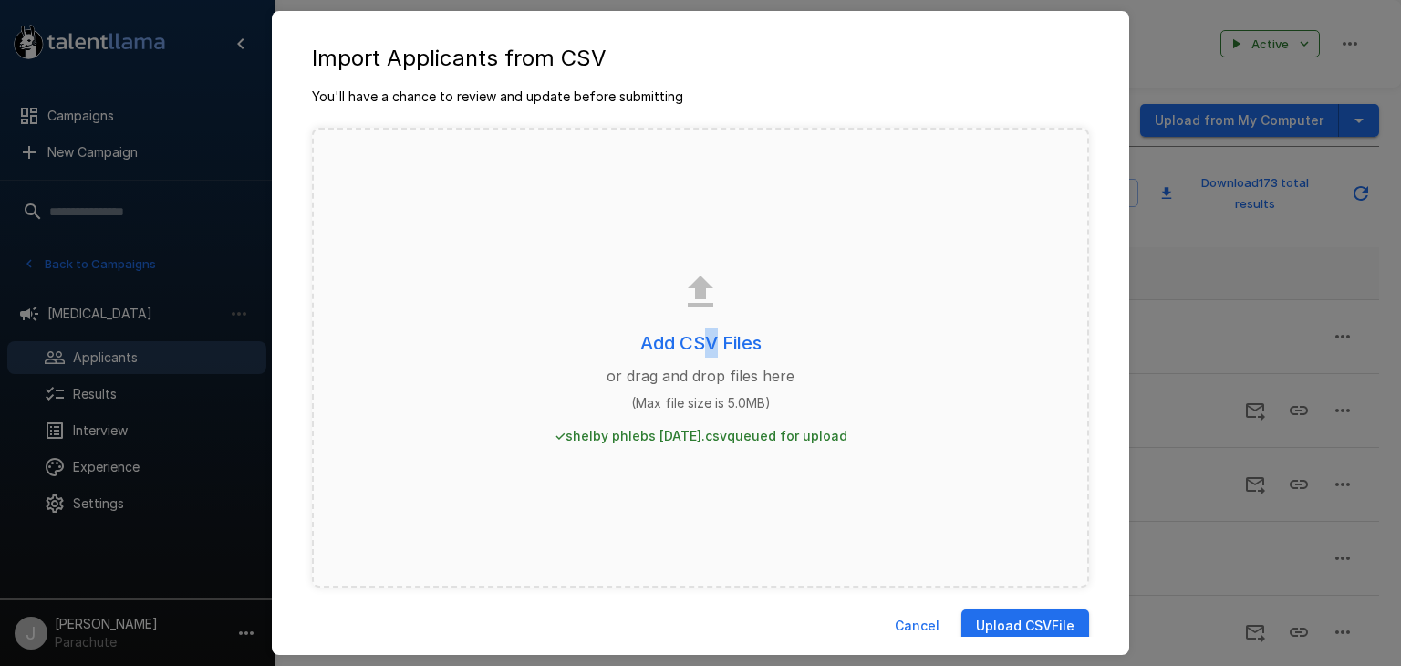
click at [1009, 617] on button "Upload CSV File" at bounding box center [1025, 626] width 128 height 34
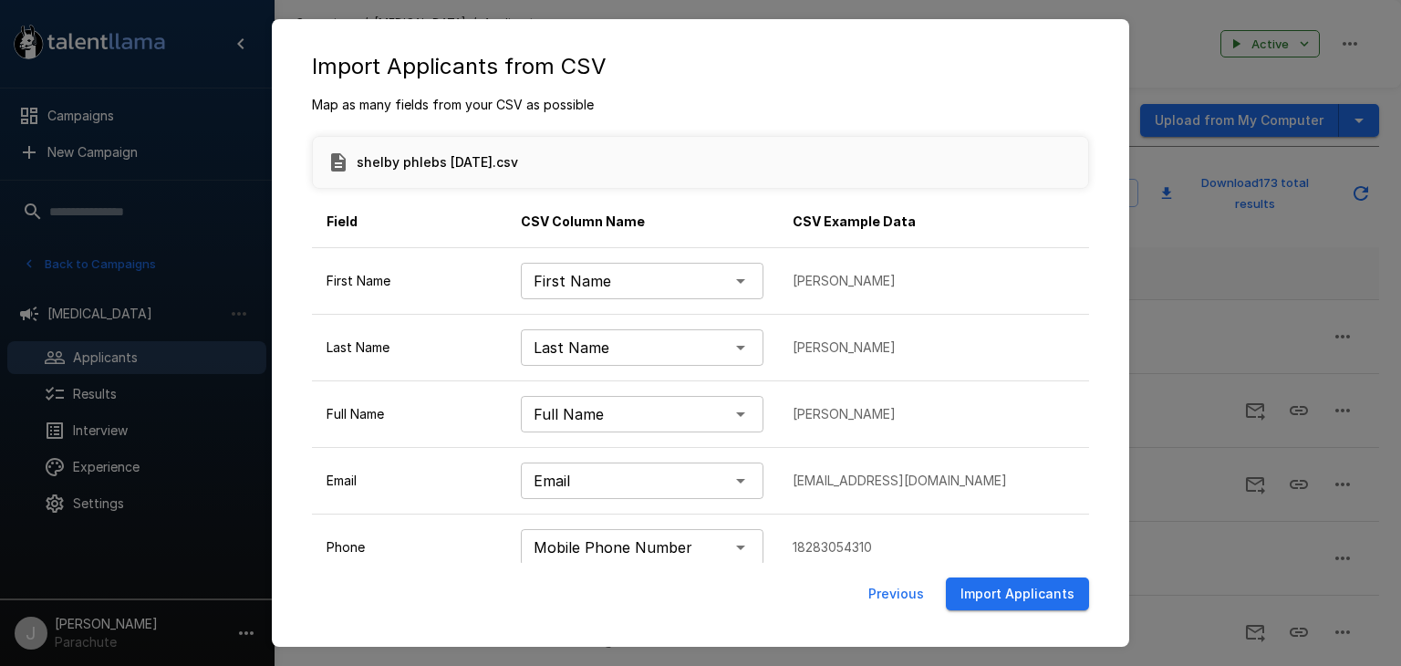
click at [1001, 596] on button "Import Applicants" at bounding box center [1017, 594] width 143 height 34
